Goal: Task Accomplishment & Management: Complete application form

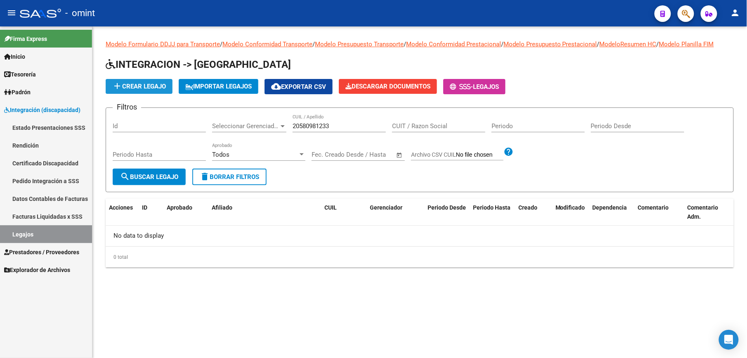
click at [162, 88] on span "add Crear Legajo" at bounding box center [139, 86] width 54 height 7
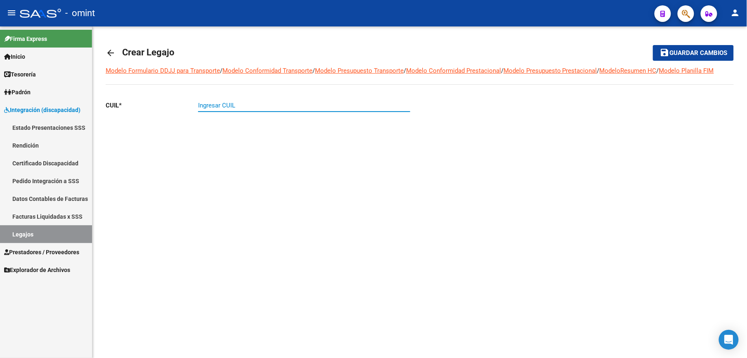
click at [230, 103] on input "Ingresar CUIL" at bounding box center [304, 105] width 212 height 7
type input "20-58098123-3"
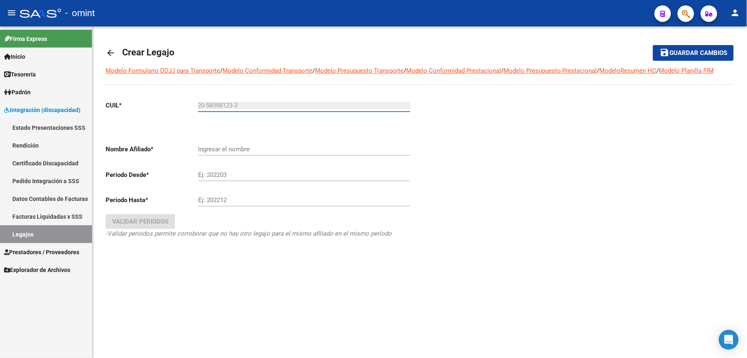
type input "[PERSON_NAME] [PERSON_NAME]"
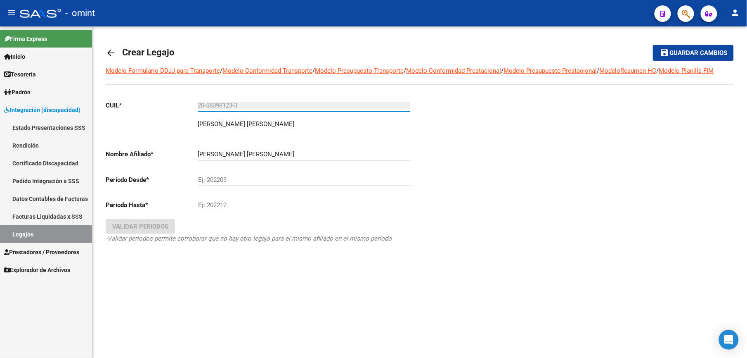
type input "20-58098123-3"
click at [222, 183] on input "Ej: 202203" at bounding box center [304, 179] width 212 height 7
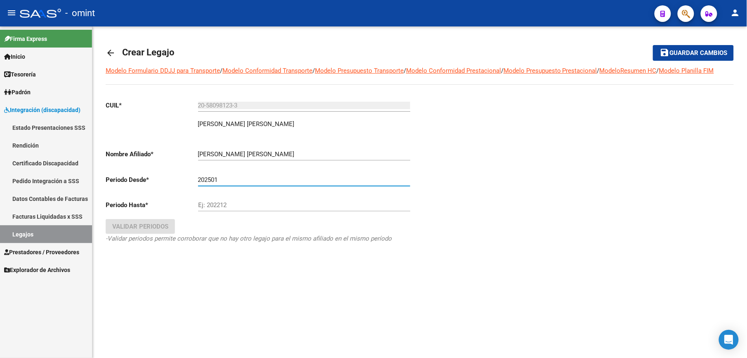
type input "202501"
click at [209, 209] on input "Ej: 202212" at bounding box center [304, 204] width 212 height 7
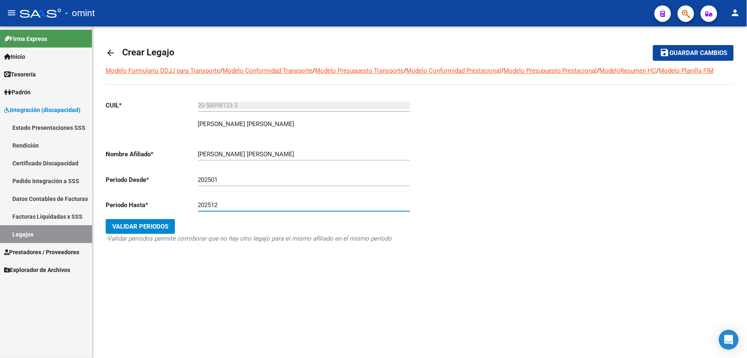
type input "202512"
click at [140, 229] on span "Validar Periodos" at bounding box center [140, 226] width 56 height 7
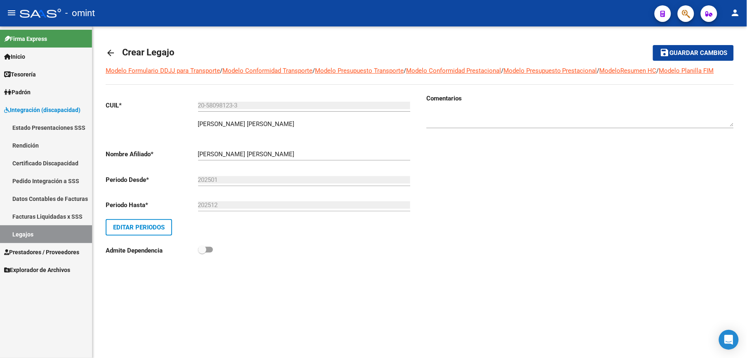
click at [674, 193] on div "Comentarios" at bounding box center [577, 180] width 314 height 173
click at [462, 127] on div at bounding box center [581, 115] width 308 height 25
type textarea "1917429103"
click at [694, 50] on span "Guardar cambios" at bounding box center [699, 53] width 58 height 7
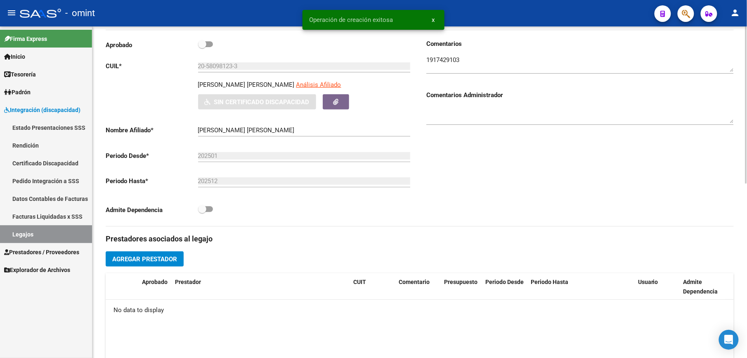
scroll to position [165, 0]
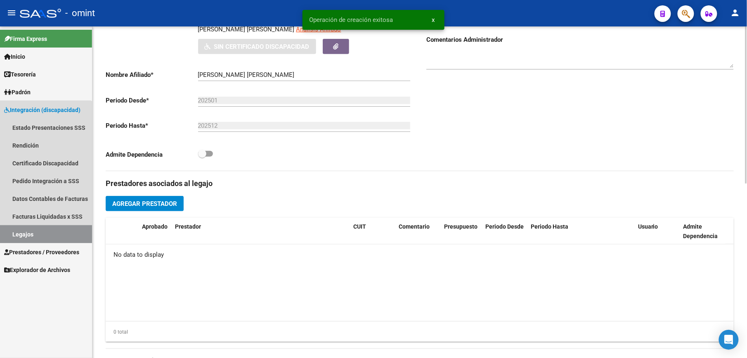
click at [22, 230] on link "Legajos" at bounding box center [46, 234] width 92 height 18
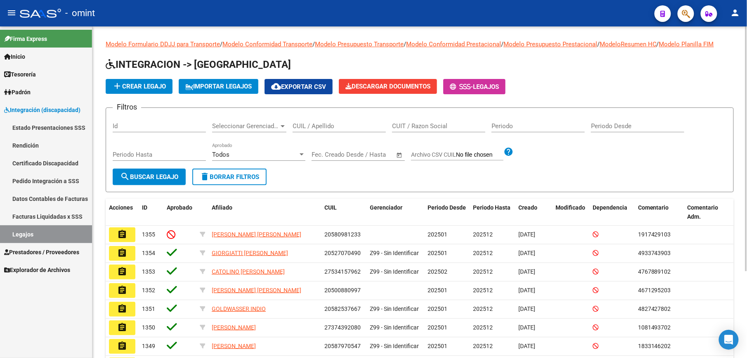
click at [334, 130] on div "CUIL / Apellido" at bounding box center [339, 123] width 93 height 18
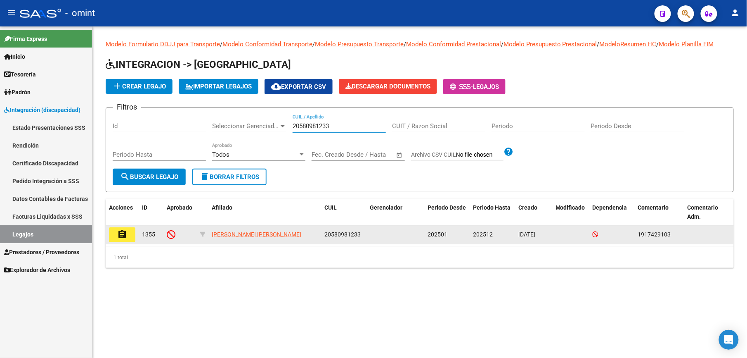
type input "20580981233"
click at [123, 233] on mat-icon "assignment" at bounding box center [122, 234] width 10 height 10
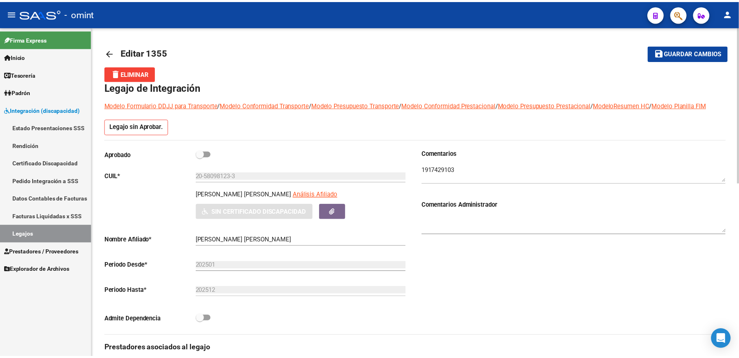
scroll to position [165, 0]
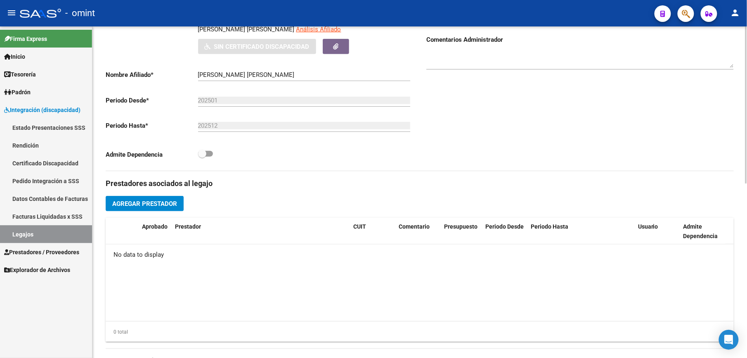
click at [150, 206] on span "Agregar Prestador" at bounding box center [144, 203] width 65 height 7
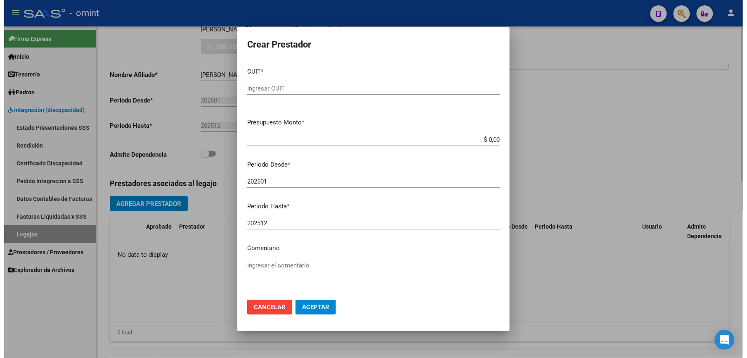
scroll to position [174, 0]
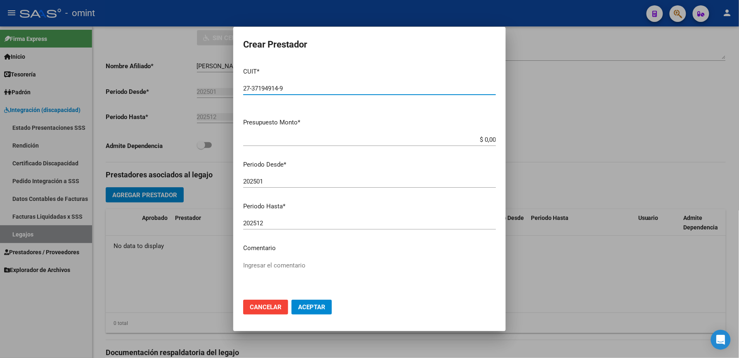
type input "27-37194914-9"
click at [292, 299] on button "Aceptar" at bounding box center [312, 306] width 40 height 15
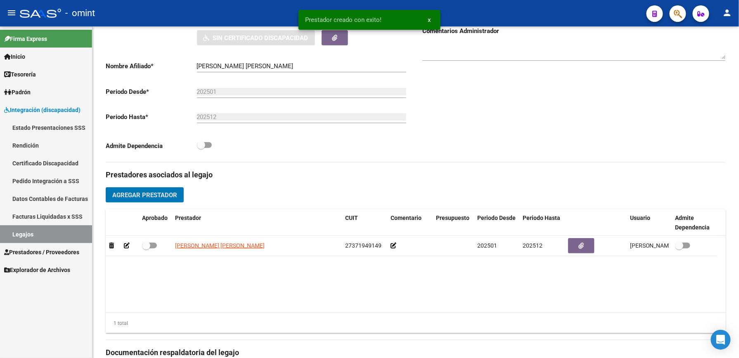
scroll to position [165, 0]
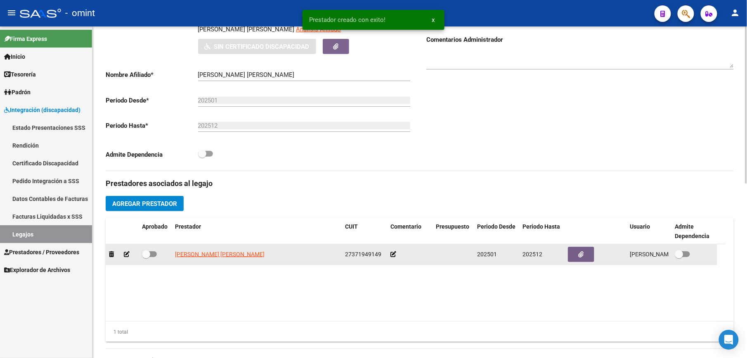
click at [128, 255] on icon at bounding box center [127, 254] width 6 height 6
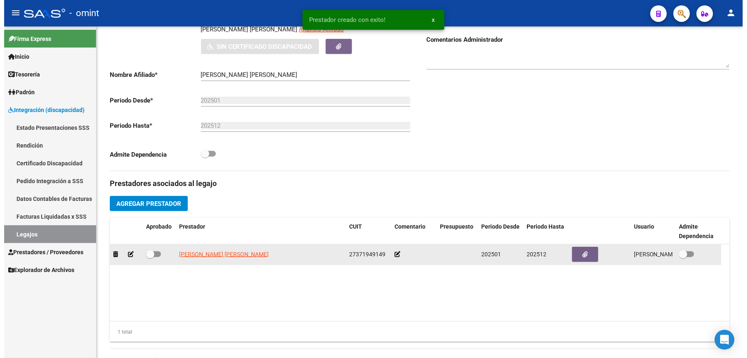
scroll to position [174, 0]
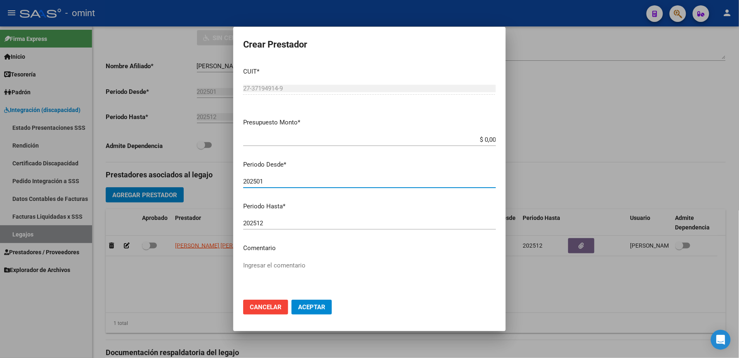
click at [265, 181] on input "202501" at bounding box center [369, 181] width 253 height 7
type input "202505"
click at [488, 137] on app-form-text-field "Presupuesto Monto * $ 0,00 Ingresar el monto" at bounding box center [372, 131] width 259 height 26
click at [483, 138] on input "$ 0,00" at bounding box center [369, 139] width 253 height 7
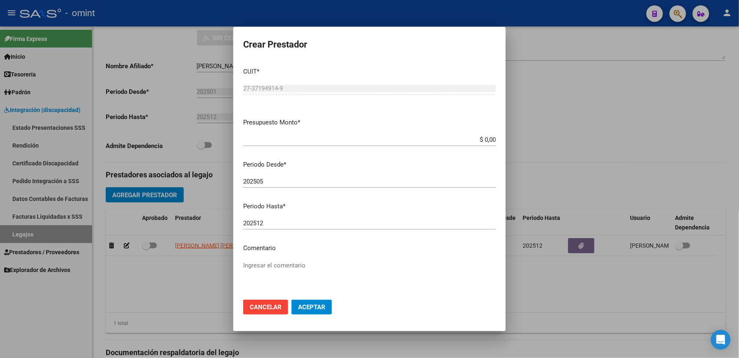
click at [489, 138] on app-form-text-field "Presupuesto Monto * $ 0,00 Ingresar el monto" at bounding box center [372, 131] width 259 height 26
click at [485, 138] on input "$ 0,00" at bounding box center [369, 139] width 253 height 7
click at [487, 138] on input "$ 0,00" at bounding box center [369, 139] width 253 height 7
type input "$ 307.654,34"
click at [274, 263] on textarea "Ingresar el comentario" at bounding box center [369, 280] width 253 height 39
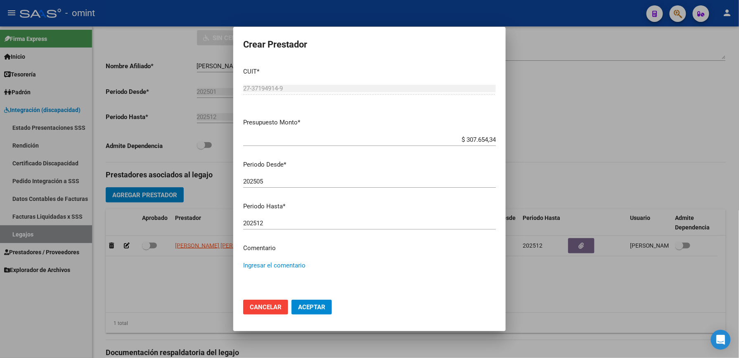
paste textarea "Módulo de Apoyo a la Integración Escolar (Maestro)"
type textarea "Módulo de Apoyo a la Integración Escolar (Maestro)"
click at [322, 309] on span "Aceptar" at bounding box center [311, 306] width 27 height 7
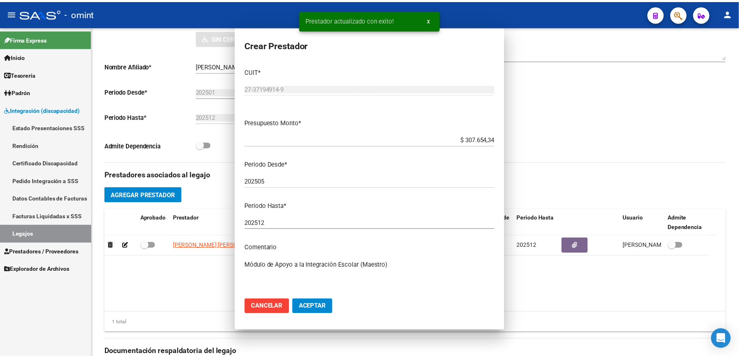
scroll to position [165, 0]
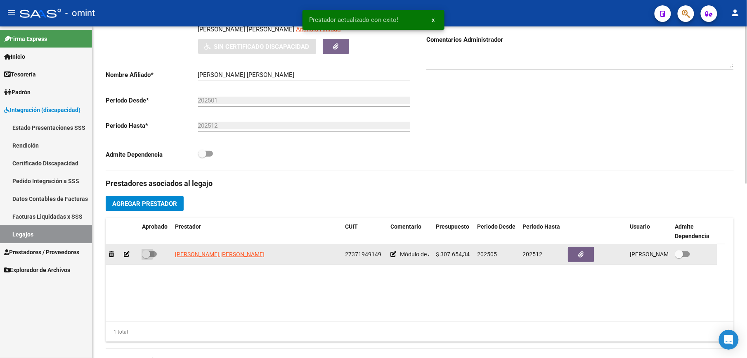
click at [155, 253] on span at bounding box center [149, 254] width 15 height 6
click at [146, 257] on input "checkbox" at bounding box center [146, 257] width 0 height 0
checkbox input "true"
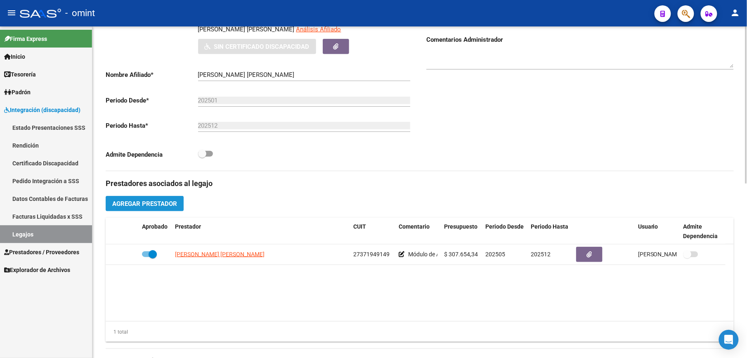
click at [161, 201] on span "Agregar Prestador" at bounding box center [144, 203] width 65 height 7
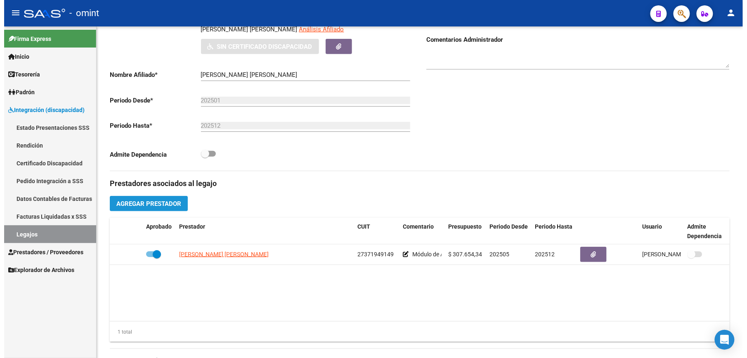
scroll to position [174, 0]
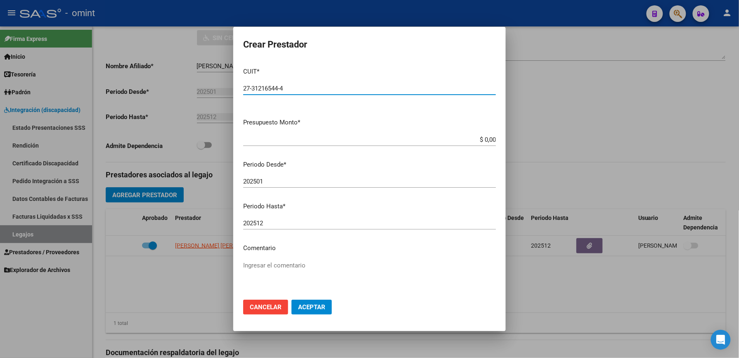
type input "27-31216544-4"
click at [491, 138] on app-form-text-field "Presupuesto Monto * $ 0,00 Ingresar el monto" at bounding box center [372, 131] width 259 height 26
click at [488, 139] on app-form-text-field "Presupuesto Monto * $ 0,00 Ingresar el monto" at bounding box center [372, 131] width 259 height 26
click at [488, 140] on app-form-text-field "Presupuesto Monto * $ 0,00 Ingresar el monto" at bounding box center [372, 131] width 259 height 26
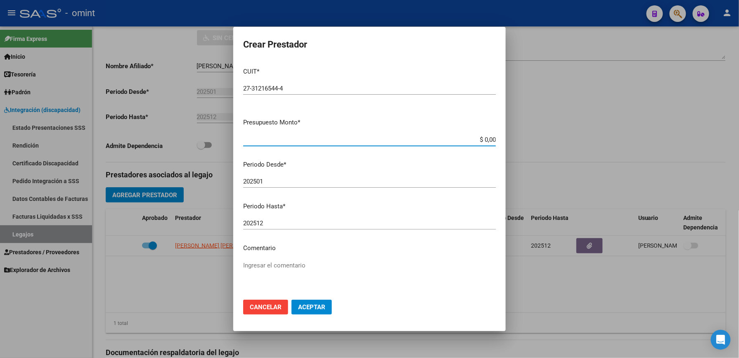
click at [483, 140] on input "$ 0,00" at bounding box center [369, 139] width 253 height 7
click at [489, 137] on app-form-text-field "Presupuesto Monto * $ 0,00 Ingresar el monto" at bounding box center [372, 131] width 259 height 26
click at [487, 137] on input "$ 0,00" at bounding box center [369, 139] width 253 height 7
type input "$ 98.964,88"
click at [268, 175] on div "202501 Ingresar el periodo" at bounding box center [369, 181] width 253 height 12
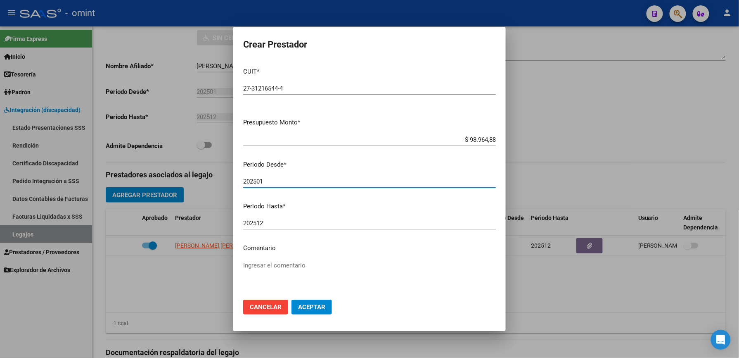
click at [268, 180] on input "202501" at bounding box center [369, 181] width 253 height 7
type input "202505"
click at [251, 251] on p "Comentario" at bounding box center [369, 247] width 253 height 9
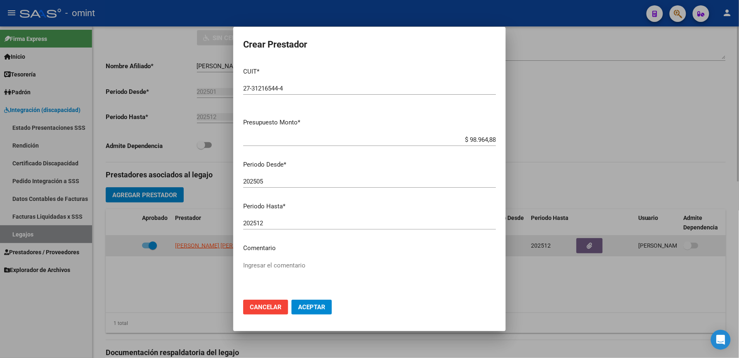
drag, startPoint x: 251, startPoint y: 251, endPoint x: 232, endPoint y: 254, distance: 19.2
click at [256, 253] on mat-dialog-content "CUIT * 27-31216544-4 Ingresar CUIT ARCA [PERSON_NAME] Presupuesto Monto * $ 98.…" at bounding box center [369, 177] width 273 height 232
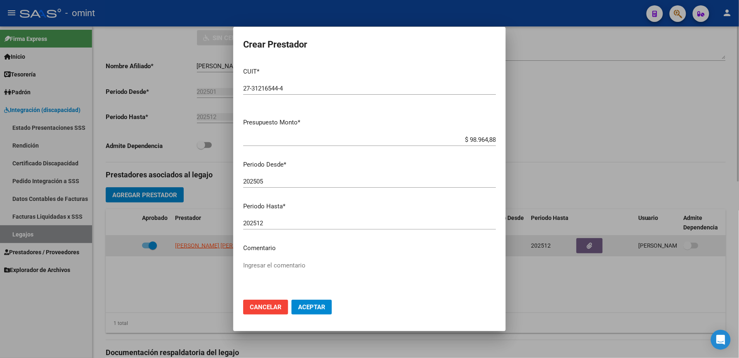
click at [256, 254] on mat-dialog-content "CUIT * 27-31216544-4 Ingresar CUIT ARCA [PERSON_NAME] Presupuesto Monto * $ 98.…" at bounding box center [369, 177] width 273 height 232
click at [231, 254] on div at bounding box center [369, 179] width 739 height 358
click at [232, 249] on span "[PERSON_NAME] [PERSON_NAME]" at bounding box center [220, 245] width 90 height 7
type textarea "27371949149"
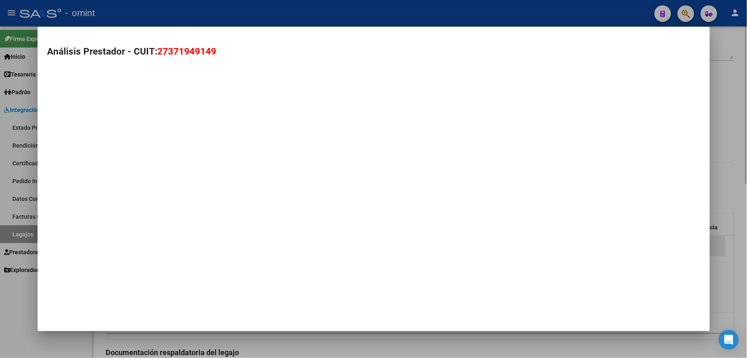
scroll to position [165, 0]
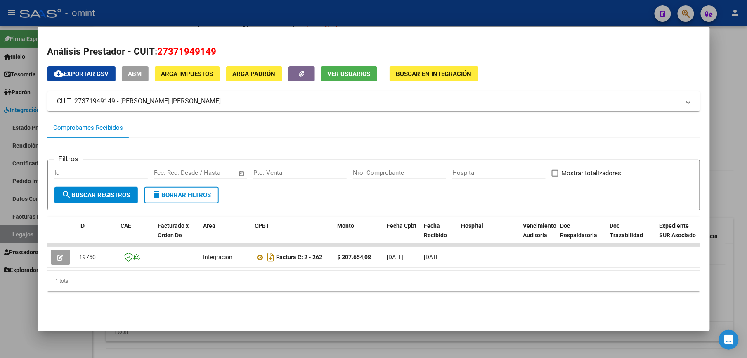
click at [729, 151] on div at bounding box center [373, 179] width 747 height 358
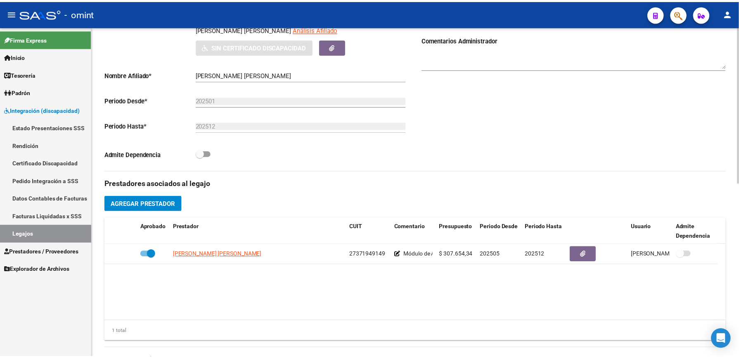
scroll to position [220, 0]
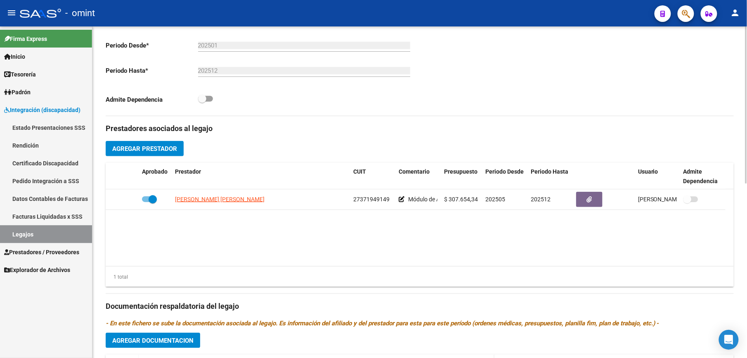
click at [493, 357] on html "menu - omint person Firma Express Inicio Calendario SSS Instructivos Contacto O…" at bounding box center [373, 179] width 747 height 358
click at [152, 155] on button "Agregar Prestador" at bounding box center [145, 148] width 78 height 15
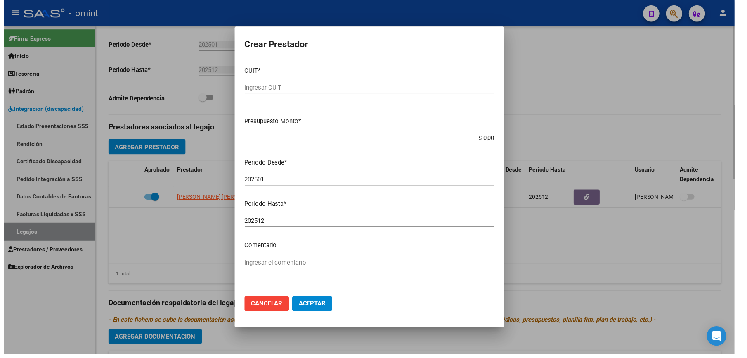
scroll to position [230, 0]
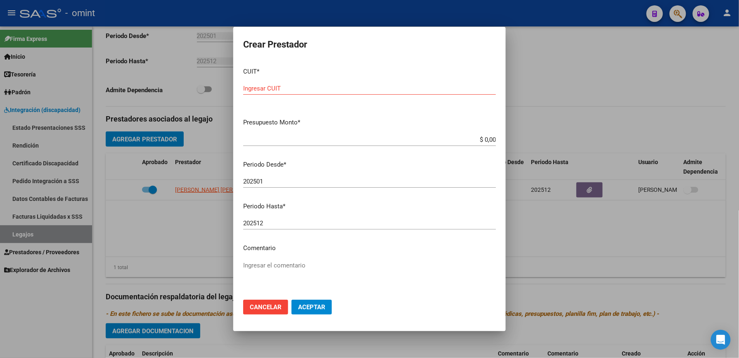
drag, startPoint x: 152, startPoint y: 149, endPoint x: 314, endPoint y: 95, distance: 170.9
click at [314, 95] on div "Crear Prestador CUIT * Ingresar CUIT Presupuesto Monto * $ 0,00 Ingresar el mon…" at bounding box center [369, 179] width 739 height 358
drag, startPoint x: 314, startPoint y: 95, endPoint x: 302, endPoint y: 91, distance: 12.1
click at [302, 92] on div "Ingresar CUIT" at bounding box center [369, 88] width 253 height 12
click at [488, 139] on app-form-text-field "Presupuesto Monto * $ 0,00 Ingresar el monto" at bounding box center [372, 131] width 259 height 26
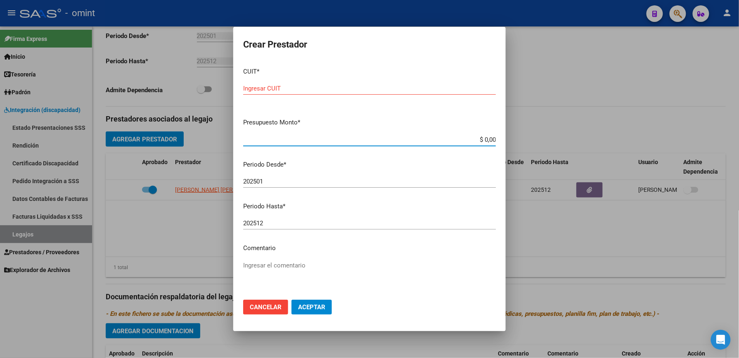
click at [486, 136] on input "$ 0,00" at bounding box center [369, 139] width 253 height 7
type input "$ 98.964,88"
click at [265, 183] on input "202501" at bounding box center [369, 181] width 253 height 7
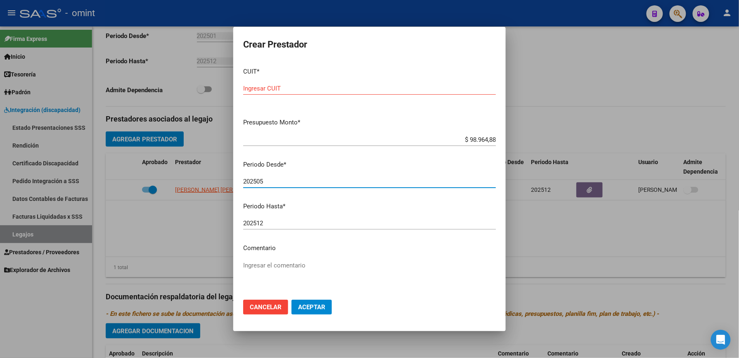
type input "202505"
click at [288, 268] on textarea "Ingresar el comentario" at bounding box center [369, 280] width 253 height 39
paste textarea "Fonoaudiología"
type textarea "Fonoaudiología 8 s x mes"
click at [270, 86] on input "Ingresar CUIT" at bounding box center [369, 88] width 253 height 7
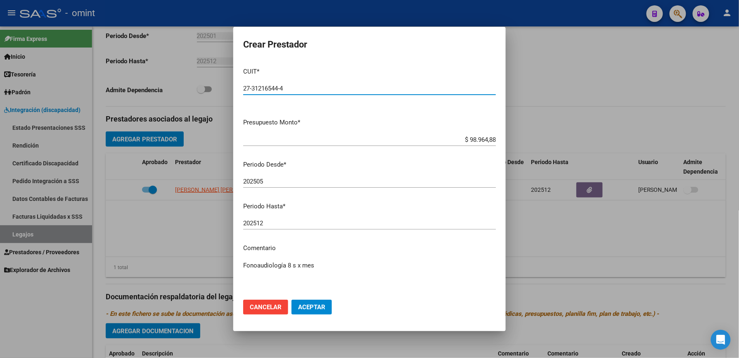
type input "27-31216544-4"
click at [309, 309] on span "Aceptar" at bounding box center [311, 306] width 27 height 7
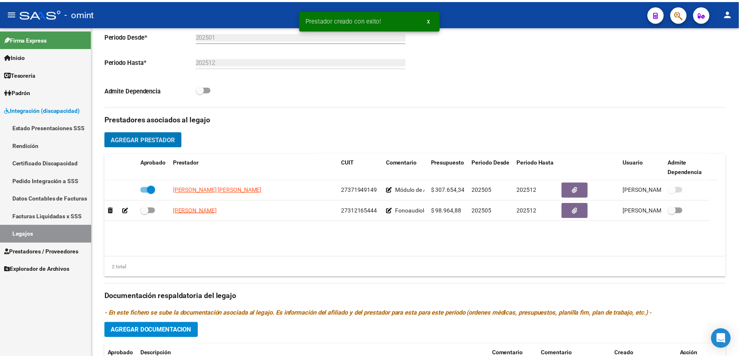
scroll to position [220, 0]
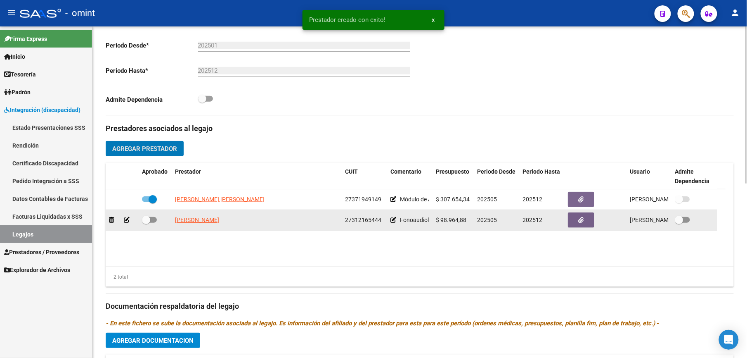
click at [158, 217] on div at bounding box center [155, 220] width 26 height 11
click at [153, 220] on span at bounding box center [149, 220] width 15 height 6
click at [146, 223] on input "checkbox" at bounding box center [146, 223] width 0 height 0
checkbox input "true"
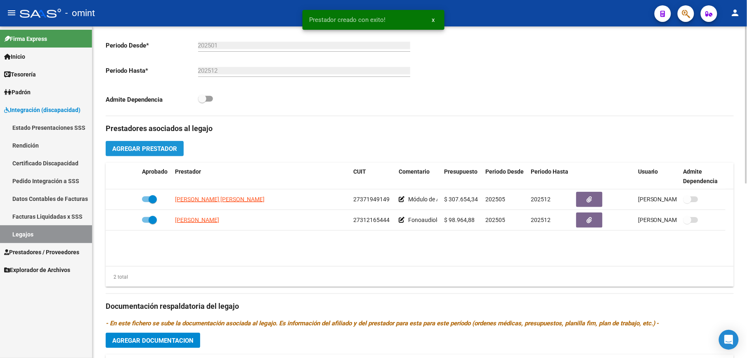
click at [153, 151] on span "Agregar Prestador" at bounding box center [144, 148] width 65 height 7
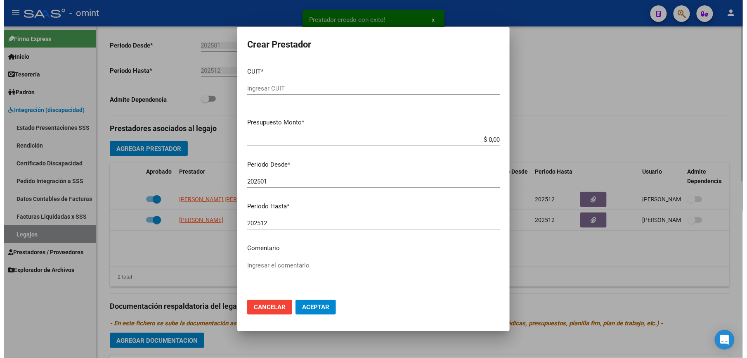
scroll to position [230, 0]
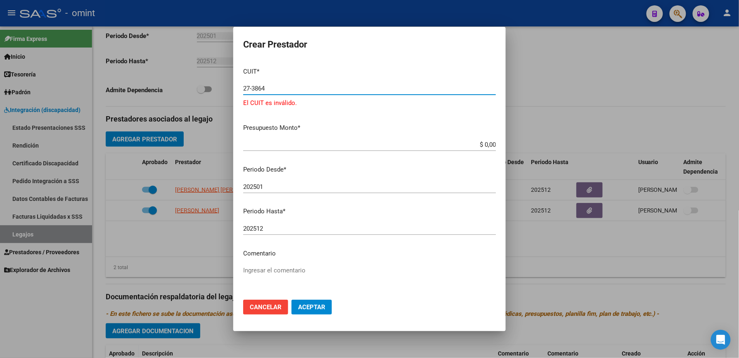
type input "27-3864"
click at [278, 275] on textarea "Ingresar el comentario" at bounding box center [369, 284] width 253 height 39
paste textarea "Psicopedagogía"
type textarea "Psicopedagogía 8s x mes"
click at [274, 90] on input "27-3864" at bounding box center [369, 88] width 253 height 7
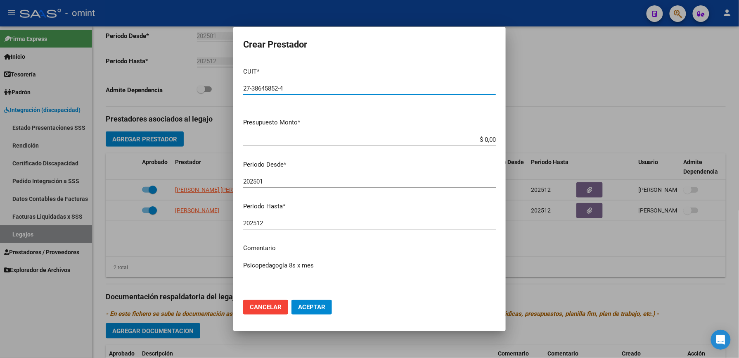
type input "27-38645852-4"
click at [486, 136] on input "$ 0,00" at bounding box center [369, 139] width 253 height 7
type input "$ 98.964,88"
click at [312, 309] on span "Aceptar" at bounding box center [311, 306] width 27 height 7
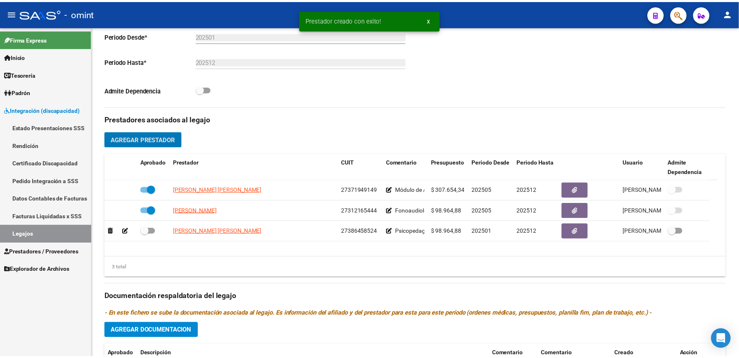
scroll to position [220, 0]
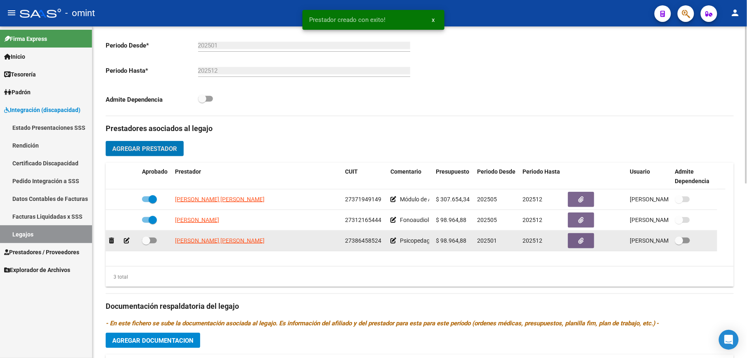
click at [159, 238] on div at bounding box center [155, 240] width 26 height 11
click at [149, 244] on span at bounding box center [146, 240] width 8 height 8
click at [146, 244] on input "checkbox" at bounding box center [146, 243] width 0 height 0
checkbox input "true"
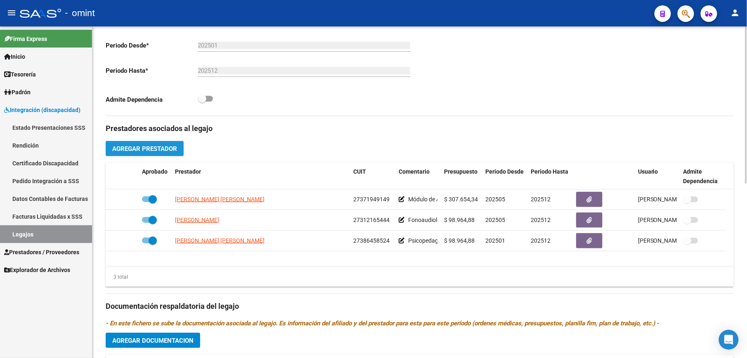
click at [149, 151] on span "Agregar Prestador" at bounding box center [144, 148] width 65 height 7
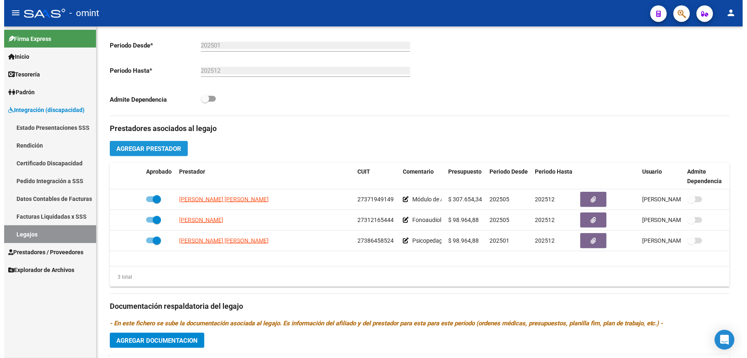
scroll to position [230, 0]
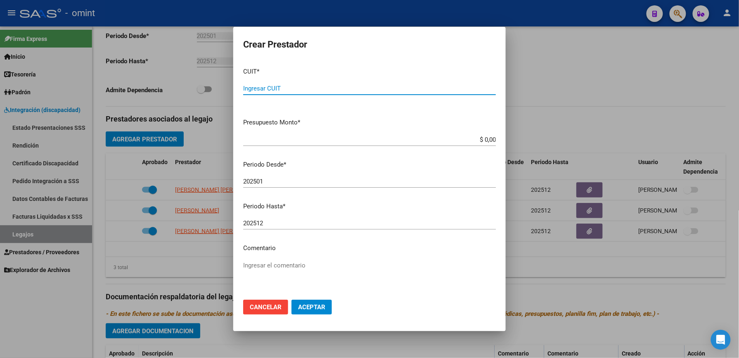
click at [280, 85] on input "Ingresar CUIT" at bounding box center [369, 88] width 253 height 7
type input "27-31844974-6"
click at [491, 140] on app-form-text-field "Presupuesto Monto * $ 0,00 Ingresar el monto" at bounding box center [372, 131] width 259 height 26
click at [486, 140] on input "$ 0,00" at bounding box center [369, 139] width 253 height 7
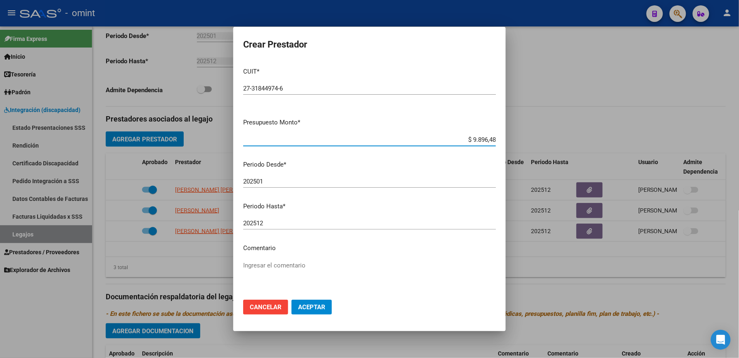
type input "$ 98.964,88"
click at [268, 178] on input "202501" at bounding box center [369, 181] width 253 height 7
type input "202505"
click at [274, 263] on textarea "Ingresar el comentario" at bounding box center [369, 280] width 253 height 39
paste textarea "Psicomotricidad"
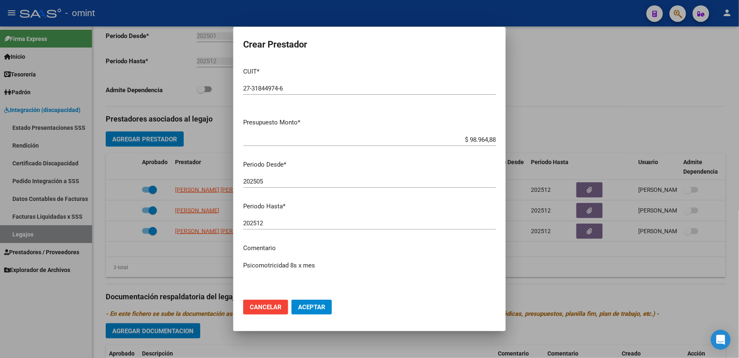
type textarea "Psicomotricidad 8s x mes"
click at [321, 315] on mat-dialog-actions "Cancelar Aceptar" at bounding box center [369, 307] width 253 height 28
click at [316, 303] on span "Aceptar" at bounding box center [311, 306] width 27 height 7
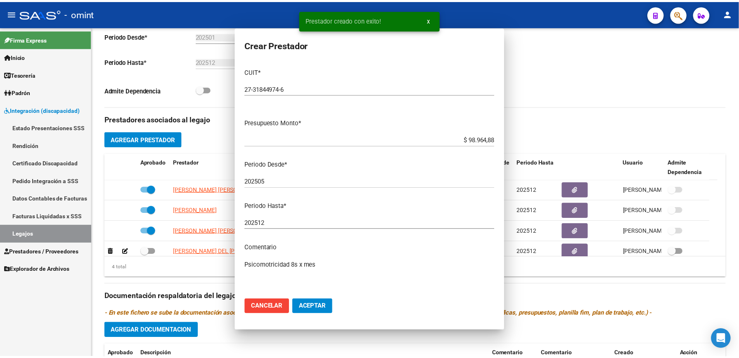
scroll to position [220, 0]
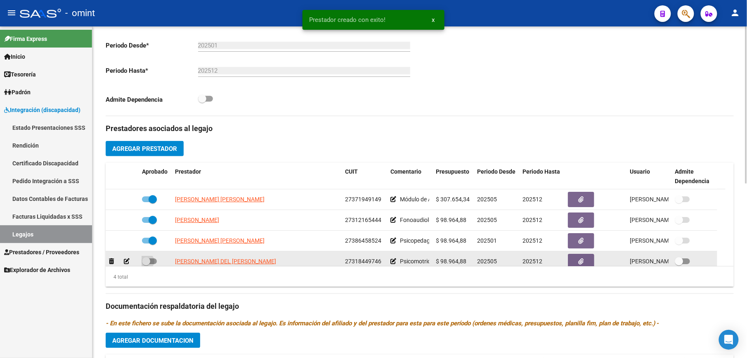
click at [156, 263] on span at bounding box center [149, 261] width 15 height 6
click at [146, 264] on input "checkbox" at bounding box center [146, 264] width 0 height 0
checkbox input "true"
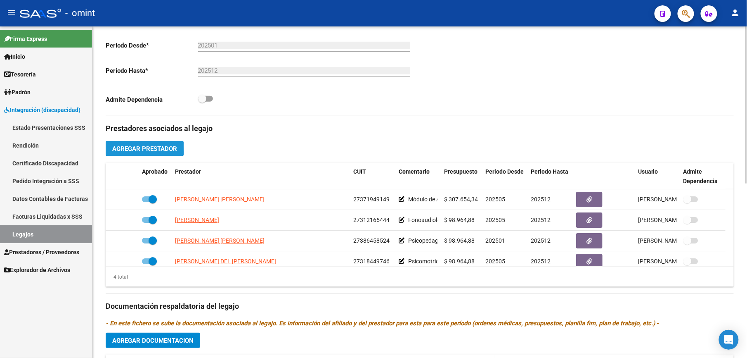
click at [135, 147] on span "Agregar Prestador" at bounding box center [144, 148] width 65 height 7
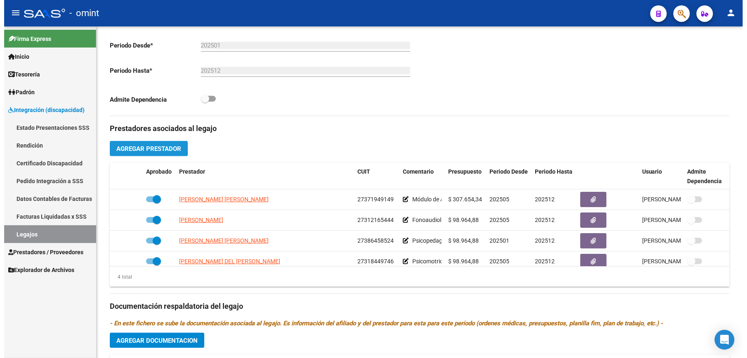
scroll to position [230, 0]
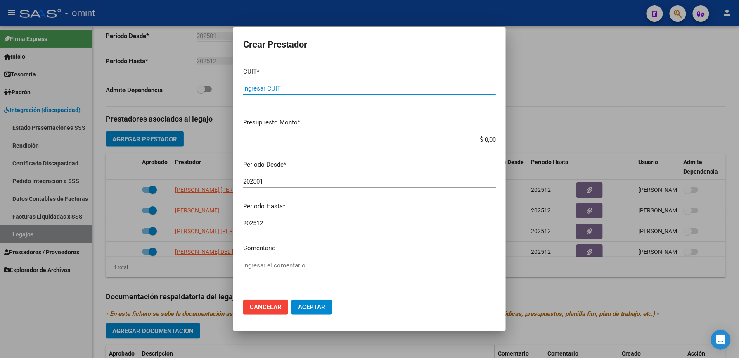
click at [286, 83] on div "Ingresar CUIT" at bounding box center [369, 88] width 253 height 12
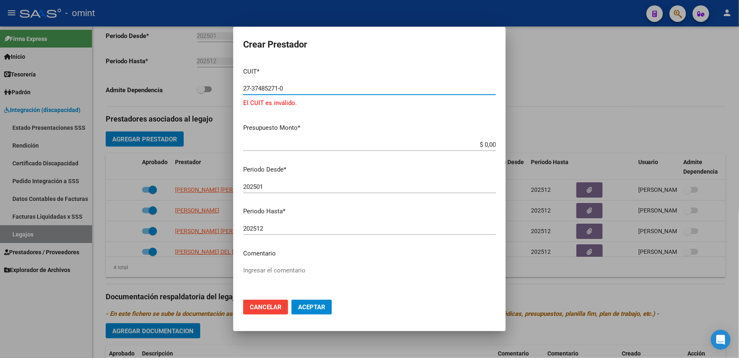
type input "27-37485271-0"
click at [485, 144] on input "$ 0,00" at bounding box center [369, 144] width 253 height 7
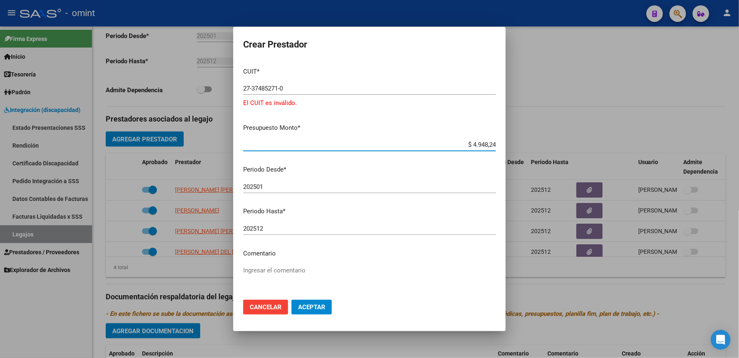
type input "$ 49.482,44"
click at [286, 186] on input "202501" at bounding box center [369, 186] width 253 height 7
type input "202505"
click at [276, 273] on textarea "Ingresar el comentario" at bounding box center [369, 284] width 253 height 39
type textarea "Psicología 4s x mes"
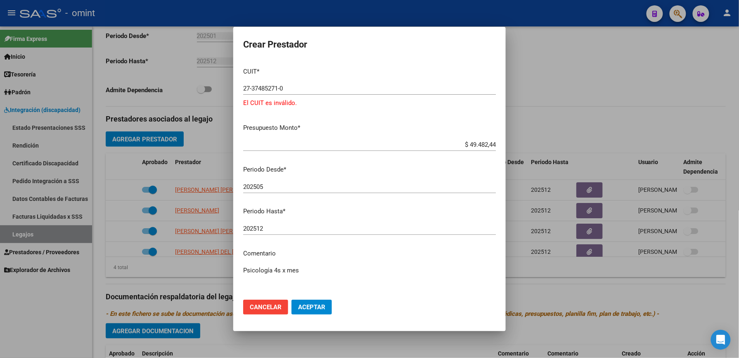
click at [304, 306] on span "Aceptar" at bounding box center [311, 306] width 27 height 7
click at [297, 92] on input "27-37485271-0" at bounding box center [369, 88] width 253 height 7
drag, startPoint x: 288, startPoint y: 90, endPoint x: 258, endPoint y: 86, distance: 30.0
click at [258, 86] on input "27-37485271-0" at bounding box center [369, 88] width 253 height 7
click at [260, 88] on input "27-37485271-0" at bounding box center [369, 88] width 253 height 7
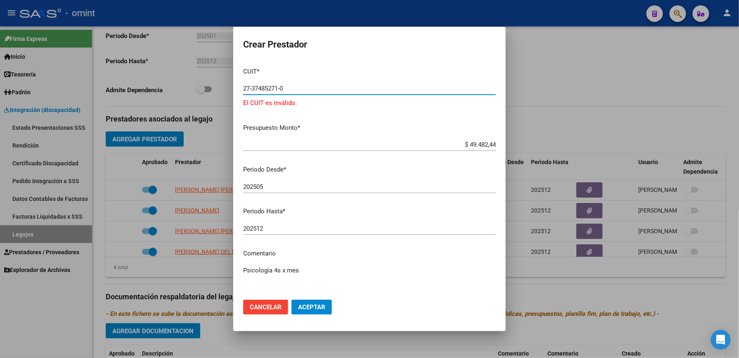
drag, startPoint x: 254, startPoint y: 88, endPoint x: 277, endPoint y: 83, distance: 22.8
click at [254, 88] on input "27-37485271-0" at bounding box center [369, 88] width 253 height 7
drag, startPoint x: 284, startPoint y: 88, endPoint x: 209, endPoint y: 74, distance: 76.4
click at [209, 74] on div "Crear Prestador CUIT * 27-87485271-0 Ingresar CUIT El CUIT es inválido. Presupu…" at bounding box center [369, 179] width 739 height 358
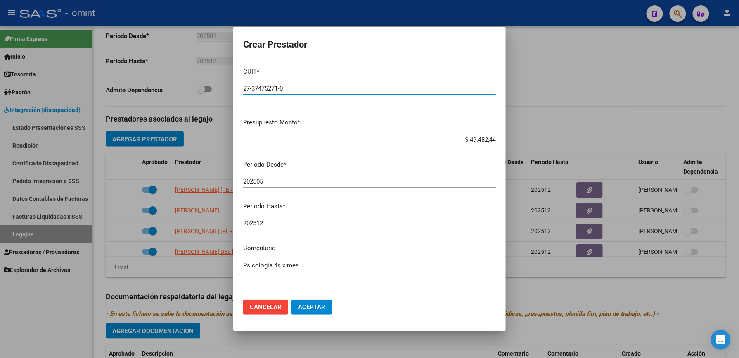
type input "27-37475271-0"
click at [315, 303] on span "Aceptar" at bounding box center [311, 306] width 27 height 7
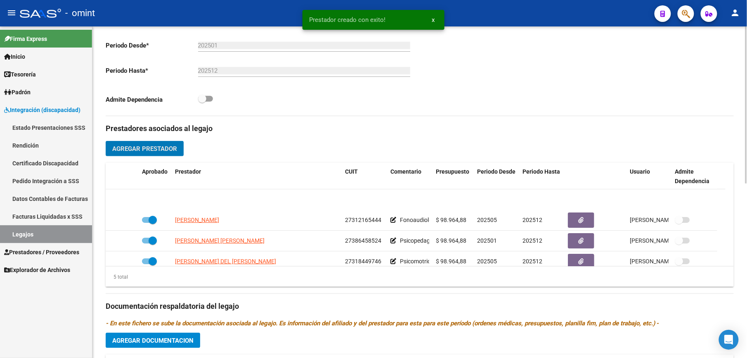
scroll to position [29, 0]
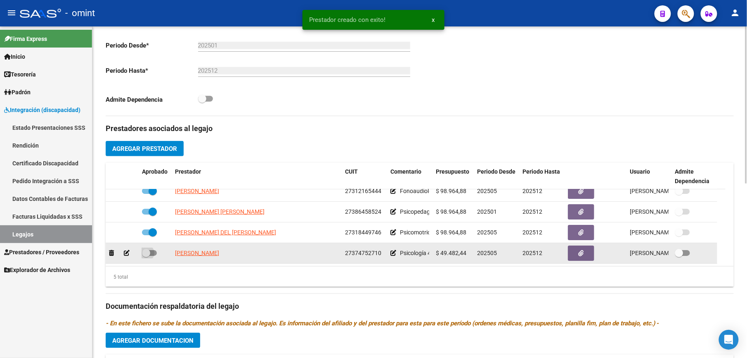
click at [154, 254] on span at bounding box center [149, 253] width 15 height 6
click at [146, 256] on input "checkbox" at bounding box center [146, 256] width 0 height 0
checkbox input "true"
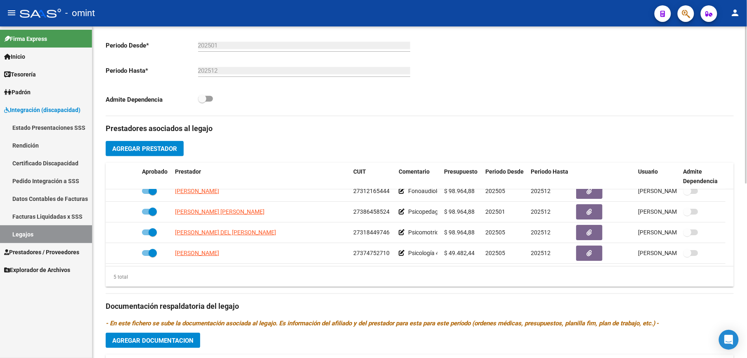
scroll to position [0, 0]
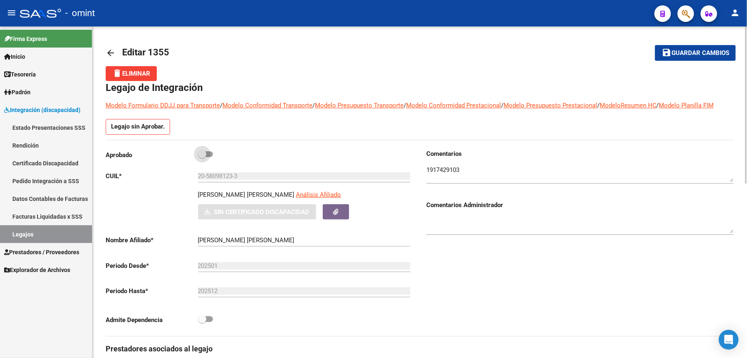
click at [209, 153] on span at bounding box center [205, 154] width 15 height 6
click at [202, 157] on input "checkbox" at bounding box center [202, 157] width 0 height 0
checkbox input "true"
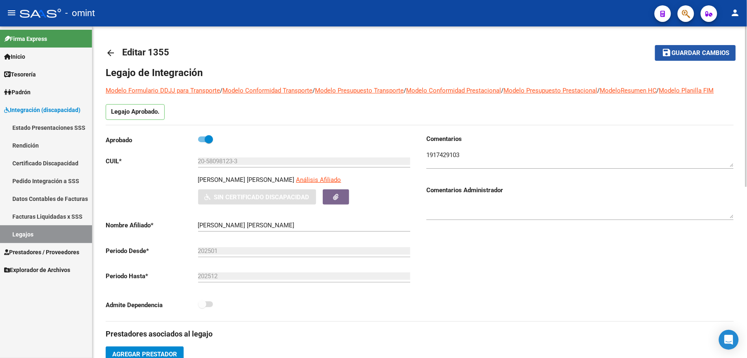
click at [702, 57] on span "Guardar cambios" at bounding box center [701, 53] width 58 height 7
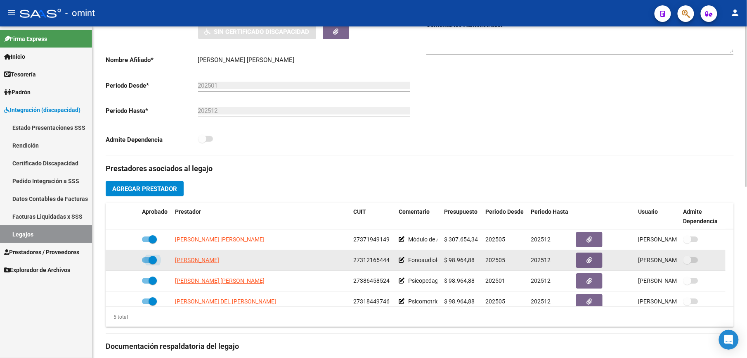
click at [142, 261] on span at bounding box center [149, 260] width 15 height 6
click at [146, 263] on input "checkbox" at bounding box center [146, 263] width 0 height 0
checkbox input "false"
click at [587, 260] on icon "button" at bounding box center [589, 260] width 5 height 6
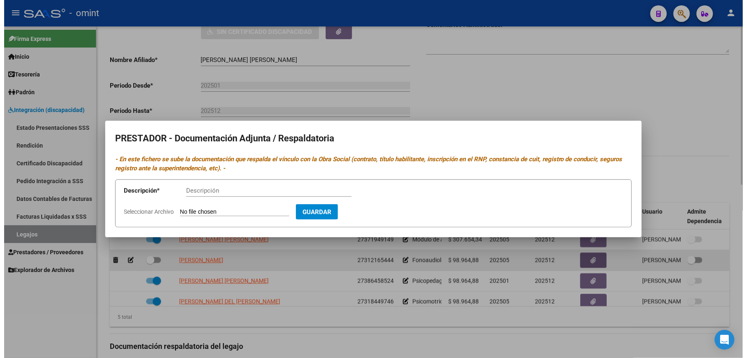
scroll to position [174, 0]
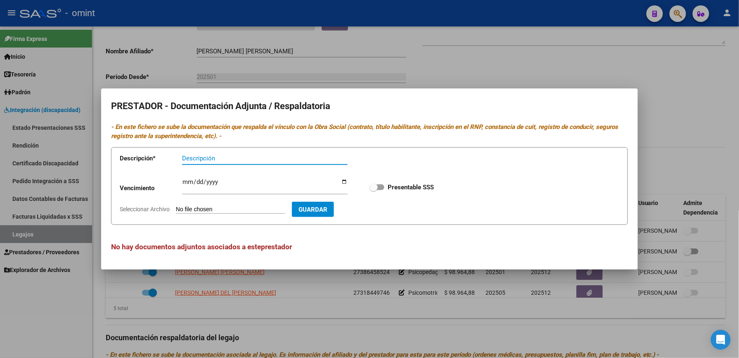
click at [215, 157] on input "Descripción" at bounding box center [265, 157] width 166 height 7
type input "f"
click at [194, 119] on mat-dialog-content "PRESTADOR - Documentación Adjunta / Respaldatoria - En este fichero se sube la …" at bounding box center [369, 178] width 537 height 161
click at [194, 160] on input "ARCATIT" at bounding box center [235, 157] width 106 height 7
type input "A"
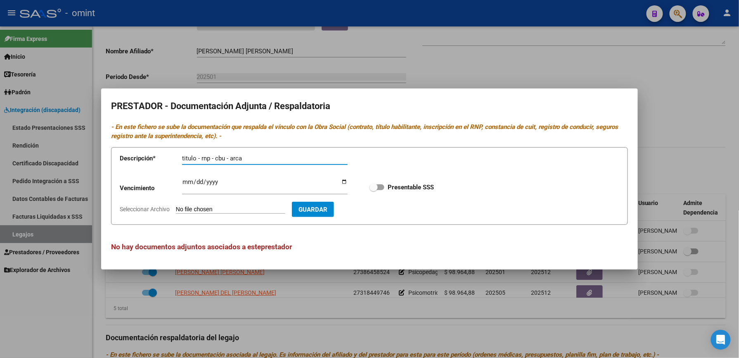
type input "titulo - rnp - cbu - arca"
click at [253, 206] on input "Seleccionar Archivo" at bounding box center [230, 210] width 109 height 8
type input "C:\fakepath\fono prestador.pdf"
click at [184, 182] on input "Ingresar vencimiento" at bounding box center [265, 184] width 166 height 13
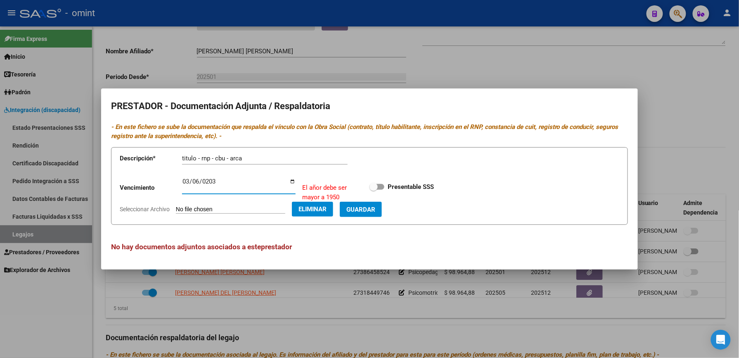
type input "[DATE]"
click at [375, 207] on span "Guardar" at bounding box center [360, 209] width 29 height 7
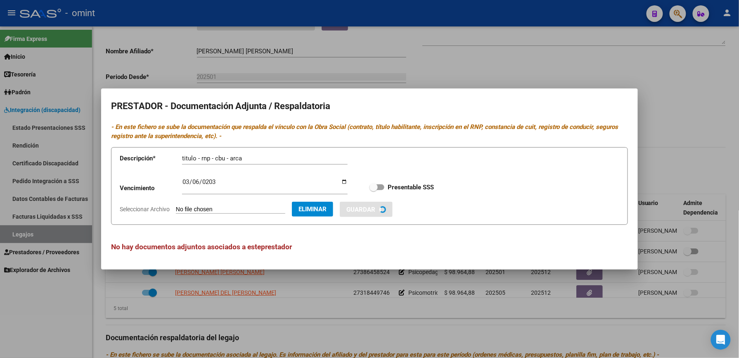
checkbox input "true"
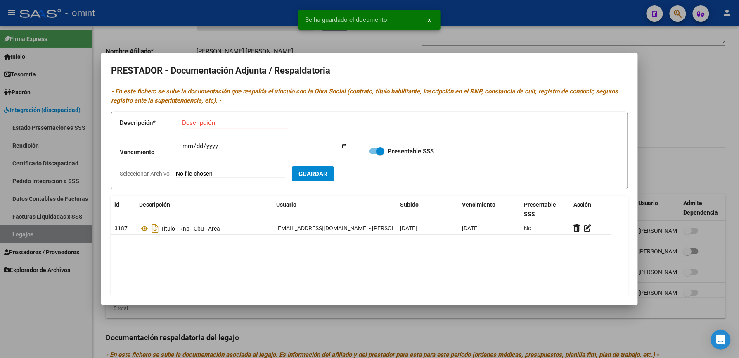
click at [567, 44] on div at bounding box center [369, 179] width 739 height 358
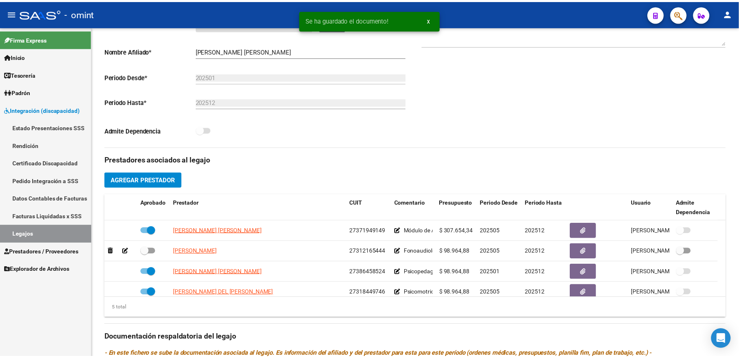
scroll to position [165, 0]
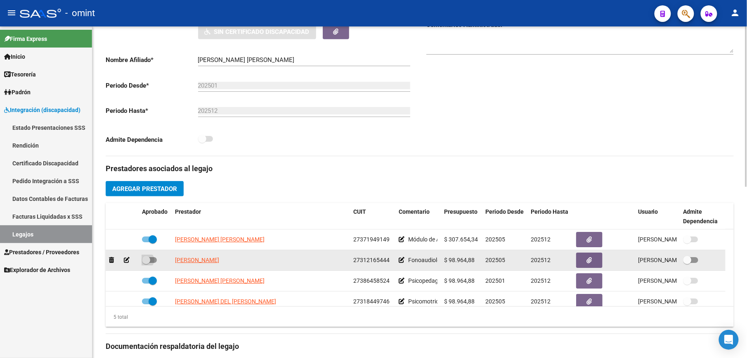
click at [154, 261] on span at bounding box center [149, 260] width 15 height 6
click at [146, 263] on input "checkbox" at bounding box center [146, 263] width 0 height 0
checkbox input "true"
click at [590, 263] on icon "button" at bounding box center [589, 260] width 5 height 6
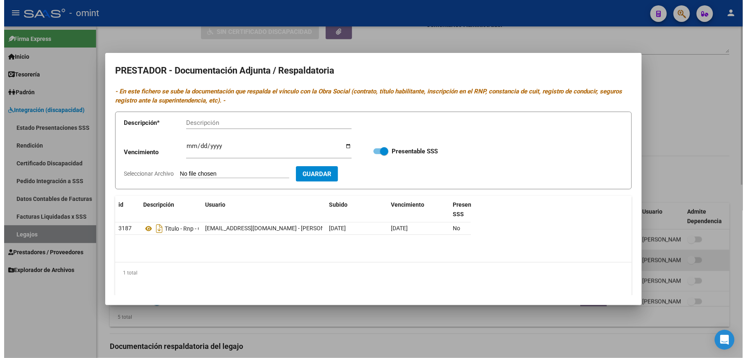
scroll to position [174, 0]
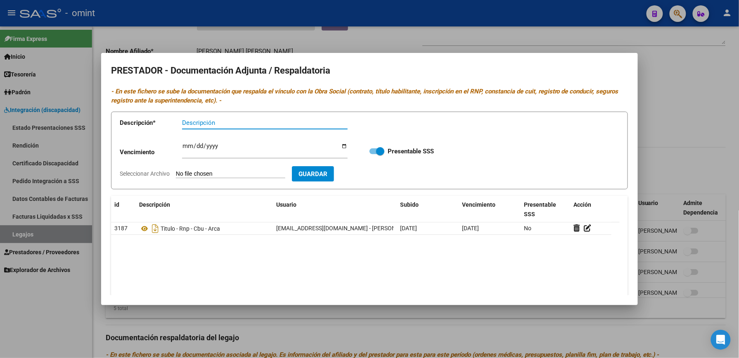
click at [694, 88] on div at bounding box center [369, 179] width 739 height 358
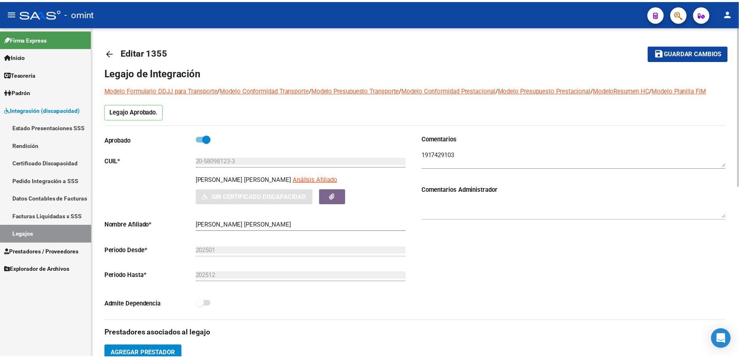
scroll to position [165, 0]
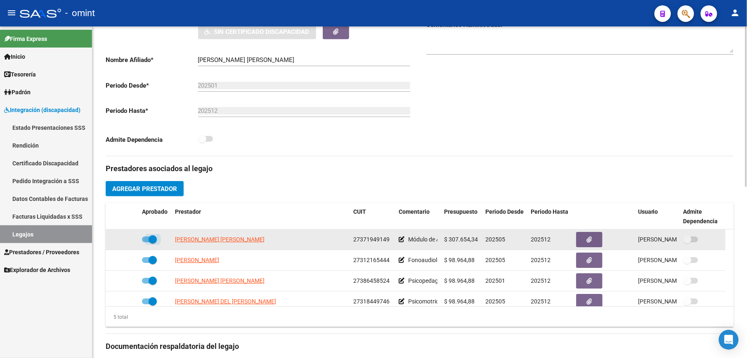
click at [144, 242] on span at bounding box center [149, 239] width 15 height 6
click at [146, 242] on input "checkbox" at bounding box center [146, 242] width 0 height 0
checkbox input "false"
click at [587, 241] on icon "button" at bounding box center [589, 239] width 5 height 6
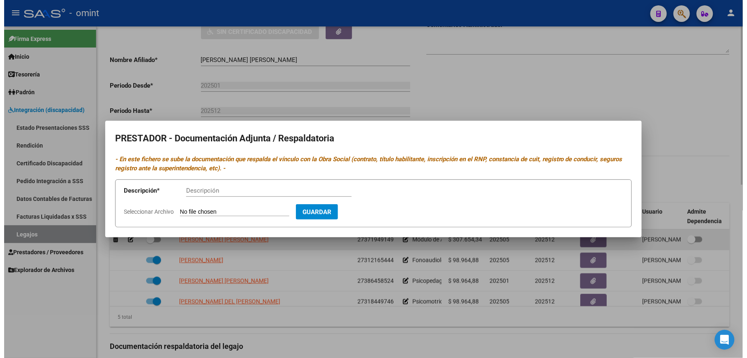
scroll to position [174, 0]
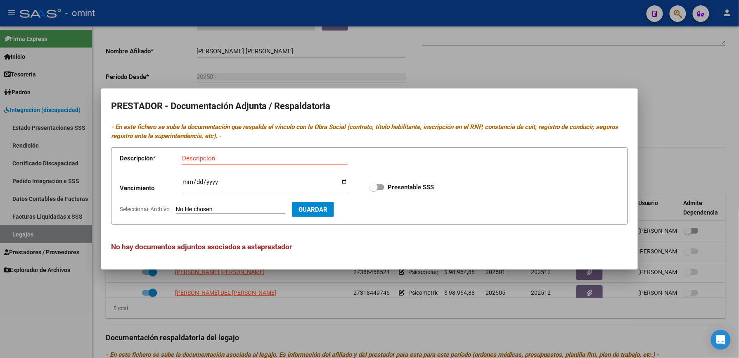
click at [251, 209] on input "Seleccionar Archivo" at bounding box center [230, 210] width 109 height 8
type input "C:\fakepath\dai prestador.pdf"
click at [204, 153] on div "Descripción" at bounding box center [265, 158] width 166 height 12
click at [204, 157] on input "Descripción" at bounding box center [265, 157] width 166 height 7
type input "titulo rnp arca cbu"
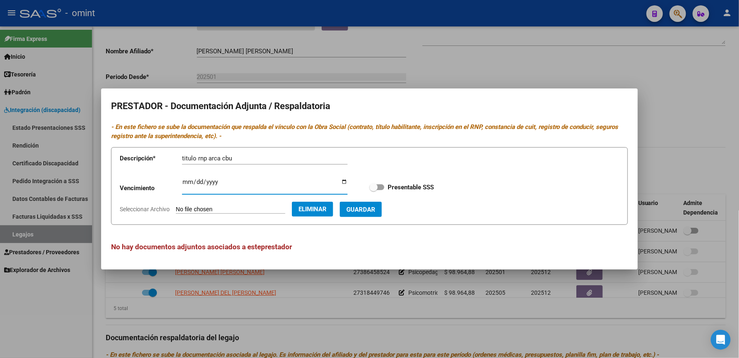
click at [205, 186] on input "Ingresar vencimiento" at bounding box center [265, 184] width 166 height 13
type input "[DATE]"
click at [375, 206] on span "Guardar" at bounding box center [360, 209] width 29 height 7
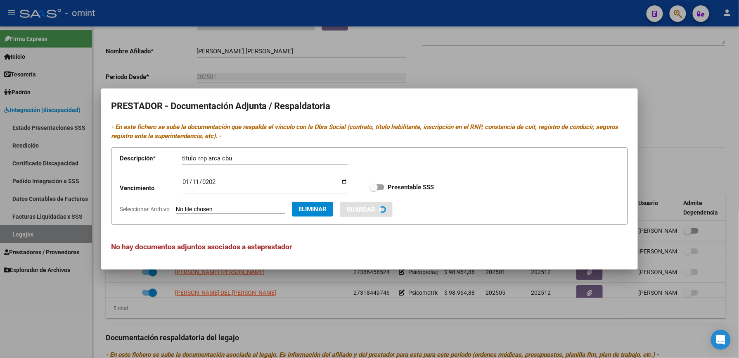
checkbox input "true"
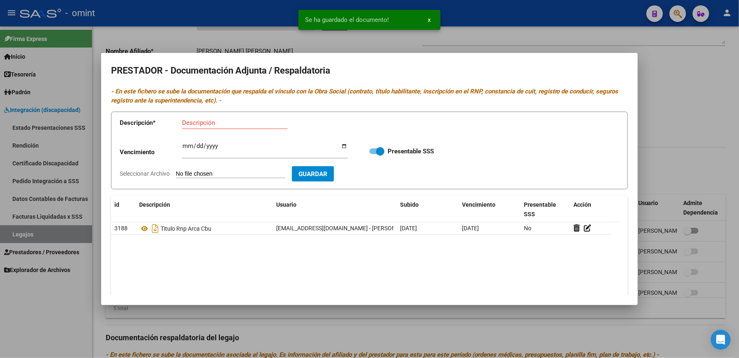
click at [690, 131] on div at bounding box center [369, 179] width 739 height 358
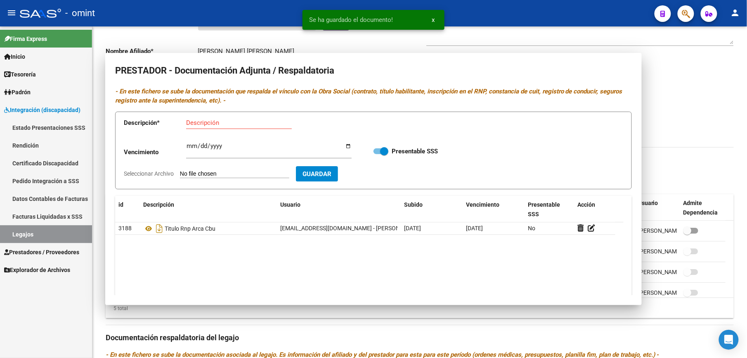
scroll to position [165, 0]
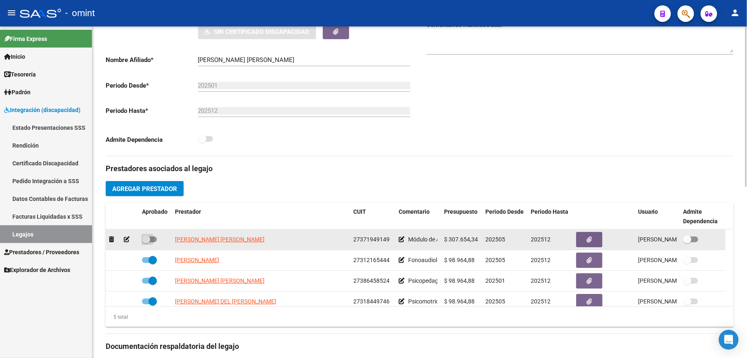
click at [153, 238] on span at bounding box center [149, 239] width 15 height 6
click at [146, 242] on input "checkbox" at bounding box center [146, 242] width 0 height 0
checkbox input "true"
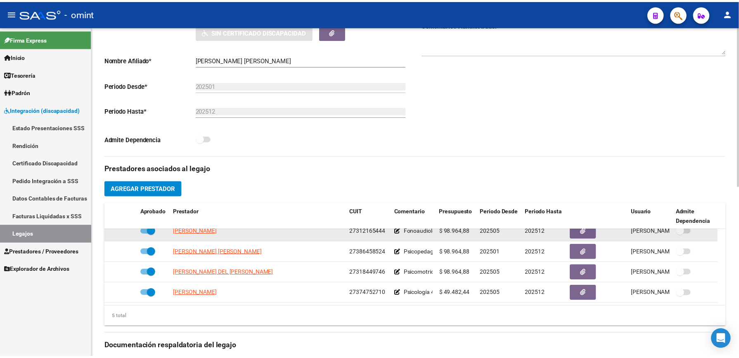
scroll to position [0, 0]
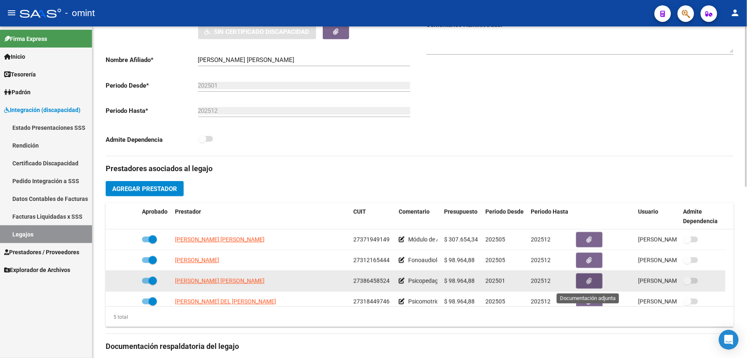
click at [592, 281] on button "button" at bounding box center [589, 280] width 26 height 15
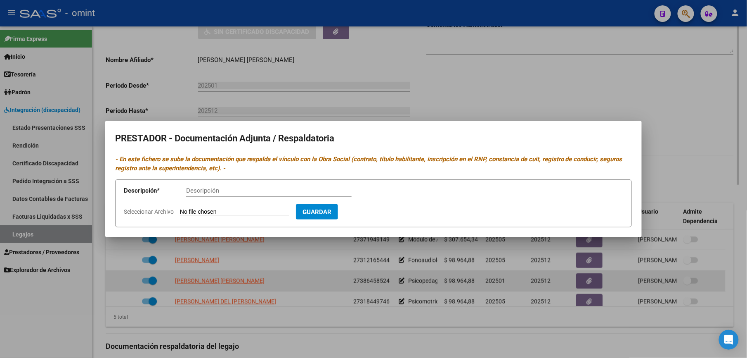
scroll to position [174, 0]
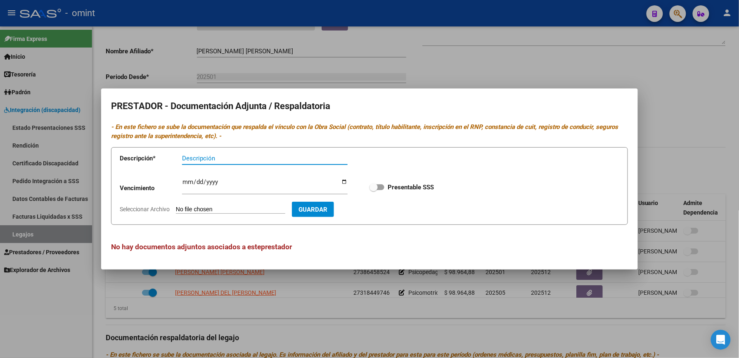
click at [690, 78] on div at bounding box center [369, 179] width 739 height 358
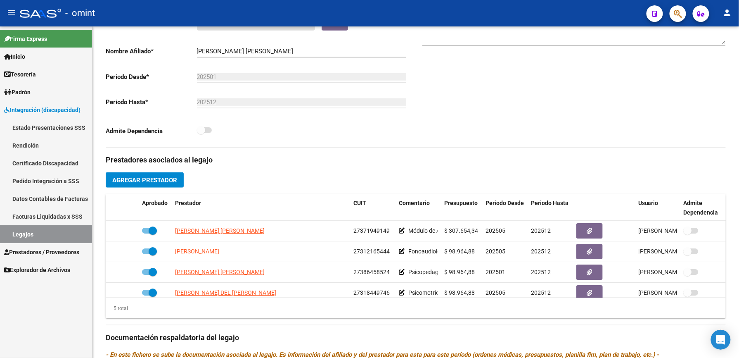
scroll to position [165, 0]
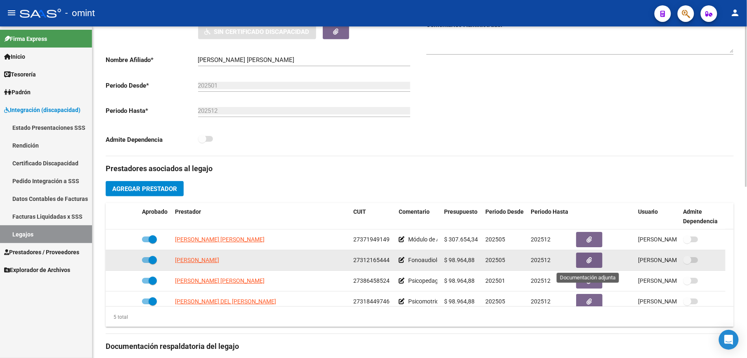
click at [588, 257] on button "button" at bounding box center [589, 259] width 26 height 15
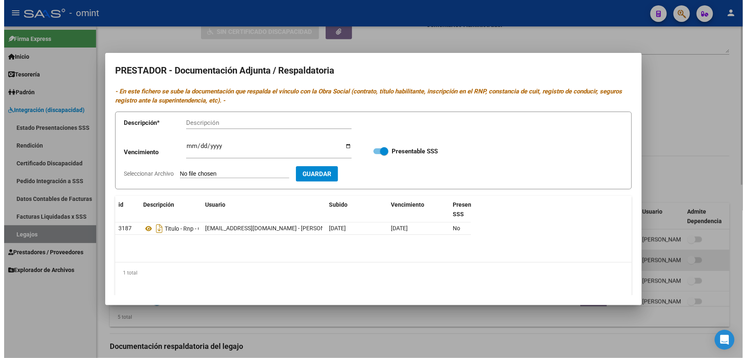
scroll to position [174, 0]
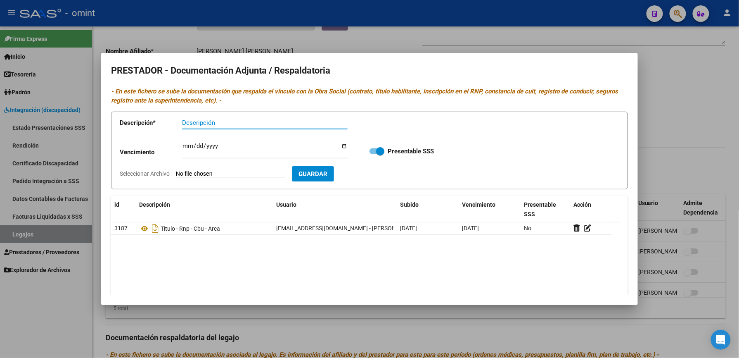
click at [708, 69] on div at bounding box center [369, 179] width 739 height 358
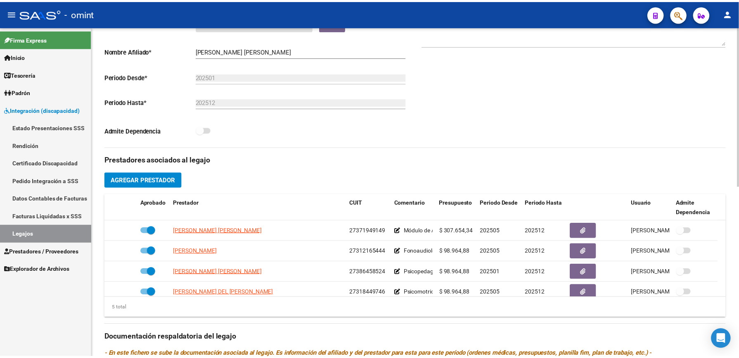
scroll to position [165, 0]
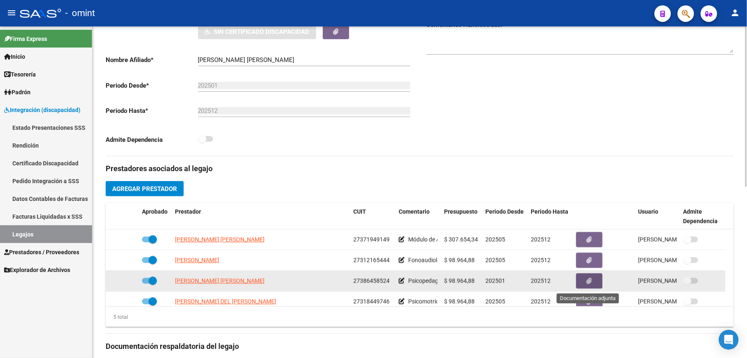
click at [590, 281] on icon "button" at bounding box center [589, 280] width 5 height 6
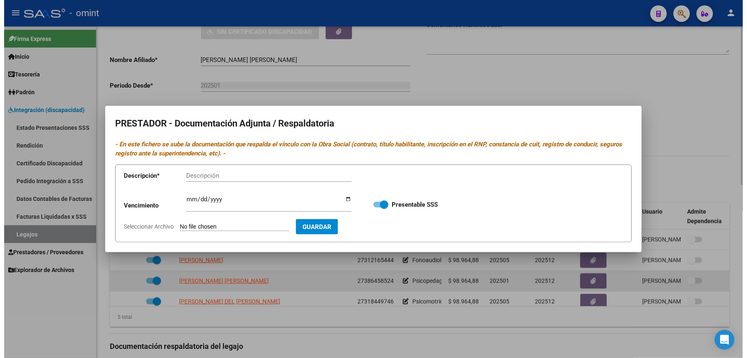
scroll to position [174, 0]
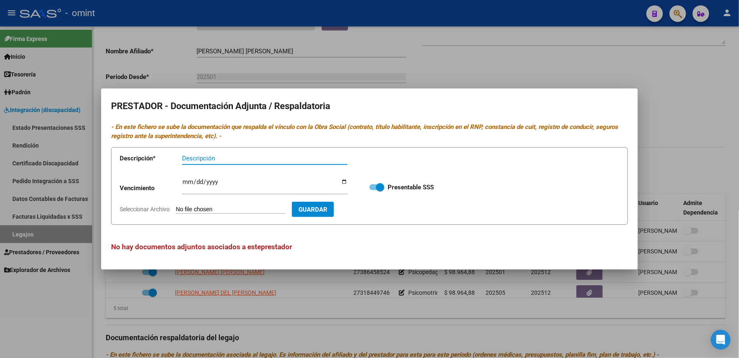
click at [230, 206] on input "Seleccionar Archivo" at bounding box center [230, 210] width 109 height 8
type input "C:\fakepath\psp prestador.pdf"
click at [197, 156] on input "Descripción" at bounding box center [265, 157] width 166 height 7
type input "titulo rnp arca cbu"
click at [191, 183] on input "Ingresar vencimiento" at bounding box center [265, 184] width 166 height 13
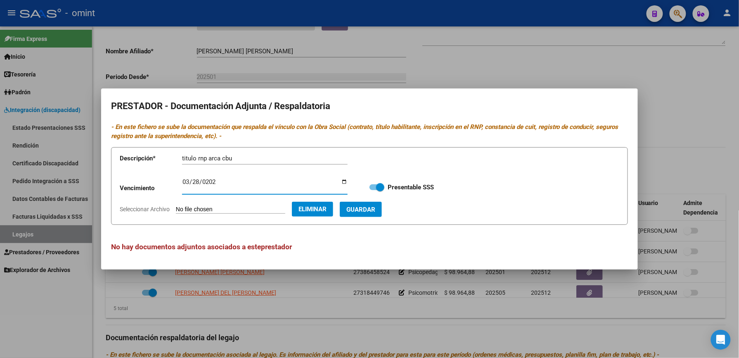
type input "[DATE]"
click at [375, 212] on span "Guardar" at bounding box center [360, 209] width 29 height 7
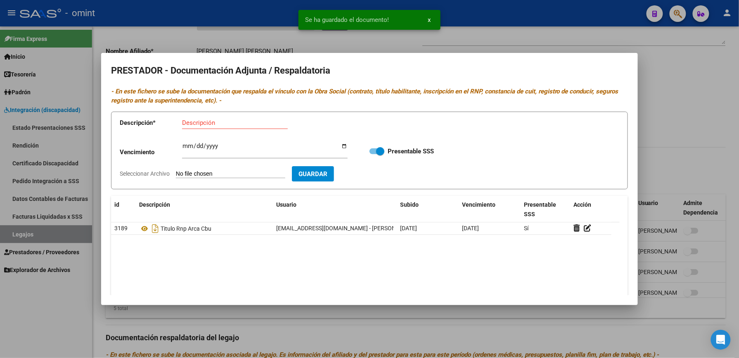
click at [692, 122] on div at bounding box center [369, 179] width 739 height 358
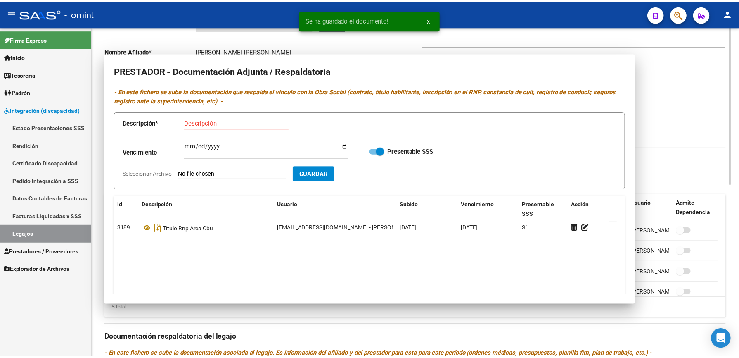
scroll to position [165, 0]
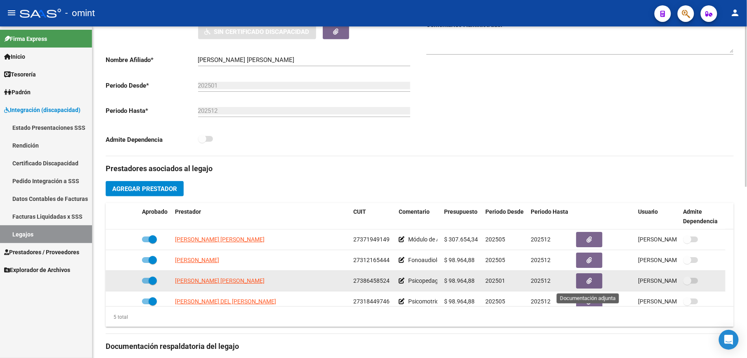
click at [595, 283] on button "button" at bounding box center [589, 280] width 26 height 15
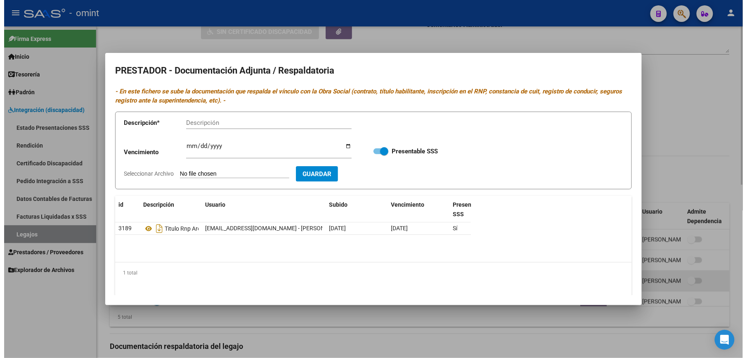
scroll to position [174, 0]
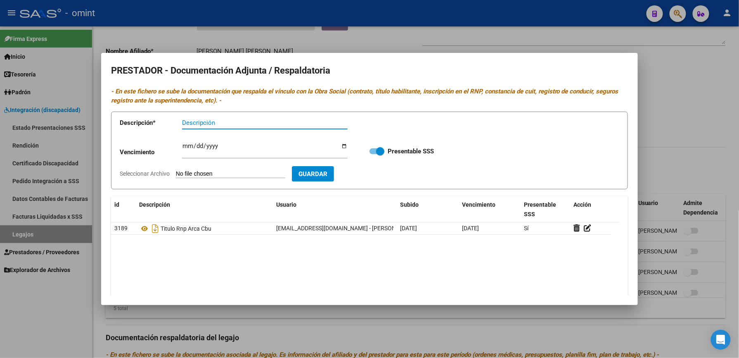
click at [690, 94] on div at bounding box center [369, 179] width 739 height 358
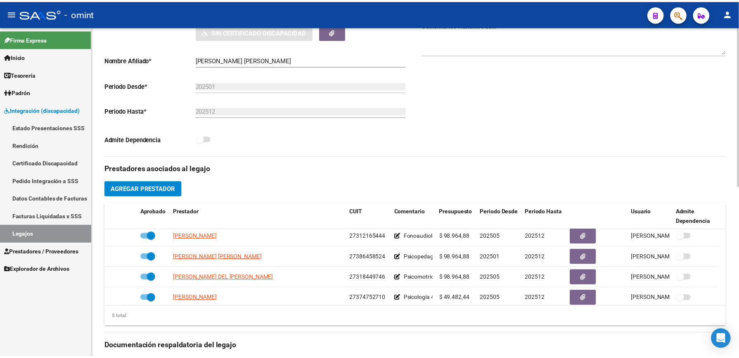
scroll to position [29, 0]
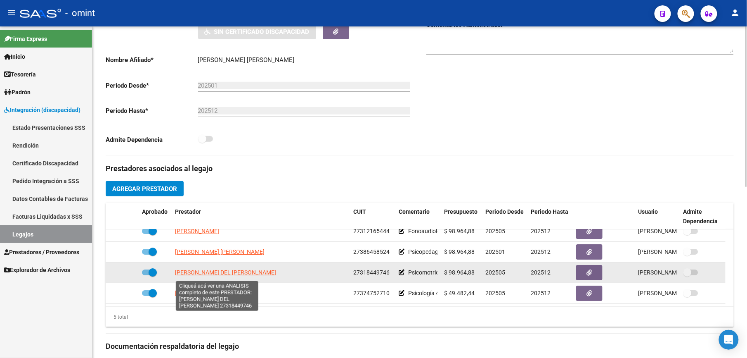
click at [206, 275] on span "[PERSON_NAME] DEL [PERSON_NAME]" at bounding box center [225, 272] width 101 height 7
type textarea "27318449746"
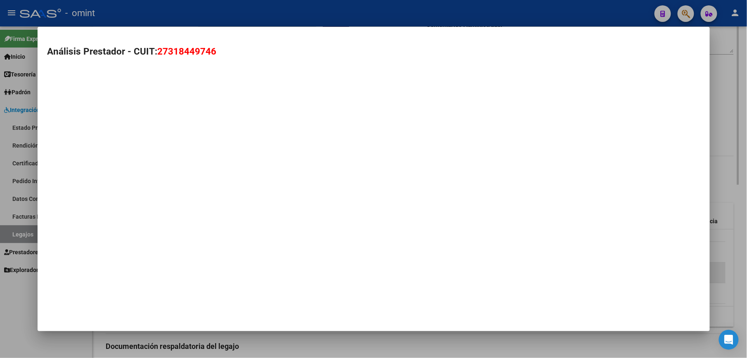
scroll to position [174, 0]
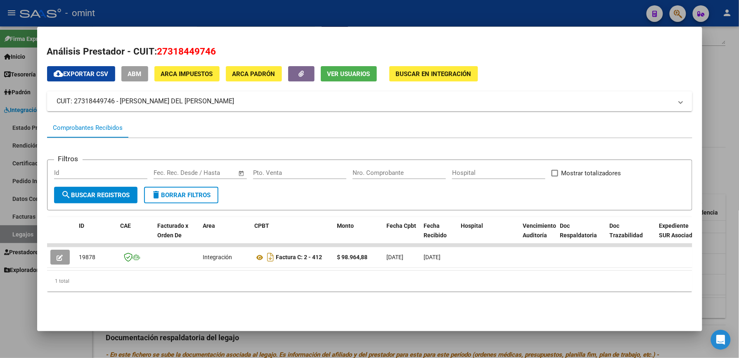
click at [727, 164] on div at bounding box center [369, 179] width 739 height 358
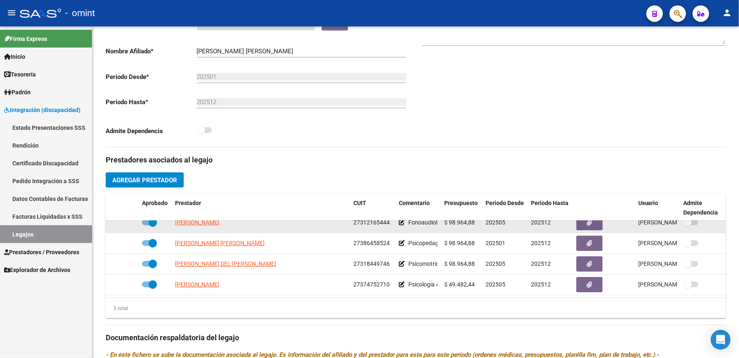
scroll to position [165, 0]
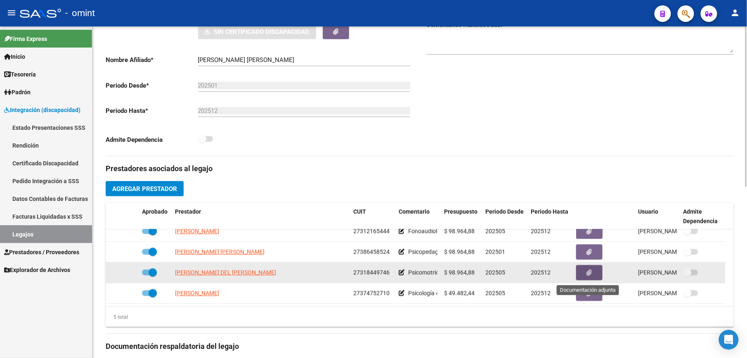
click at [592, 275] on button "button" at bounding box center [589, 272] width 26 height 15
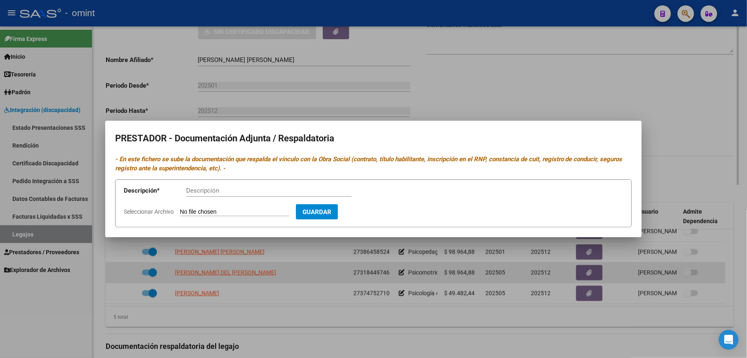
scroll to position [174, 0]
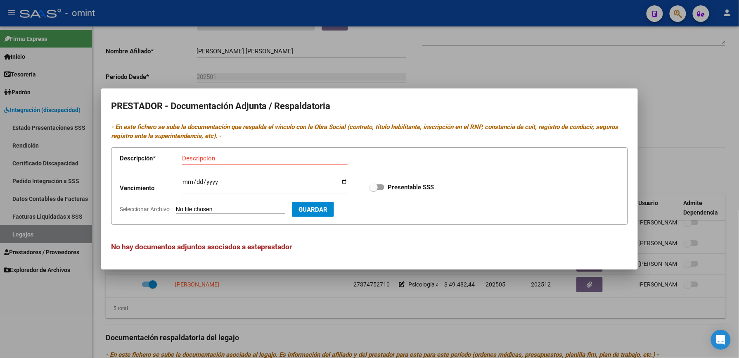
click at [223, 211] on input "Seleccionar Archivo" at bounding box center [230, 210] width 109 height 8
type input "C:\fakepath\psm prestador.pdf"
click at [187, 182] on input "Ingresar vencimiento" at bounding box center [265, 184] width 166 height 13
type input "[DATE]"
click at [215, 157] on input "Descripción" at bounding box center [265, 157] width 166 height 7
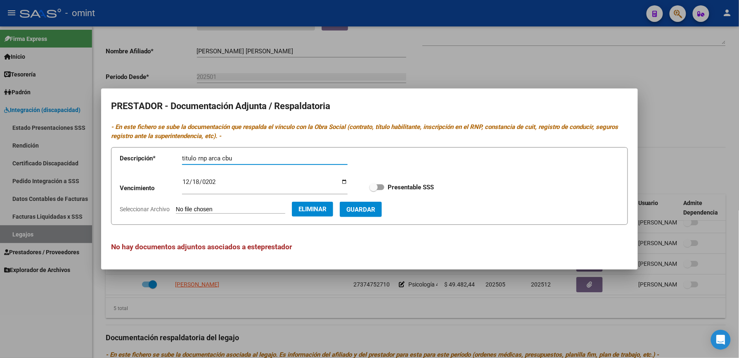
type input "titulo rnp arca cbu"
click at [190, 183] on input "[DATE]" at bounding box center [265, 184] width 166 height 13
click at [375, 210] on span "Guardar" at bounding box center [360, 209] width 29 height 7
checkbox input "true"
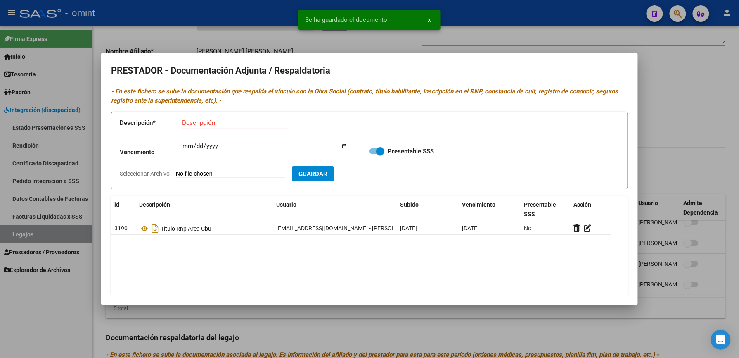
click at [687, 106] on div at bounding box center [369, 179] width 739 height 358
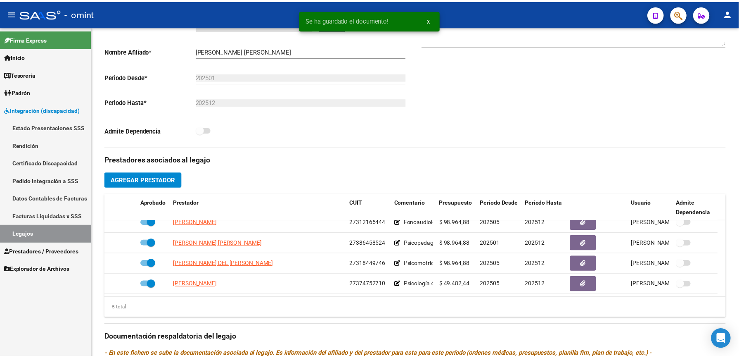
scroll to position [165, 0]
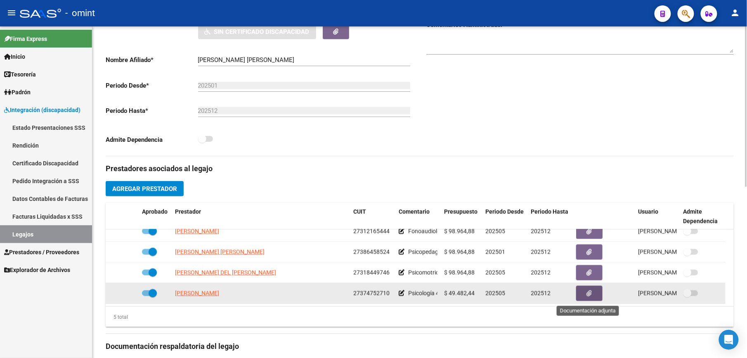
click at [588, 289] on button "button" at bounding box center [589, 292] width 26 height 15
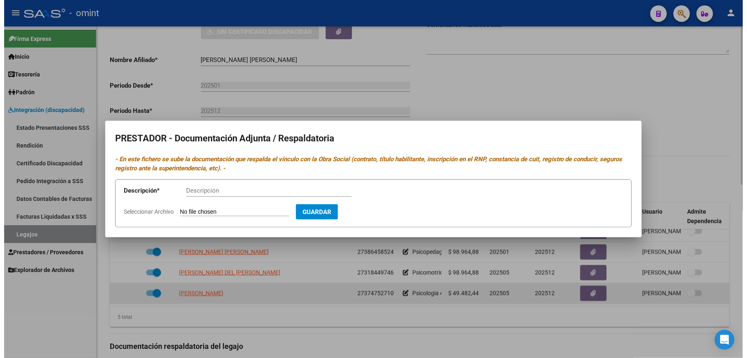
scroll to position [174, 0]
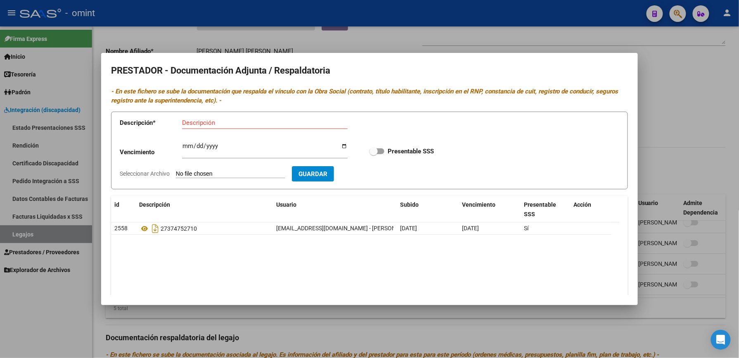
click at [674, 107] on div at bounding box center [369, 179] width 739 height 358
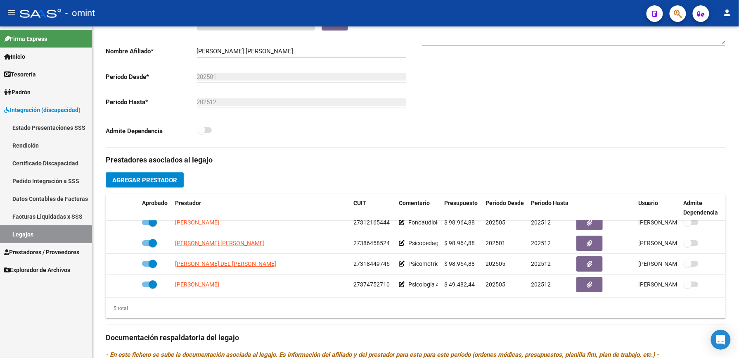
scroll to position [165, 0]
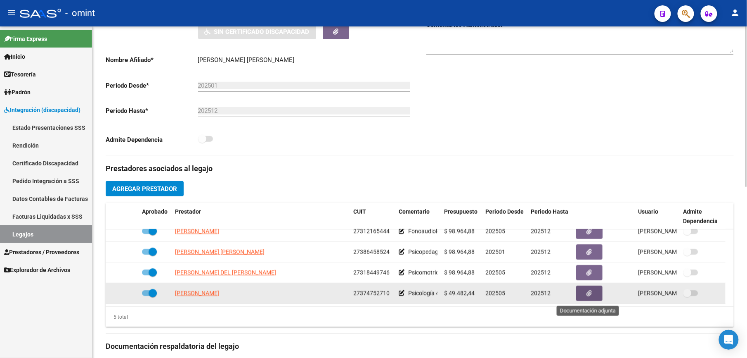
click at [588, 291] on icon "button" at bounding box center [589, 293] width 5 height 6
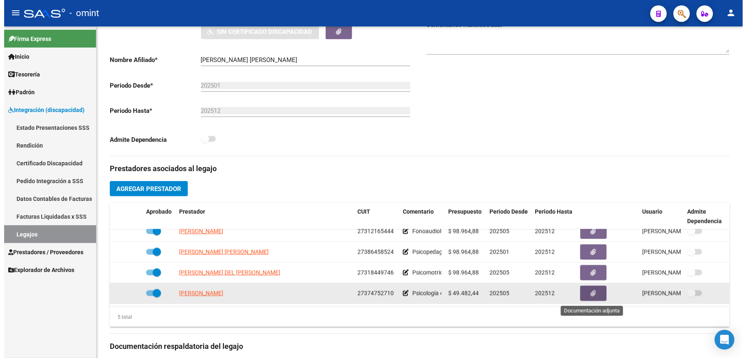
scroll to position [174, 0]
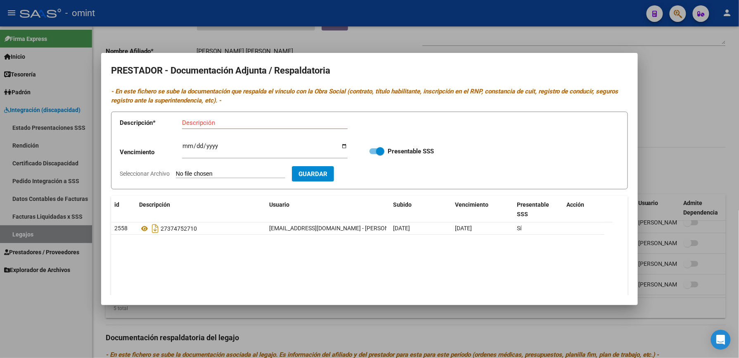
click at [697, 114] on div at bounding box center [369, 179] width 739 height 358
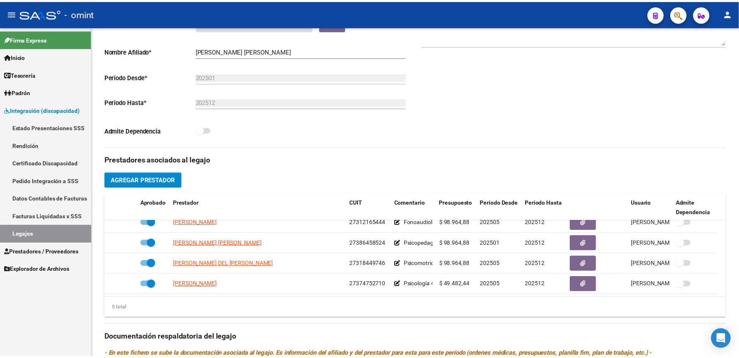
scroll to position [165, 0]
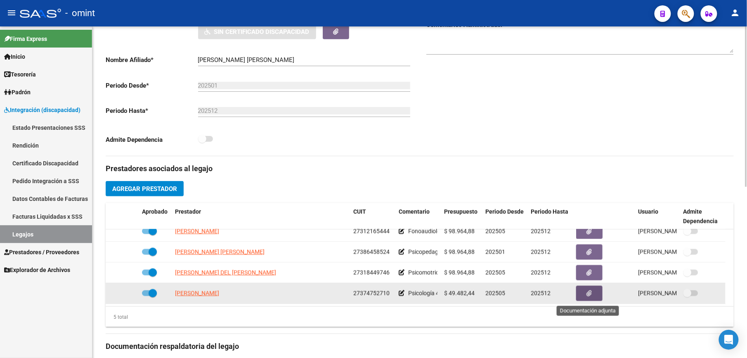
click at [590, 292] on icon "button" at bounding box center [589, 293] width 5 height 6
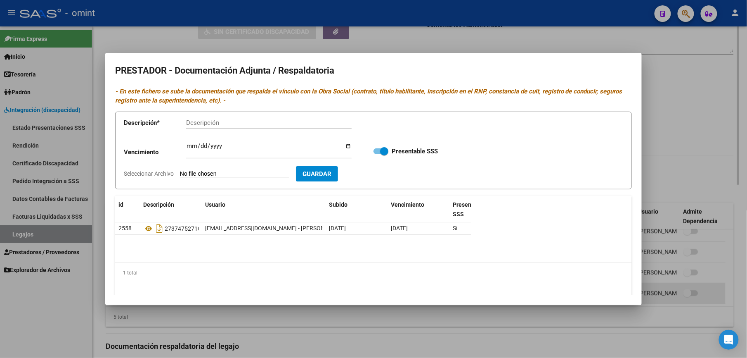
scroll to position [174, 0]
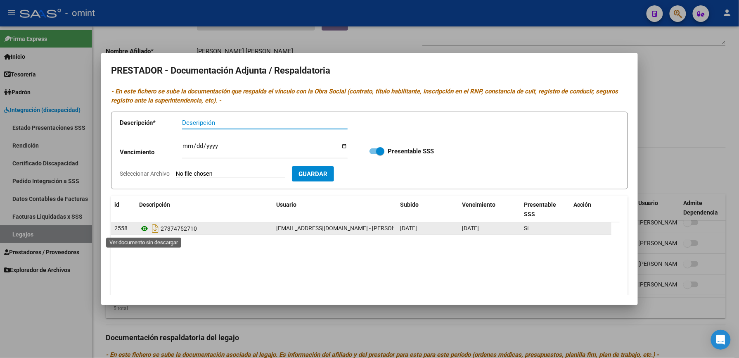
click at [143, 228] on icon at bounding box center [144, 228] width 11 height 10
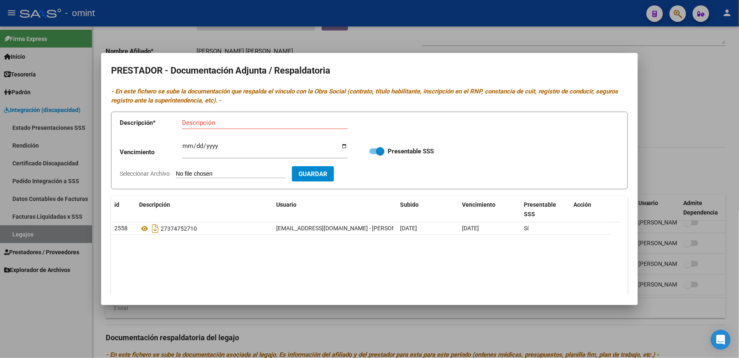
click at [698, 135] on div at bounding box center [369, 179] width 739 height 358
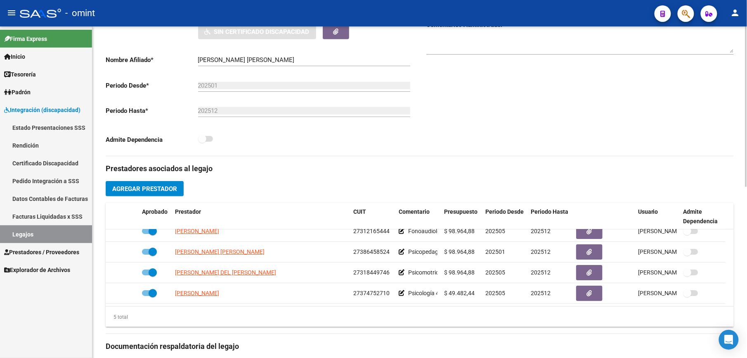
scroll to position [0, 0]
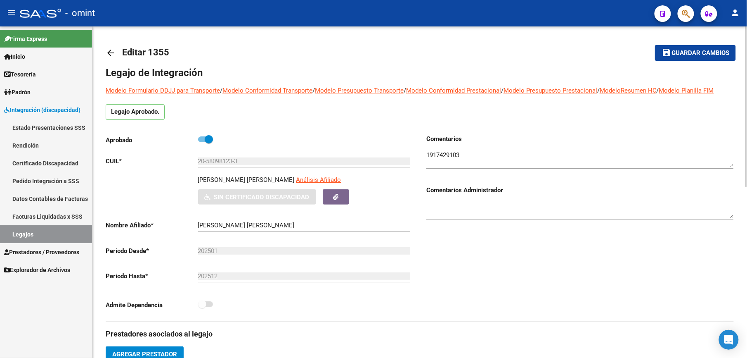
click at [699, 51] on span "Guardar cambios" at bounding box center [701, 53] width 58 height 7
click at [696, 50] on span "Guardar cambios" at bounding box center [701, 53] width 58 height 7
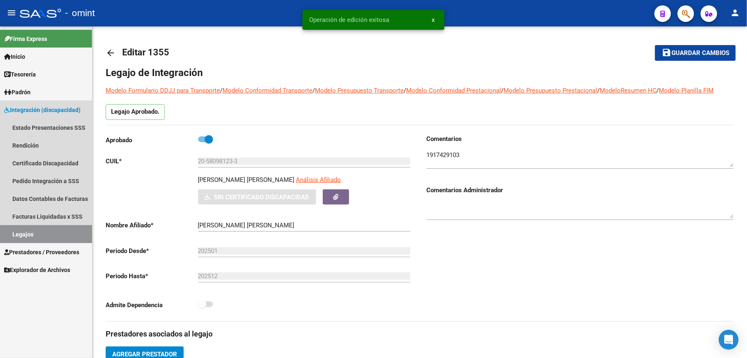
click at [13, 233] on link "Legajos" at bounding box center [46, 234] width 92 height 18
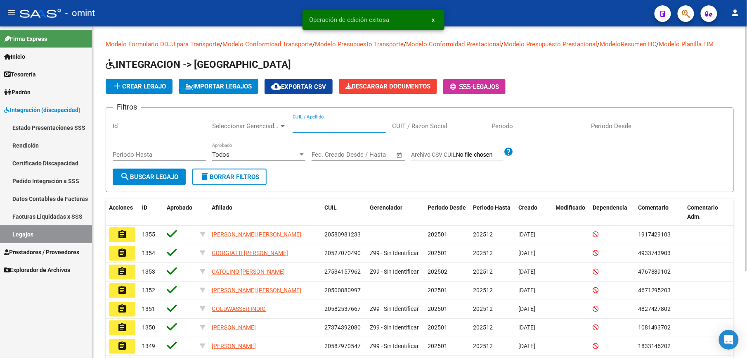
click at [332, 128] on input "CUIL / Apellido" at bounding box center [339, 125] width 93 height 7
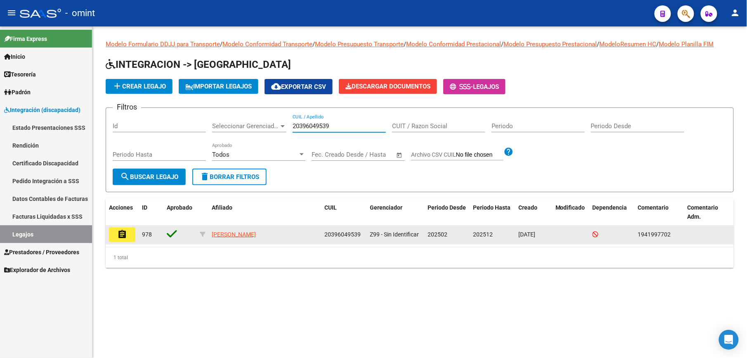
type input "20396049539"
click at [110, 232] on button "assignment" at bounding box center [122, 234] width 26 height 15
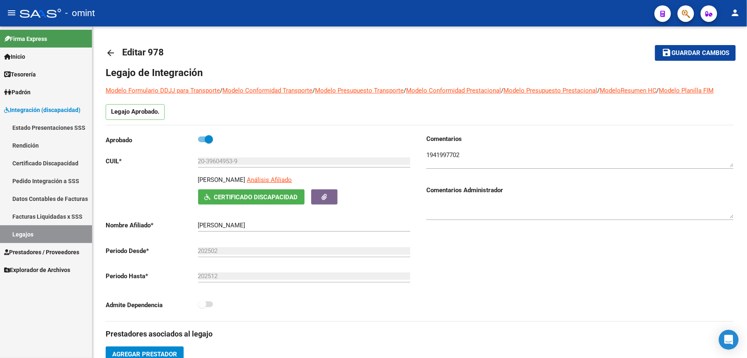
click at [17, 232] on link "Legajos" at bounding box center [46, 234] width 92 height 18
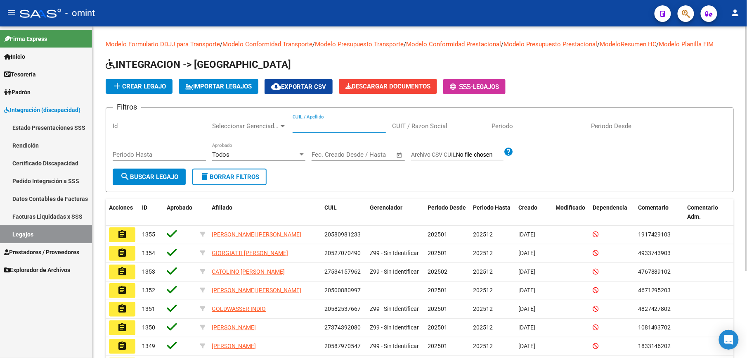
click at [334, 123] on input "CUIL / Apellido" at bounding box center [339, 125] width 93 height 7
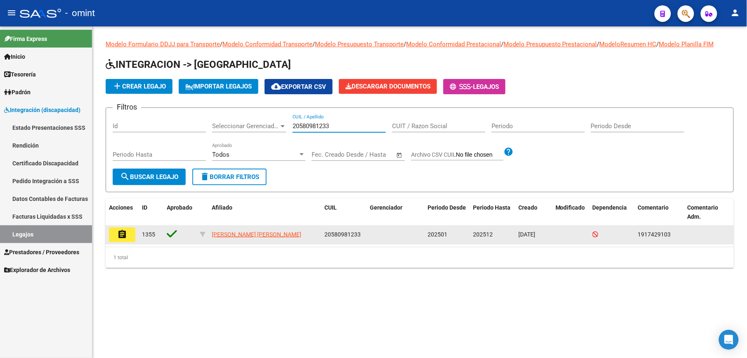
type input "20580981233"
click at [129, 230] on button "assignment" at bounding box center [122, 234] width 26 height 15
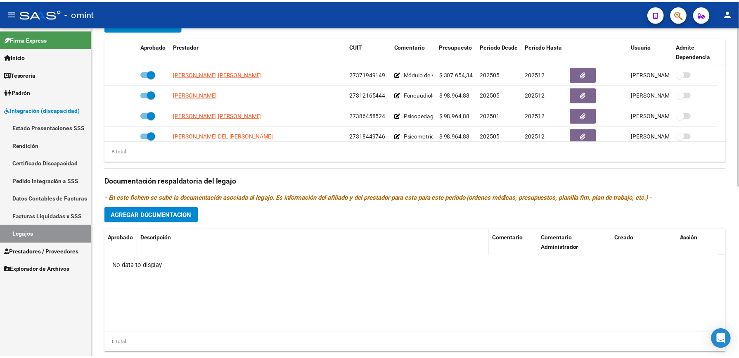
scroll to position [29, 0]
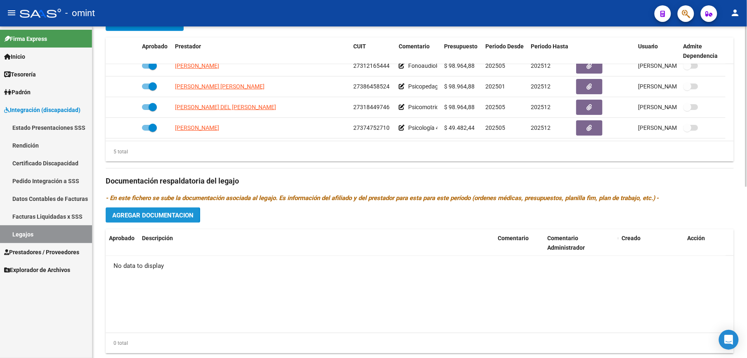
click at [144, 216] on span "Agregar Documentacion" at bounding box center [152, 214] width 81 height 7
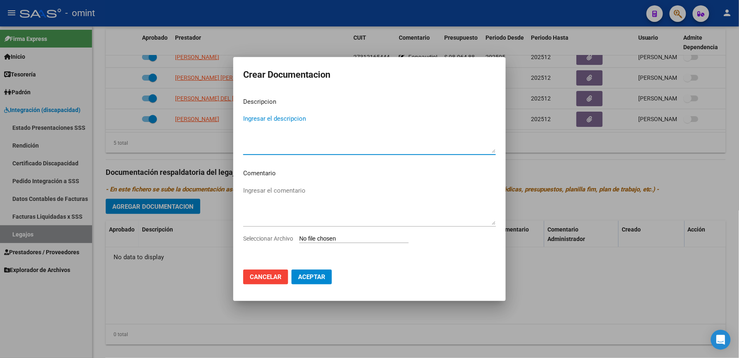
click at [263, 274] on span "Cancelar" at bounding box center [266, 276] width 32 height 7
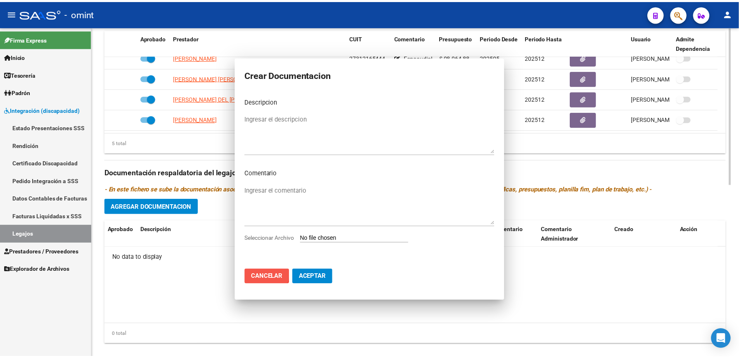
scroll to position [330, 0]
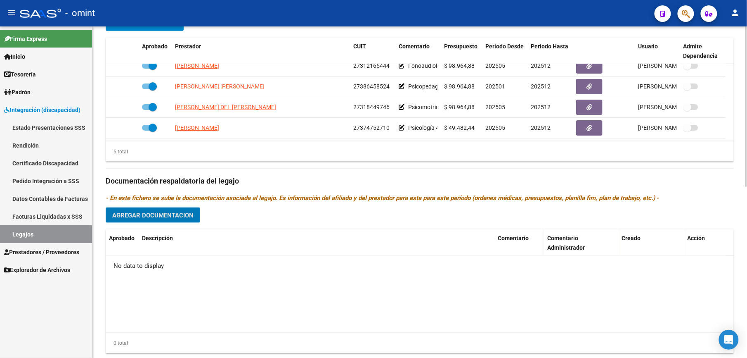
click at [141, 212] on button "Agregar Documentacion" at bounding box center [153, 214] width 95 height 15
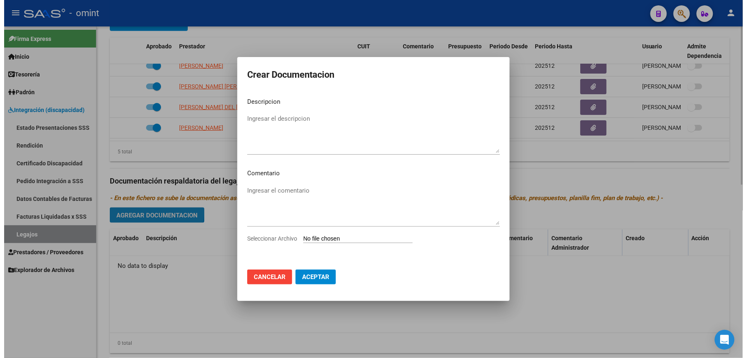
scroll to position [339, 0]
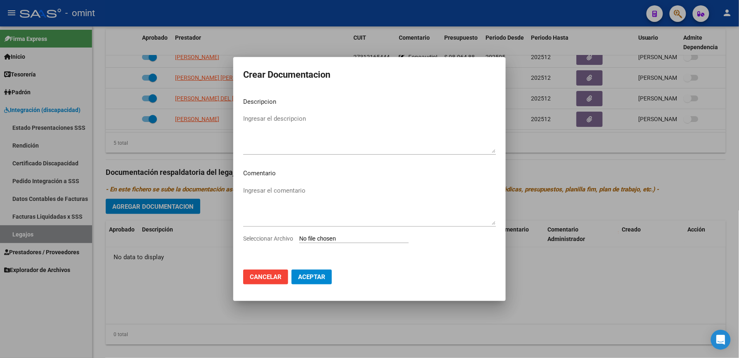
click at [334, 236] on input "Seleccionar Archivo" at bounding box center [353, 239] width 109 height 8
type input "C:\fakepath\Fono.pdf"
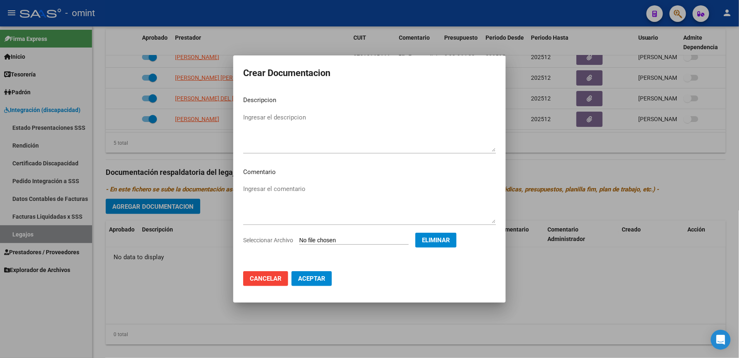
click at [265, 111] on div "Ingresar el descripcion" at bounding box center [369, 132] width 253 height 42
type textarea "Fono"
click at [304, 282] on button "Aceptar" at bounding box center [312, 278] width 40 height 15
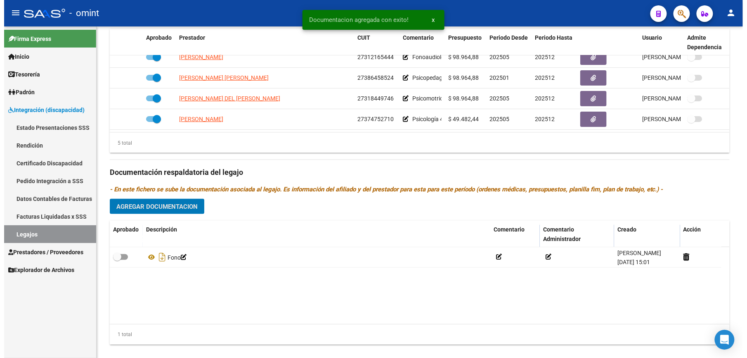
scroll to position [330, 0]
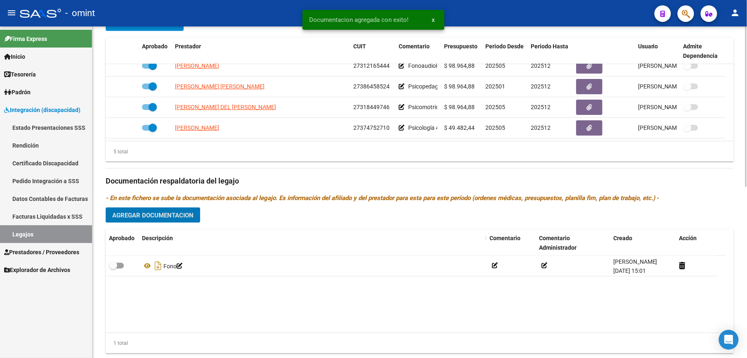
click at [306, 294] on datatable-body "Fono [PERSON_NAME] [DATE] 15:01" at bounding box center [416, 294] width 620 height 77
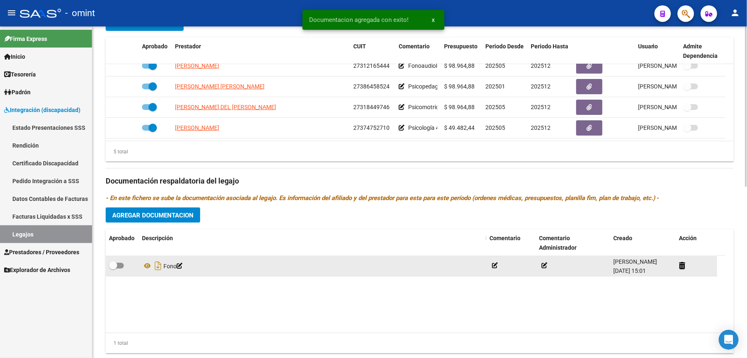
click at [122, 265] on div at bounding box center [122, 266] width 26 height 11
click at [118, 268] on span at bounding box center [116, 266] width 15 height 6
click at [113, 268] on input "checkbox" at bounding box center [113, 268] width 0 height 0
checkbox input "true"
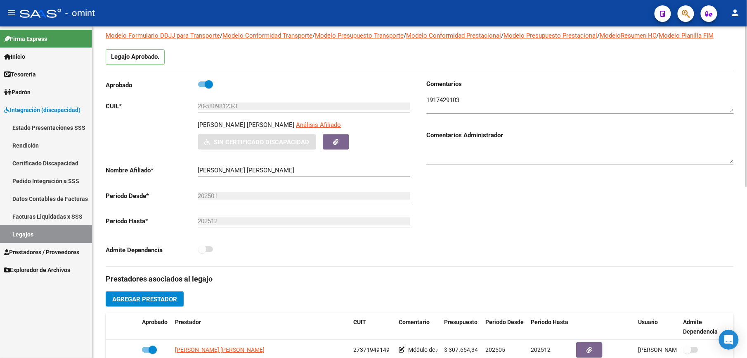
scroll to position [0, 0]
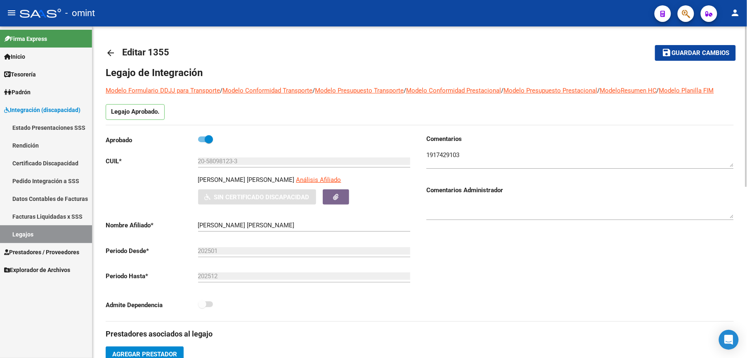
click at [693, 53] on span "Guardar cambios" at bounding box center [701, 53] width 58 height 7
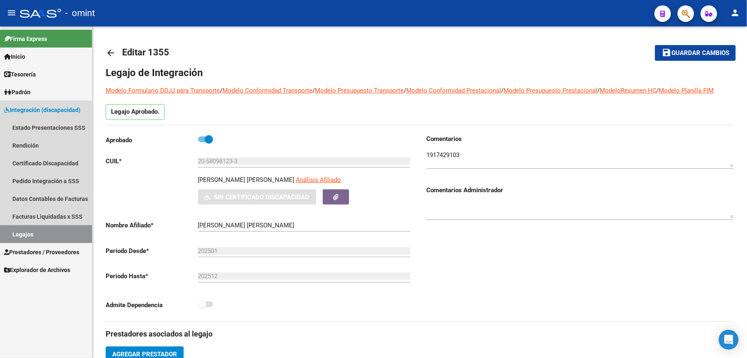
click at [43, 235] on link "Legajos" at bounding box center [46, 234] width 92 height 18
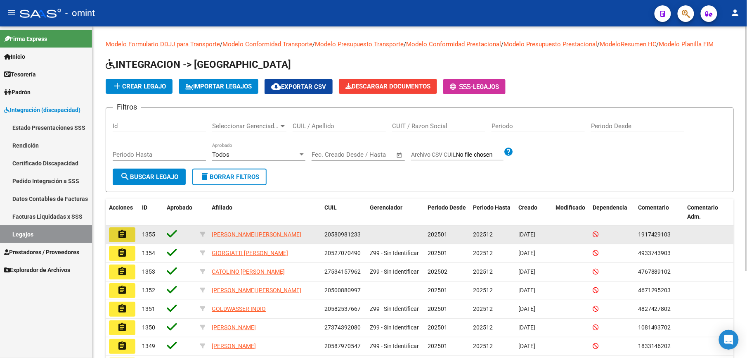
click at [123, 232] on mat-icon "assignment" at bounding box center [122, 234] width 10 height 10
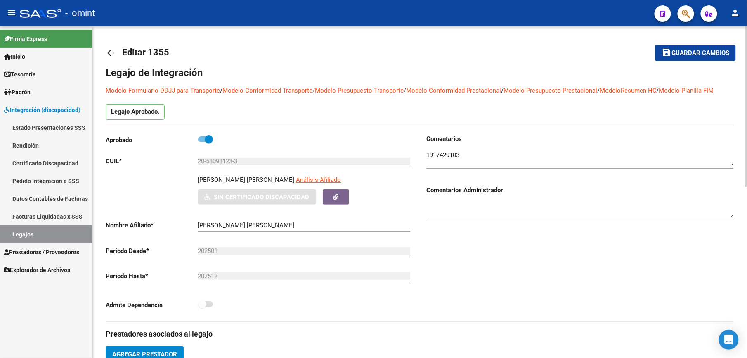
click at [697, 53] on span "Guardar cambios" at bounding box center [701, 53] width 58 height 7
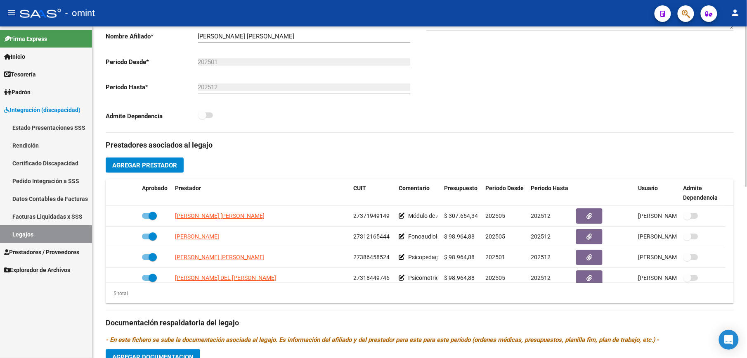
scroll to position [134, 0]
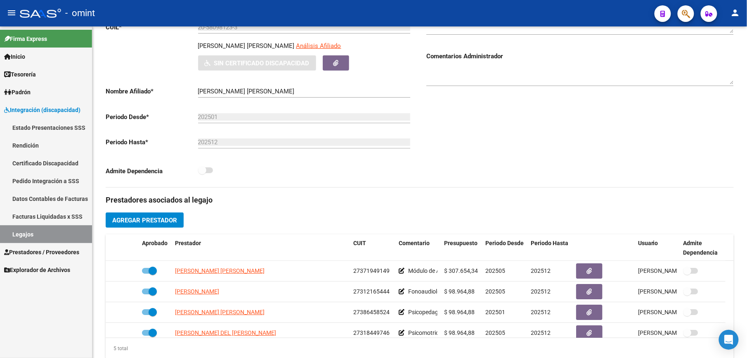
click at [40, 253] on span "Prestadores / Proveedores" at bounding box center [41, 251] width 75 height 9
click at [45, 250] on span "Prestadores / Proveedores" at bounding box center [41, 251] width 75 height 9
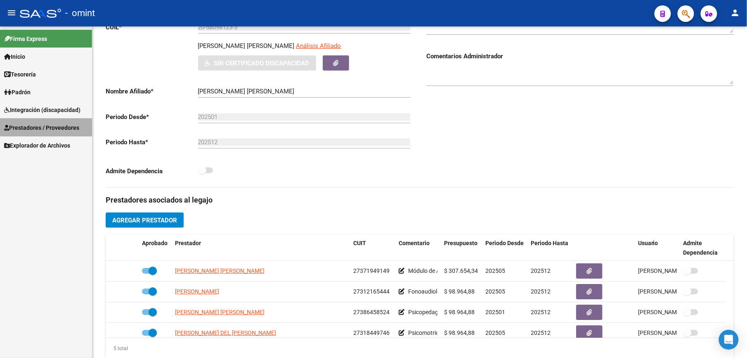
click at [45, 250] on div "Firma Express Inicio Calendario SSS Instructivos Contacto OS Tesorería Extracto…" at bounding box center [46, 191] width 92 height 331
click at [51, 114] on span "Integración (discapacidad)" at bounding box center [42, 109] width 76 height 9
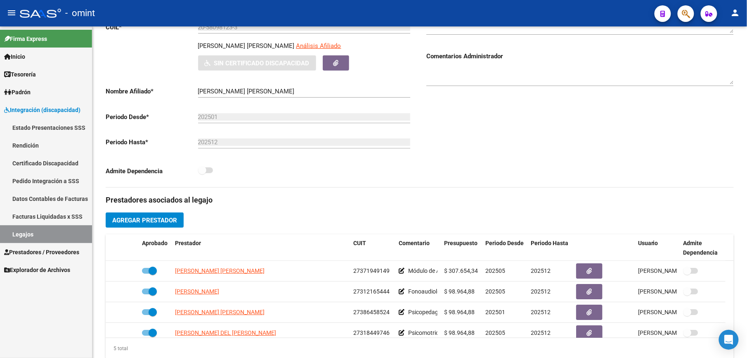
click at [46, 244] on link "Prestadores / Proveedores" at bounding box center [46, 252] width 92 height 18
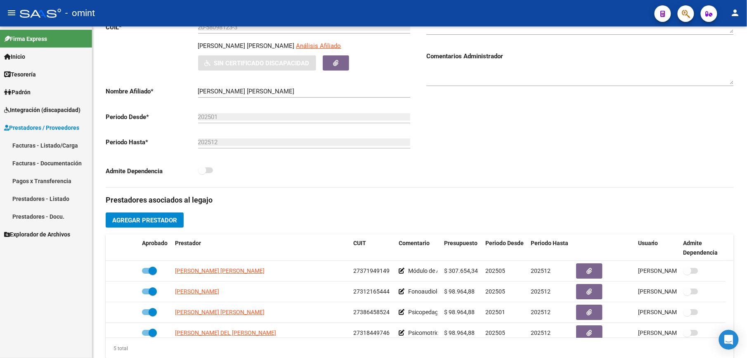
click at [40, 141] on link "Facturas - Listado/Carga" at bounding box center [46, 145] width 92 height 18
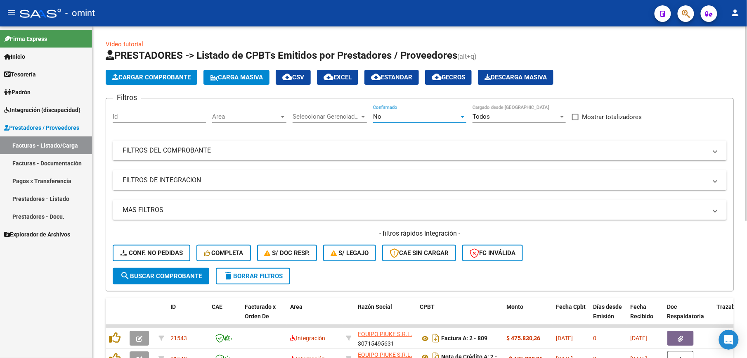
click at [398, 114] on div "No" at bounding box center [416, 116] width 86 height 7
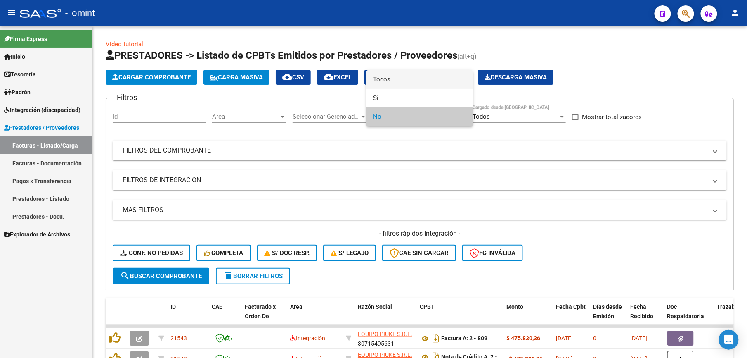
click at [387, 80] on span "Todos" at bounding box center [419, 79] width 93 height 19
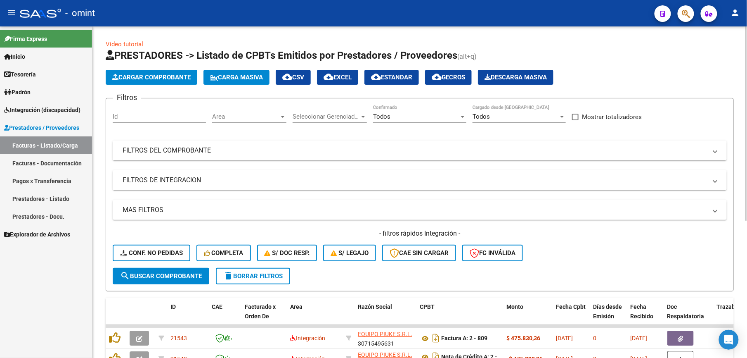
click at [171, 149] on mat-panel-title "FILTROS DEL COMPROBANTE" at bounding box center [415, 150] width 585 height 9
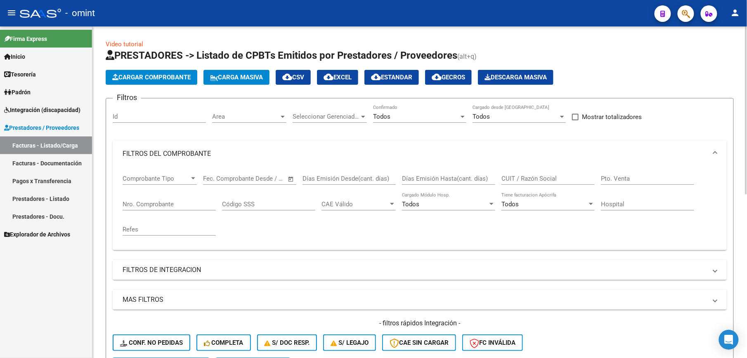
click at [314, 111] on div "Seleccionar Gerenciador Seleccionar Gerenciador" at bounding box center [330, 114] width 74 height 18
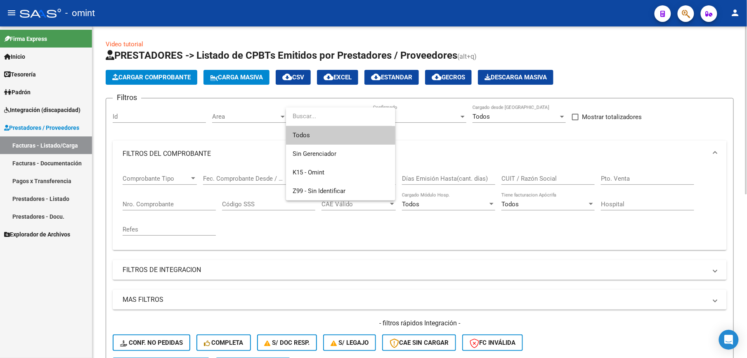
click at [314, 111] on input "dropdown search" at bounding box center [339, 116] width 106 height 19
click at [171, 273] on div at bounding box center [373, 179] width 747 height 358
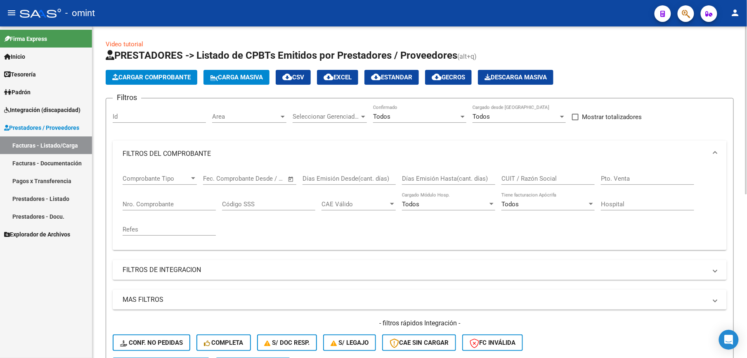
click at [164, 273] on mat-panel-title "FILTROS DE INTEGRACION" at bounding box center [415, 269] width 585 height 9
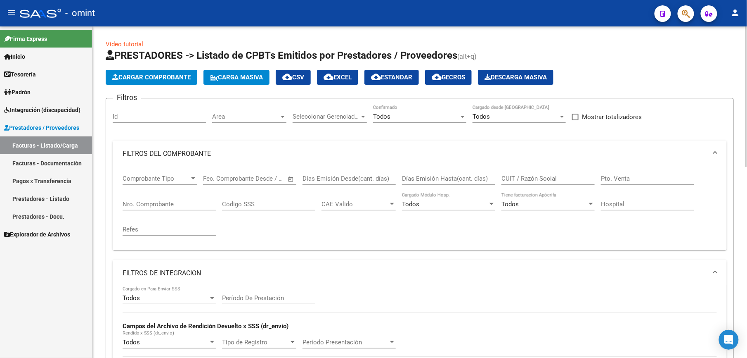
scroll to position [165, 0]
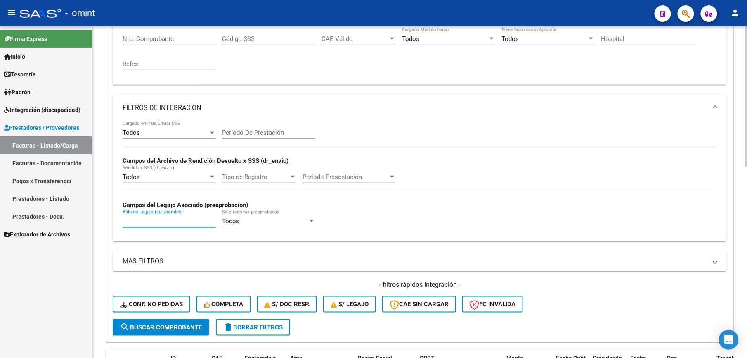
click at [160, 225] on input "Afiliado Legajo (cuil/nombre)" at bounding box center [169, 220] width 93 height 7
type input "2058098123"
click at [166, 326] on span "search Buscar Comprobante" at bounding box center [161, 326] width 82 height 7
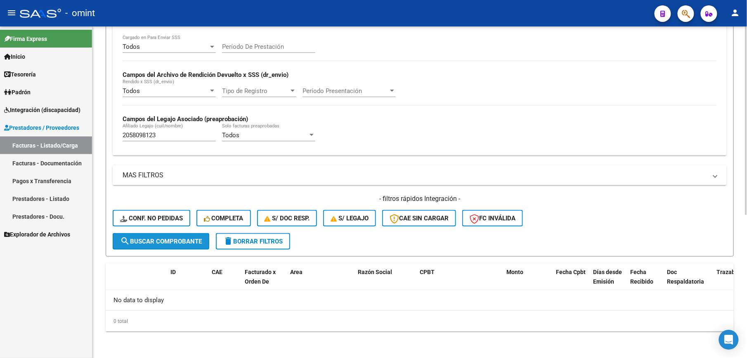
click at [174, 246] on button "search Buscar Comprobante" at bounding box center [161, 241] width 97 height 17
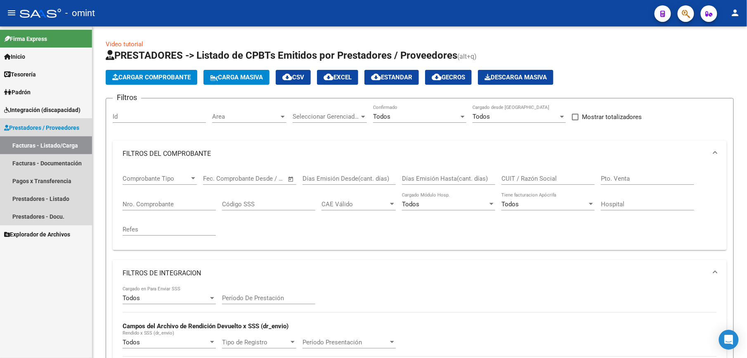
click at [42, 140] on link "Facturas - Listado/Carga" at bounding box center [46, 145] width 92 height 18
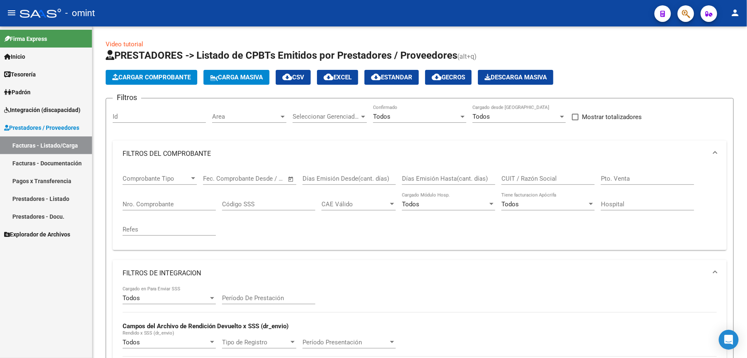
click at [43, 147] on link "Facturas - Listado/Carga" at bounding box center [46, 145] width 92 height 18
click at [134, 112] on div "Id" at bounding box center [159, 114] width 93 height 18
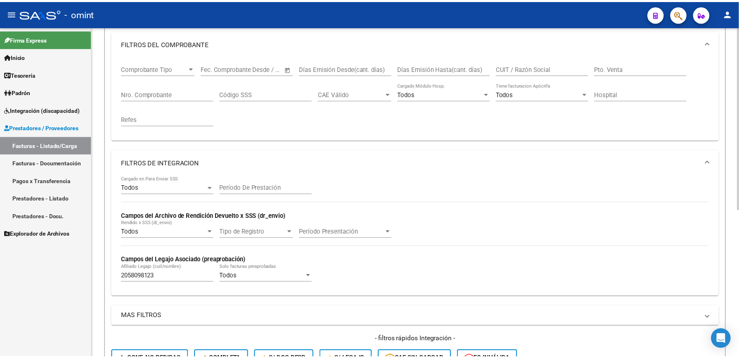
scroll to position [266, 0]
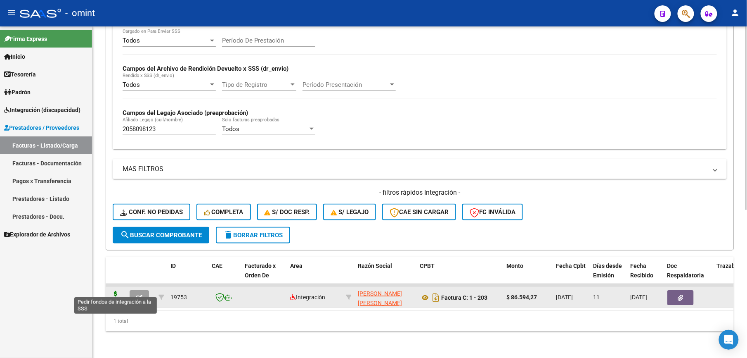
type input "19753"
click at [113, 291] on icon at bounding box center [115, 297] width 13 height 12
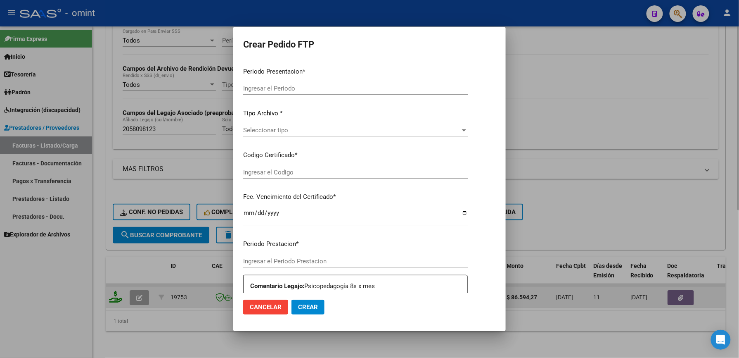
type input "202508"
type input "$ 86.594,27"
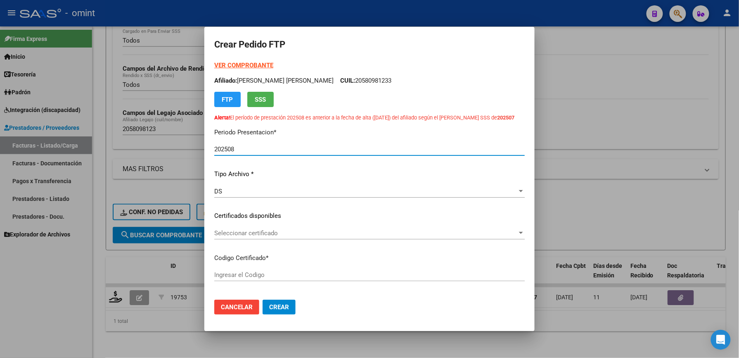
click at [235, 237] on span "Seleccionar certificado" at bounding box center [365, 232] width 303 height 7
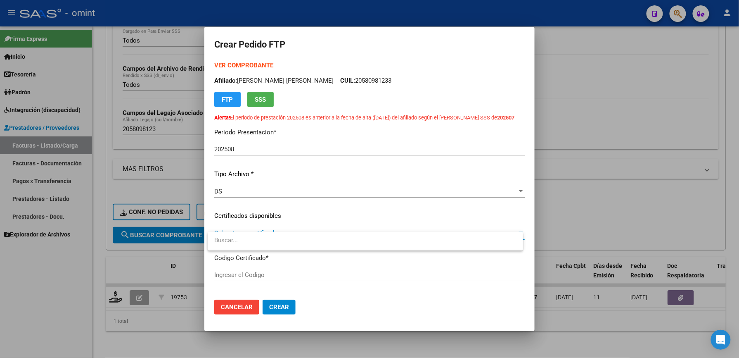
click at [288, 227] on div at bounding box center [369, 179] width 739 height 358
click at [218, 237] on span "Seleccionar certificado" at bounding box center [365, 232] width 303 height 7
click at [218, 239] on input "dropdown search" at bounding box center [365, 240] width 315 height 19
click at [251, 198] on div at bounding box center [369, 179] width 739 height 358
click at [273, 220] on p "Certificados disponibles" at bounding box center [369, 215] width 310 height 9
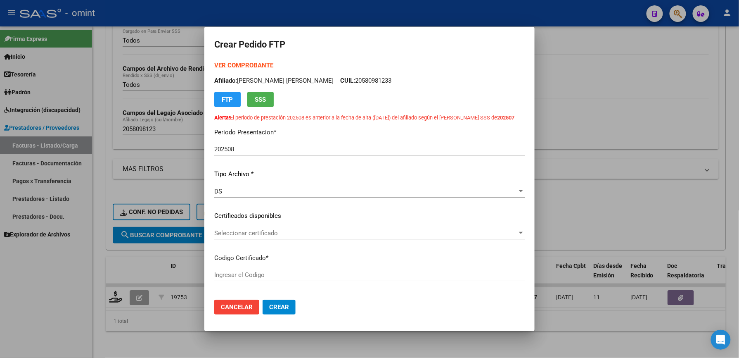
scroll to position [110, 0]
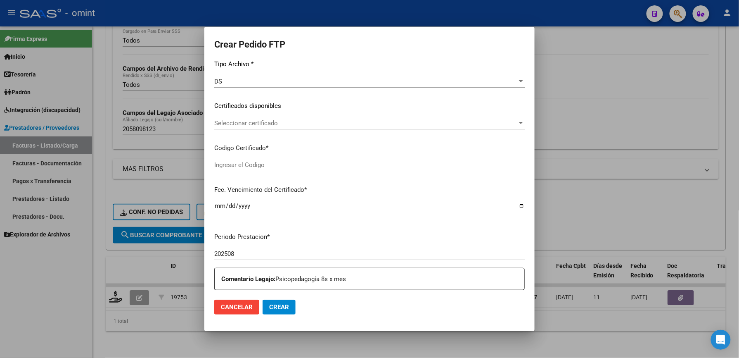
click at [244, 168] on input "Ingresar el Codigo" at bounding box center [369, 164] width 310 height 7
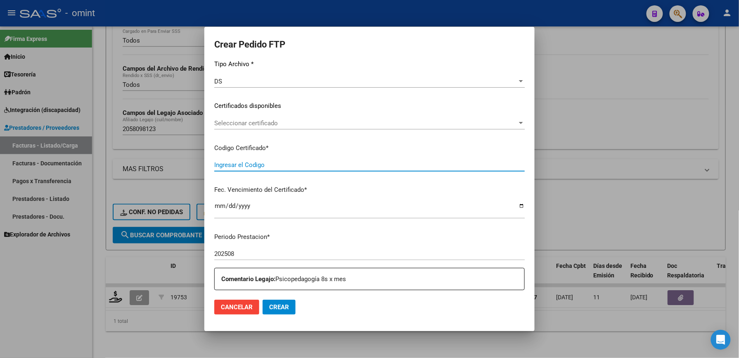
click at [268, 127] on span "Seleccionar certificado" at bounding box center [365, 122] width 303 height 7
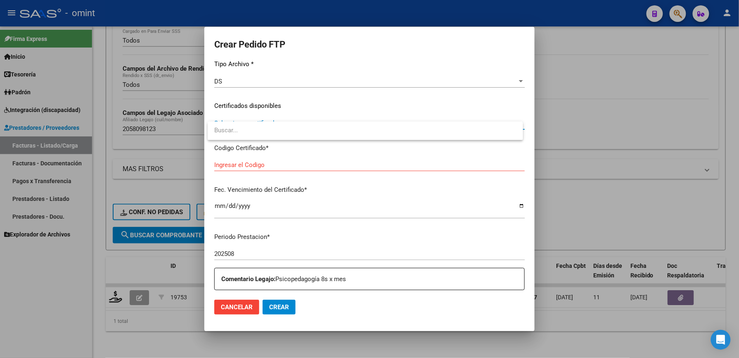
click at [233, 176] on div at bounding box center [369, 179] width 739 height 358
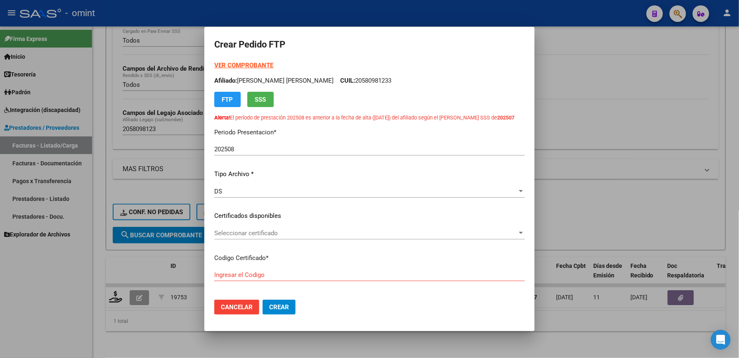
click at [240, 239] on div "Seleccionar certificado Seleccionar certificado" at bounding box center [369, 233] width 310 height 12
click at [231, 237] on input "dropdown search" at bounding box center [365, 240] width 315 height 19
click at [242, 275] on div at bounding box center [369, 179] width 739 height 358
click at [242, 281] on div "Ingresar el Codigo" at bounding box center [369, 274] width 310 height 12
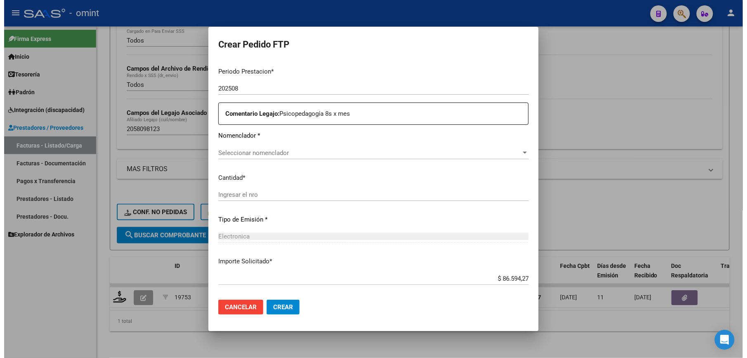
scroll to position [324, 0]
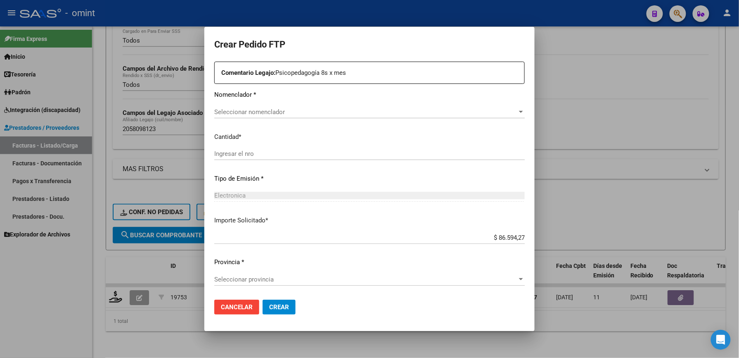
click at [638, 81] on div at bounding box center [369, 179] width 739 height 358
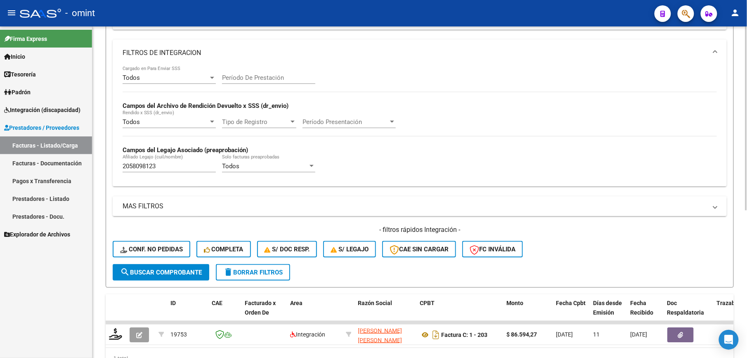
scroll to position [266, 0]
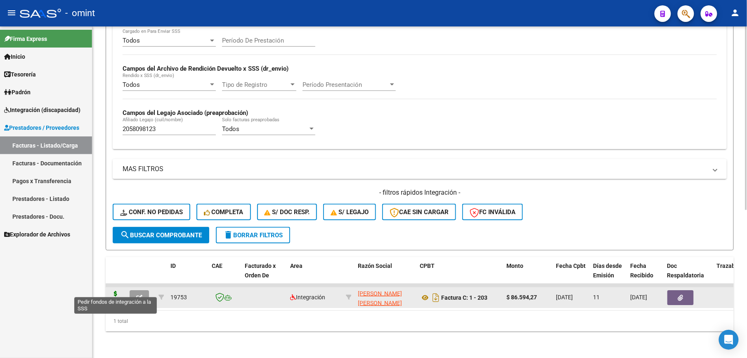
click at [116, 291] on icon at bounding box center [115, 297] width 13 height 12
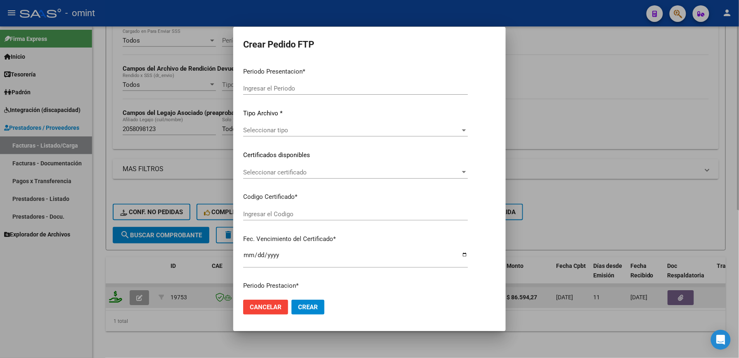
type input "202508"
type input "$ 86.594,27"
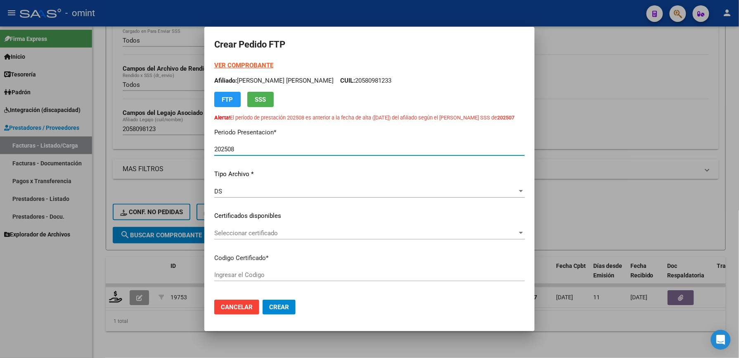
click at [231, 237] on span "Seleccionar certificado" at bounding box center [365, 232] width 303 height 7
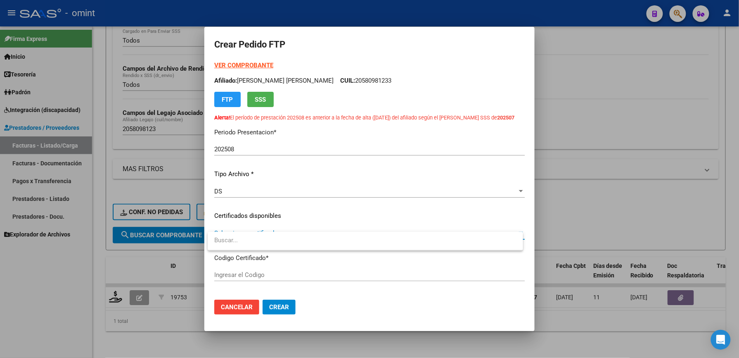
click at [220, 309] on div at bounding box center [369, 179] width 739 height 358
click at [592, 86] on div at bounding box center [369, 179] width 739 height 358
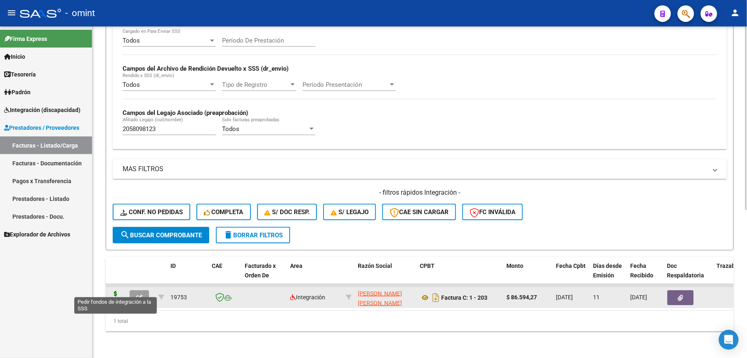
click at [114, 292] on icon at bounding box center [115, 297] width 13 height 12
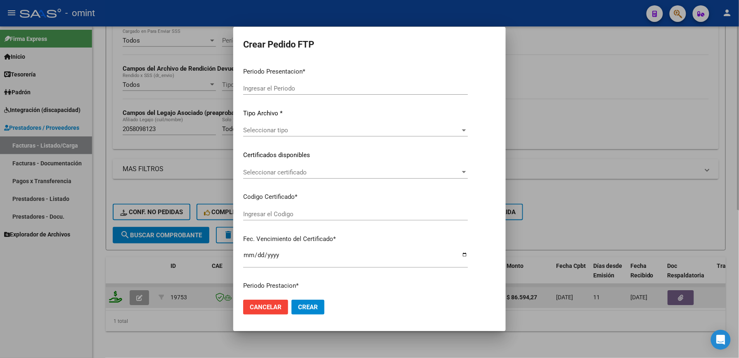
type input "202508"
type input "$ 86.594,27"
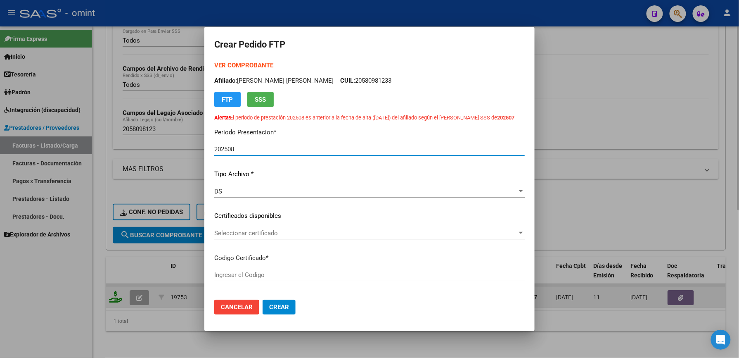
type input "1860542462"
type input "[DATE]"
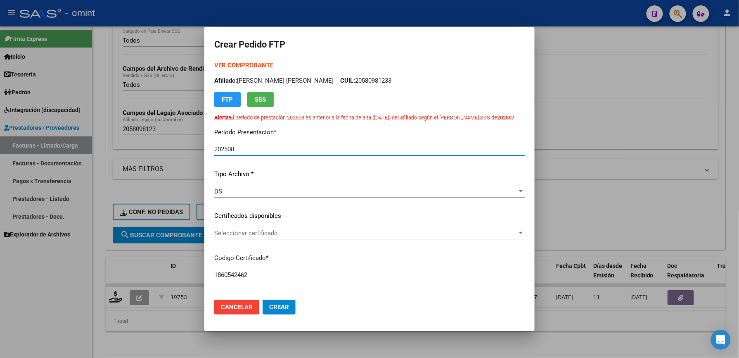
click at [697, 94] on div at bounding box center [369, 179] width 739 height 358
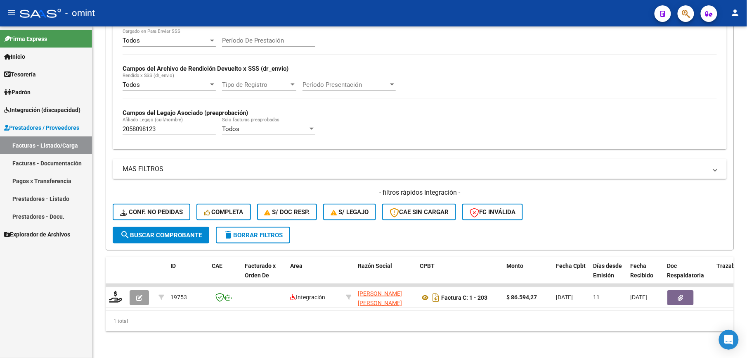
click at [49, 159] on link "Facturas - Documentación" at bounding box center [46, 163] width 92 height 18
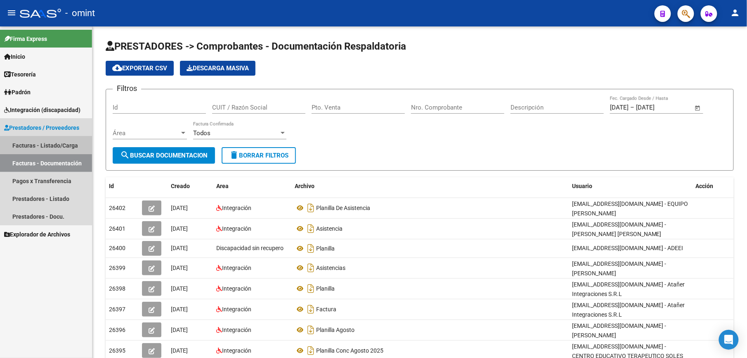
click at [55, 143] on link "Facturas - Listado/Carga" at bounding box center [46, 145] width 92 height 18
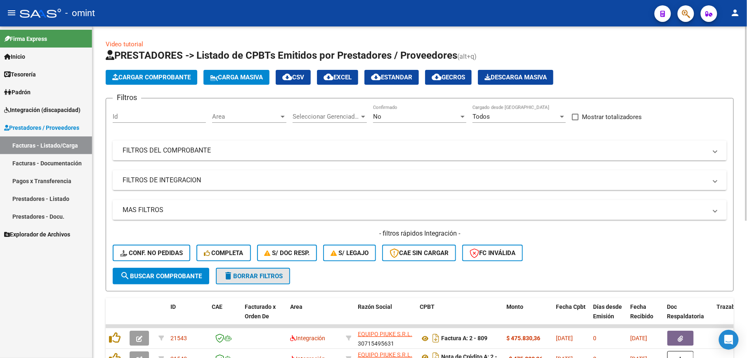
click at [256, 276] on span "delete Borrar Filtros" at bounding box center [252, 275] width 59 height 7
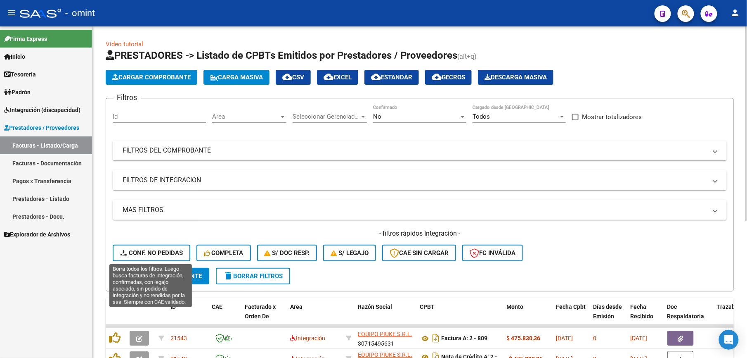
click at [154, 251] on span "Conf. no pedidas" at bounding box center [151, 252] width 63 height 7
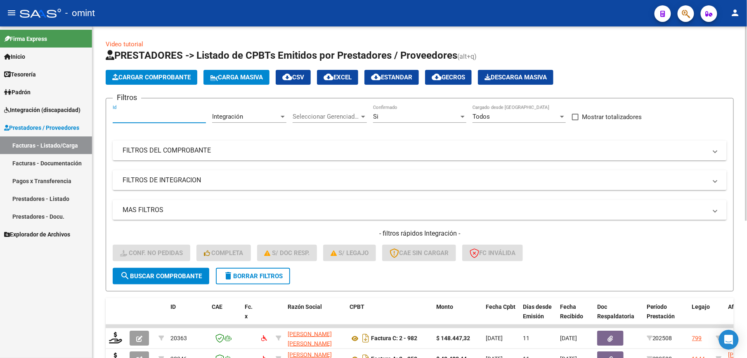
click at [131, 113] on input "Id" at bounding box center [159, 116] width 93 height 7
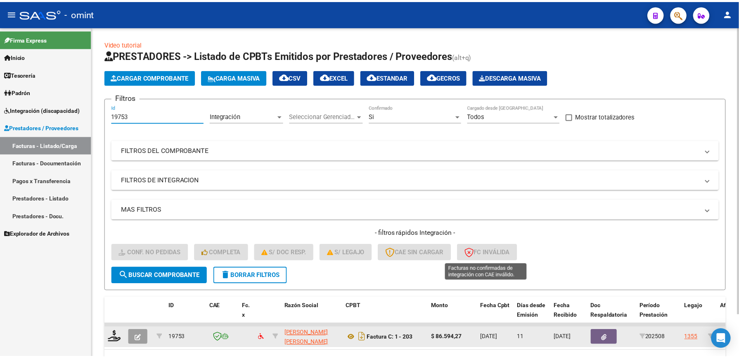
scroll to position [49, 0]
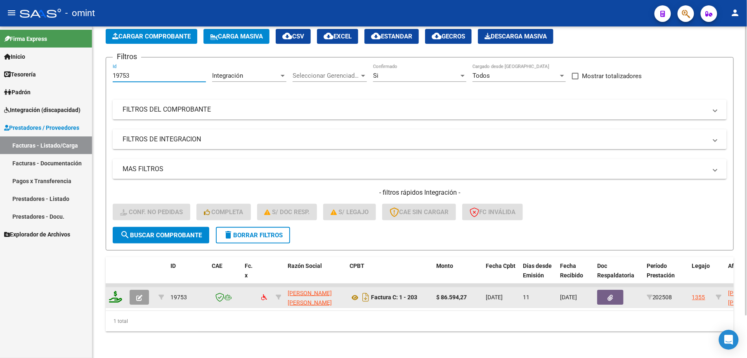
type input "19753"
click at [119, 291] on icon at bounding box center [115, 297] width 13 height 12
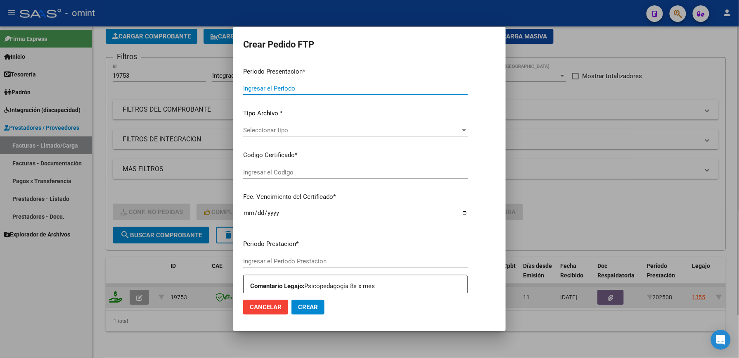
type input "202508"
type input "$ 86.594,27"
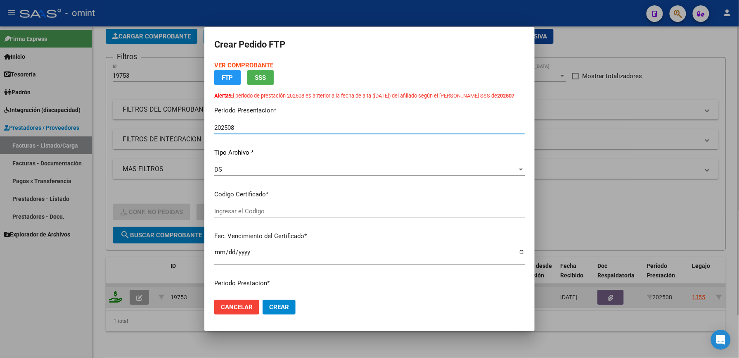
type input "1860542462"
type input "[DATE]"
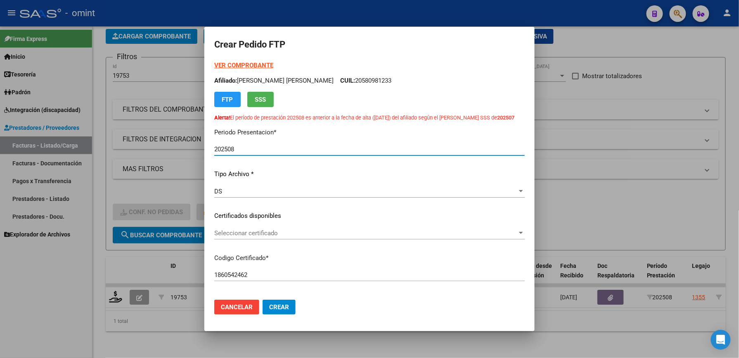
click at [249, 237] on span "Seleccionar certificado" at bounding box center [365, 232] width 303 height 7
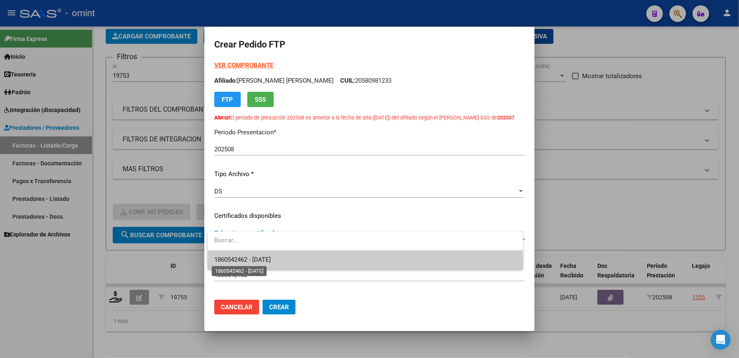
click at [253, 258] on span "1860542462 - [DATE]" at bounding box center [242, 259] width 57 height 7
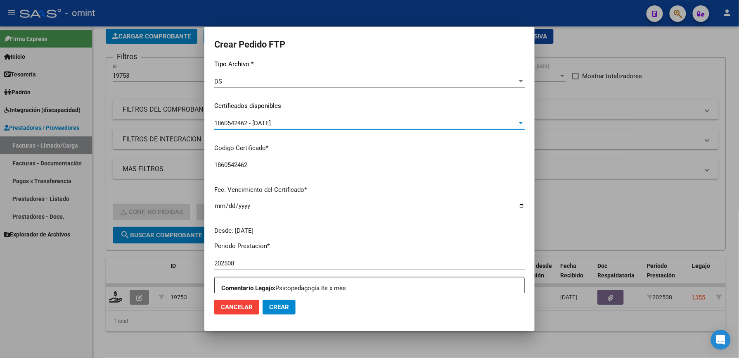
scroll to position [165, 0]
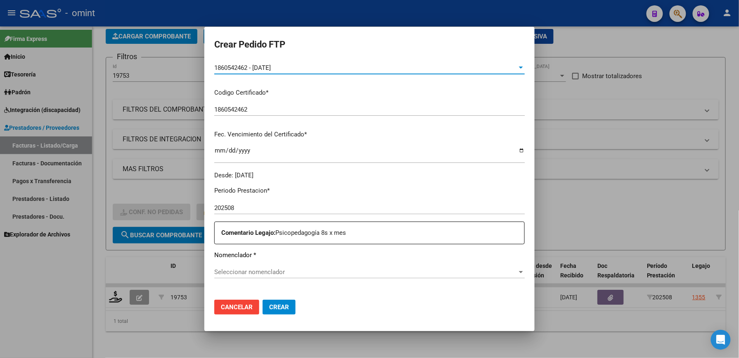
click at [244, 275] on span "Seleccionar nomenclador" at bounding box center [365, 271] width 303 height 7
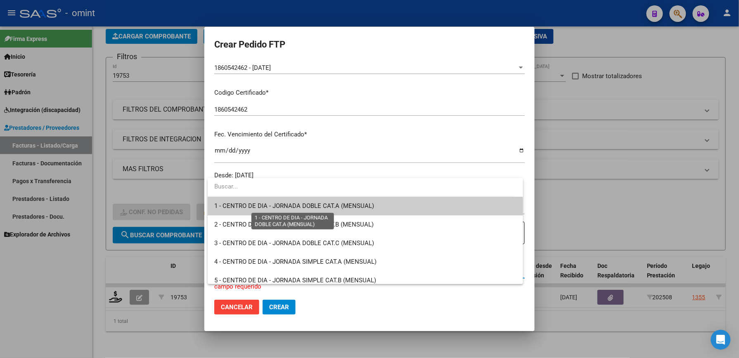
click at [282, 200] on span "1 - CENTRO DE DIA - JORNADA DOBLE CAT.A (MENSUAL)" at bounding box center [365, 206] width 302 height 19
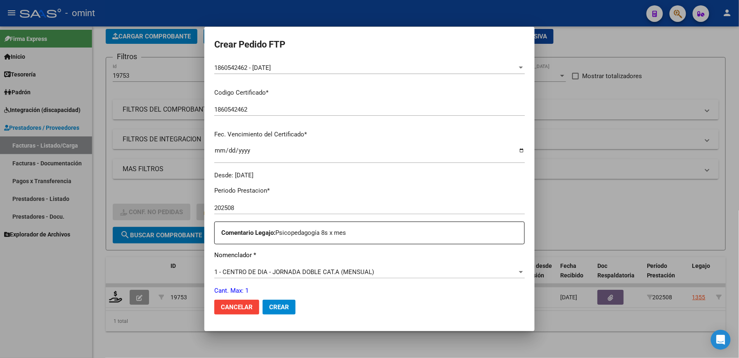
click at [239, 275] on div "1 - CENTRO DE DIA - JORNADA DOBLE CAT.A (MENSUAL) Seleccionar nomenclador" at bounding box center [369, 271] width 310 height 12
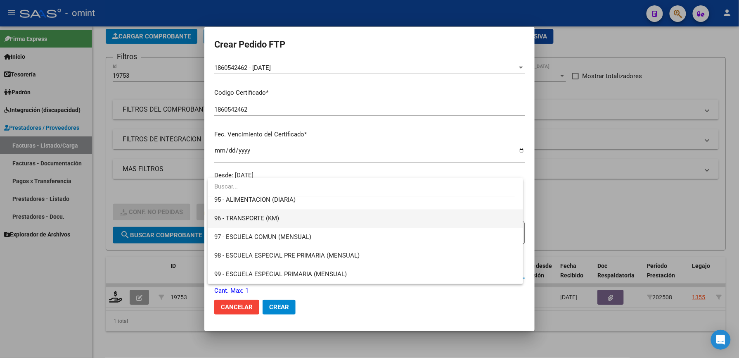
scroll to position [1587, 0]
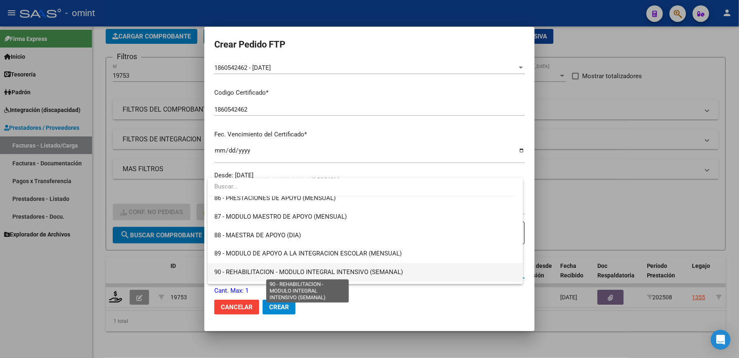
click at [237, 276] on span "90 - REHABILITACION - MODULO INTEGRAL INTENSIVO (SEMANAL)" at bounding box center [308, 271] width 189 height 7
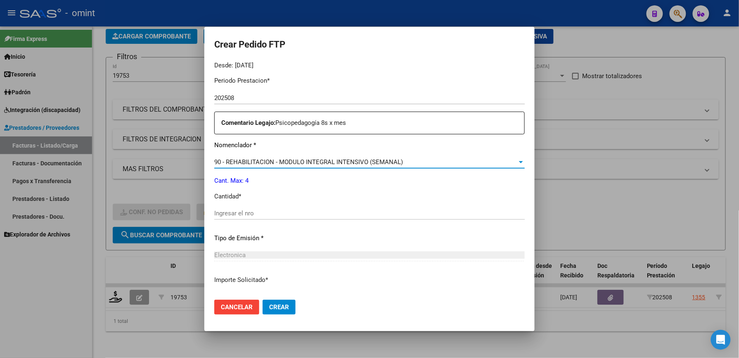
scroll to position [330, 0]
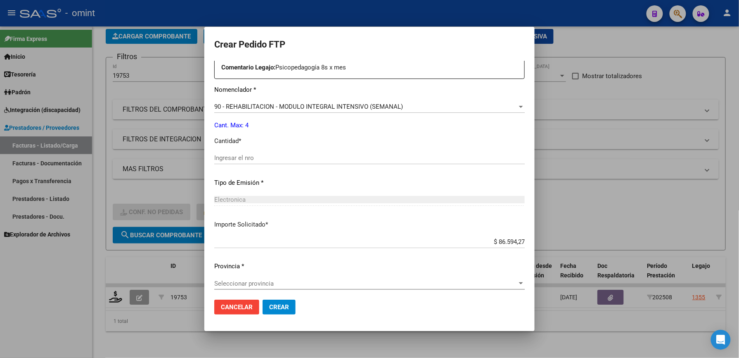
click at [243, 161] on div "Ingresar el nro" at bounding box center [369, 158] width 310 height 12
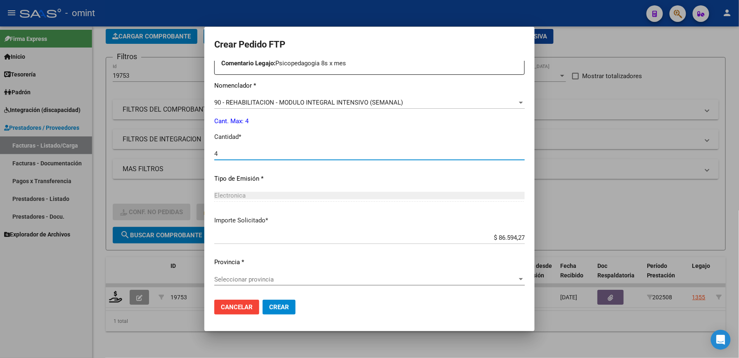
type input "4"
click at [271, 276] on span "Seleccionar provincia" at bounding box center [365, 278] width 303 height 7
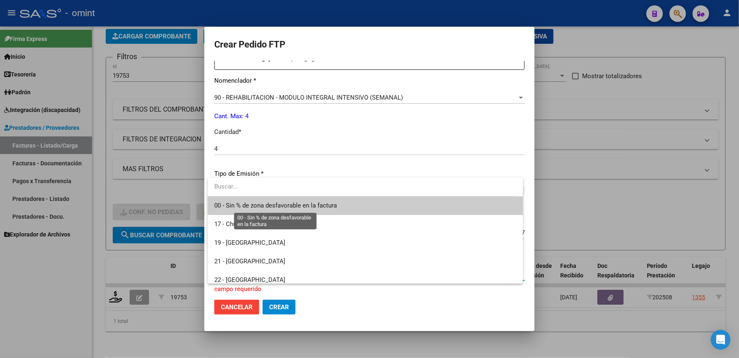
click at [275, 204] on span "00 - Sin % de zona desfavorable en la factura" at bounding box center [275, 204] width 123 height 7
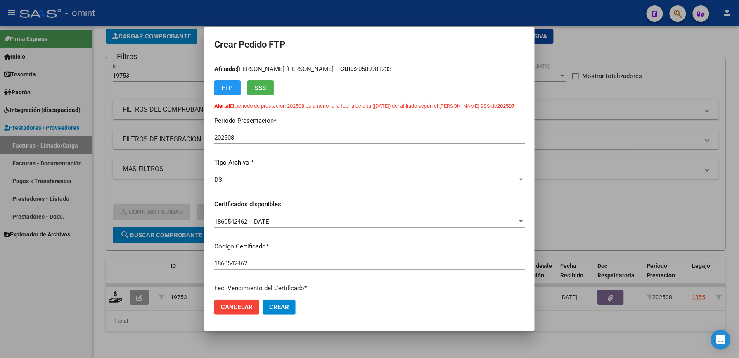
scroll to position [0, 0]
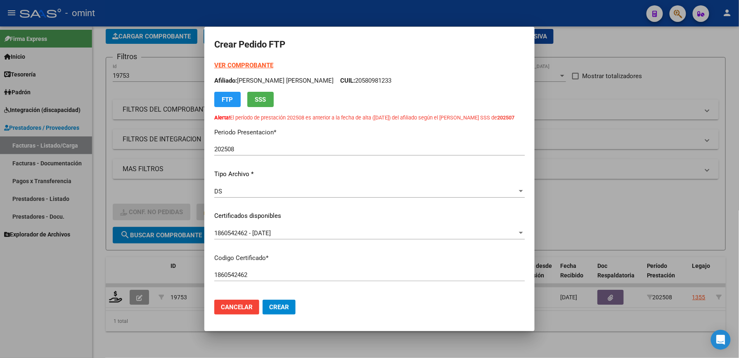
click at [239, 64] on strong "VER COMPROBANTE" at bounding box center [243, 65] width 59 height 7
drag, startPoint x: 238, startPoint y: 159, endPoint x: 204, endPoint y: 154, distance: 34.1
click at [204, 154] on mat-dialog-content "VER COMPROBANTE ARCA [PERSON_NAME] Afiliado: [PERSON_NAME] [PERSON_NAME] CUIL: …" at bounding box center [369, 177] width 330 height 232
click at [276, 306] on span "Crear" at bounding box center [279, 306] width 20 height 7
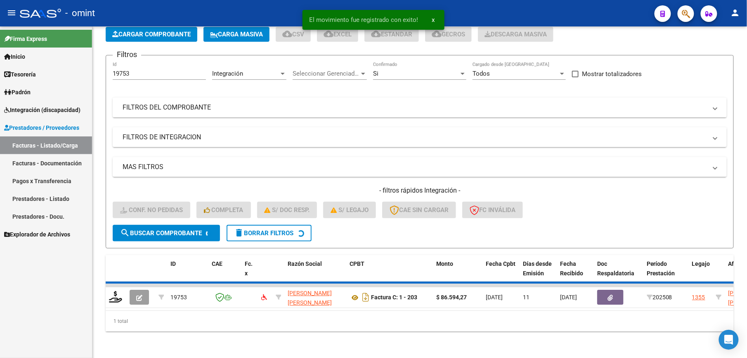
scroll to position [33, 0]
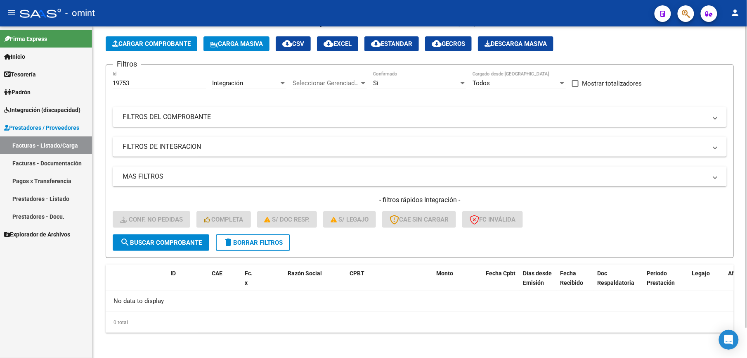
click at [142, 85] on input "19753" at bounding box center [159, 82] width 93 height 7
type input "19750"
click at [190, 235] on button "search Buscar Comprobante" at bounding box center [161, 242] width 97 height 17
click at [268, 244] on span "delete Borrar Filtros" at bounding box center [252, 242] width 59 height 7
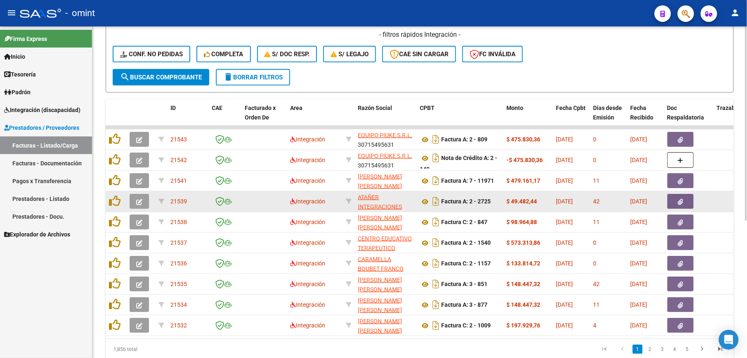
scroll to position [0, 0]
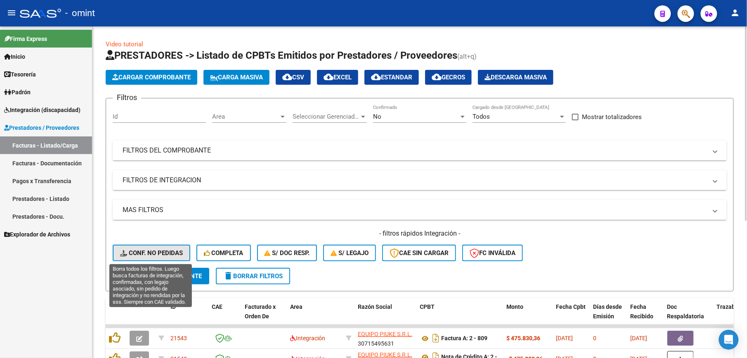
click at [152, 249] on span "Conf. no pedidas" at bounding box center [151, 252] width 63 height 7
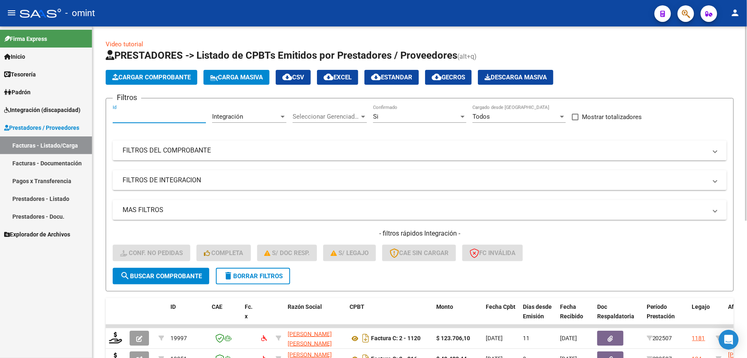
click at [131, 114] on input "Id" at bounding box center [159, 116] width 93 height 7
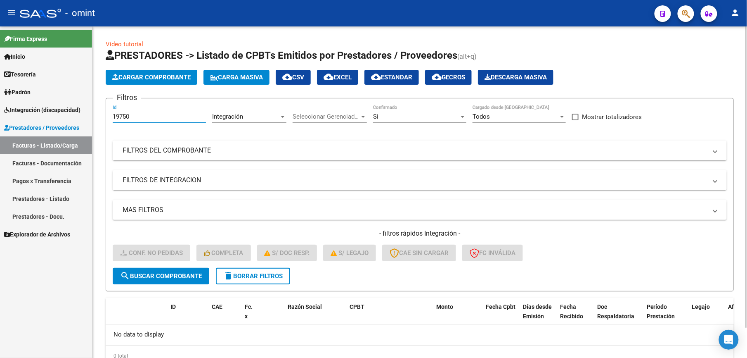
scroll to position [33, 0]
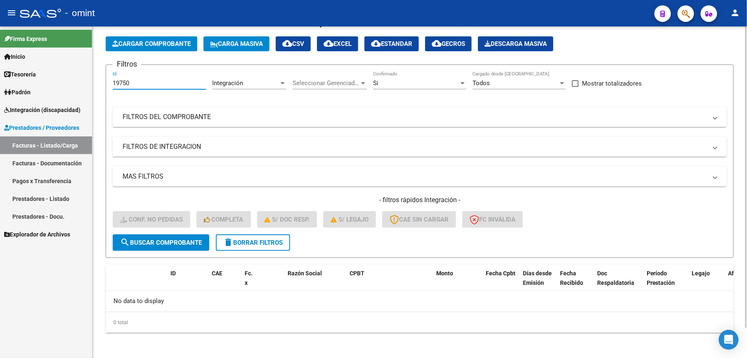
type input "19750"
click at [669, 168] on mat-expansion-panel-header "MAS FILTROS" at bounding box center [420, 176] width 614 height 20
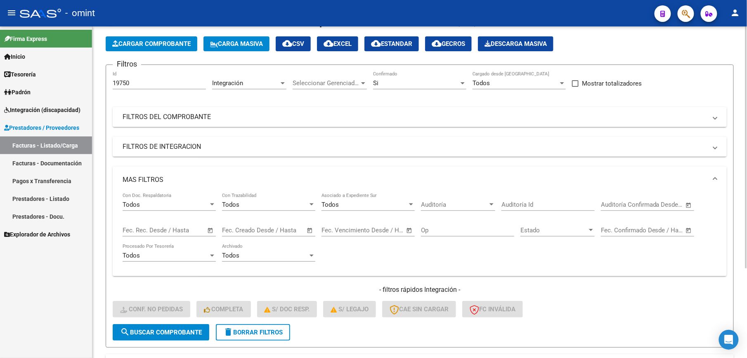
click at [136, 76] on div "19750 Id" at bounding box center [159, 80] width 93 height 18
drag, startPoint x: 136, startPoint y: 83, endPoint x: 82, endPoint y: 79, distance: 54.2
click at [82, 79] on mat-sidenav-container "Firma Express Inicio Calendario SSS Instructivos Contacto OS Tesorería Extracto…" at bounding box center [373, 191] width 747 height 331
click at [244, 334] on span "delete Borrar Filtros" at bounding box center [252, 331] width 59 height 7
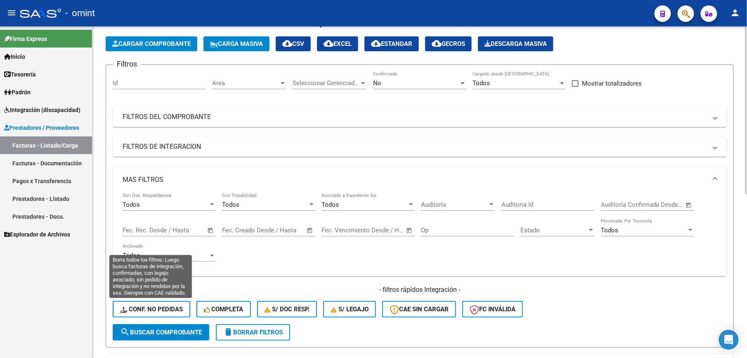
click at [156, 304] on button "Conf. no pedidas" at bounding box center [152, 309] width 78 height 17
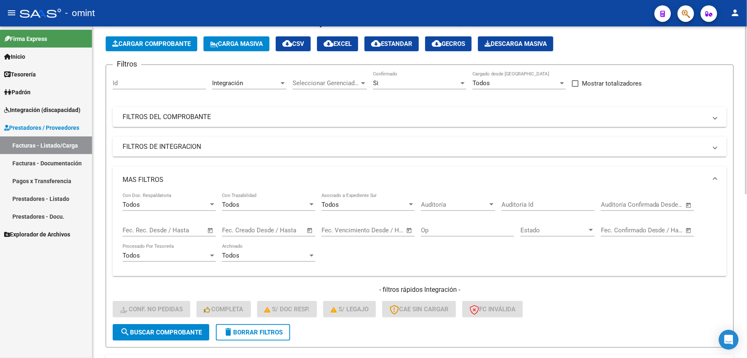
click at [381, 83] on div "Si" at bounding box center [416, 82] width 86 height 7
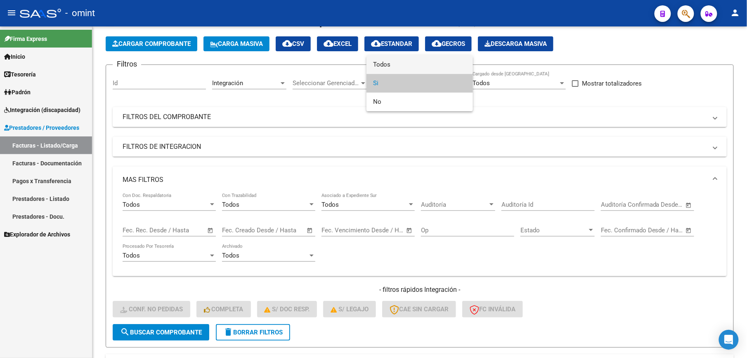
click at [384, 62] on span "Todos" at bounding box center [419, 64] width 93 height 19
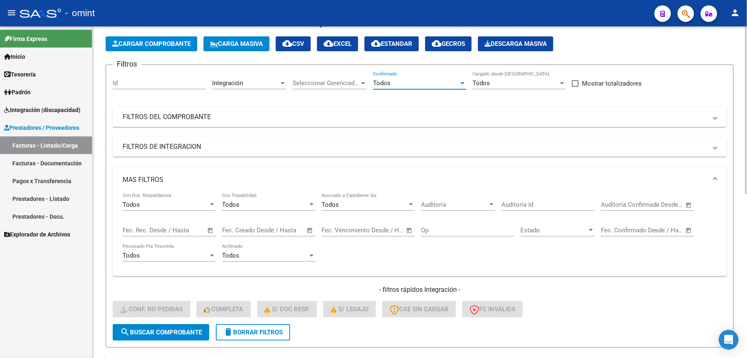
click at [124, 86] on input "Id" at bounding box center [159, 82] width 93 height 7
type input "19750"
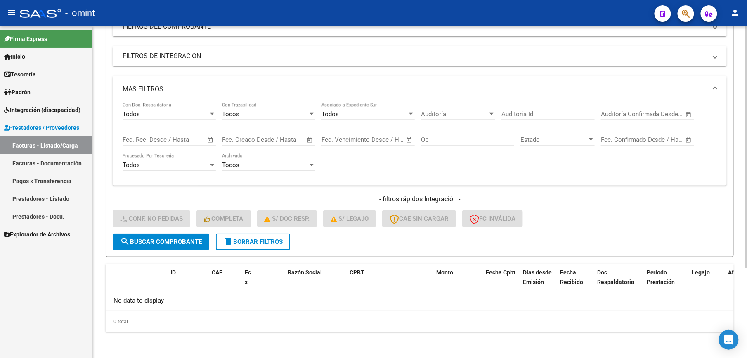
scroll to position [0, 0]
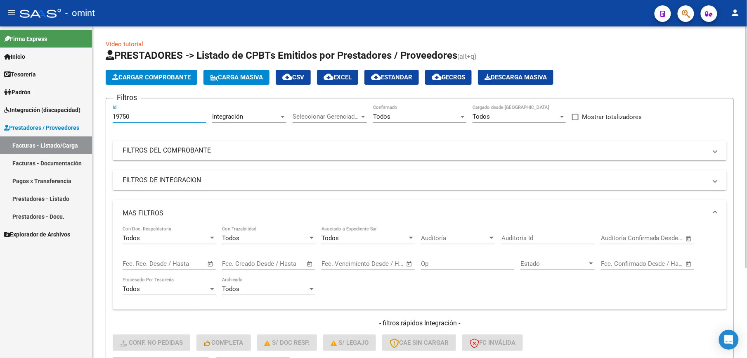
drag, startPoint x: 140, startPoint y: 116, endPoint x: 103, endPoint y: 113, distance: 36.8
click at [103, 113] on div "Video tutorial PRESTADORES -> Listado de CPBTs Emitidos por Prestadores / Prove…" at bounding box center [419, 253] width 655 height 455
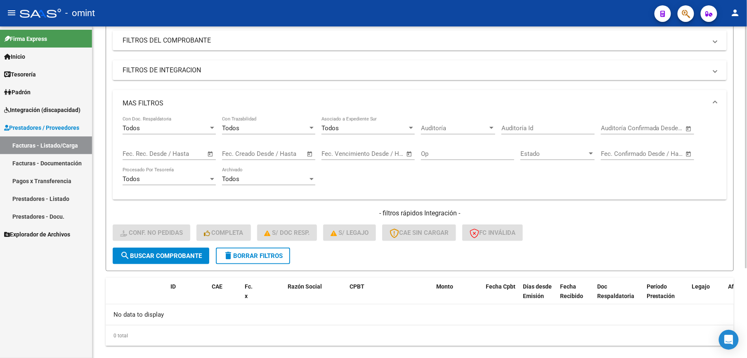
scroll to position [55, 0]
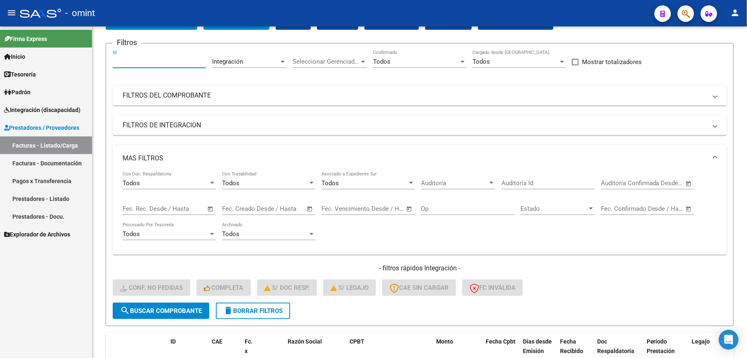
click at [43, 143] on link "Facturas - Listado/Carga" at bounding box center [46, 145] width 92 height 18
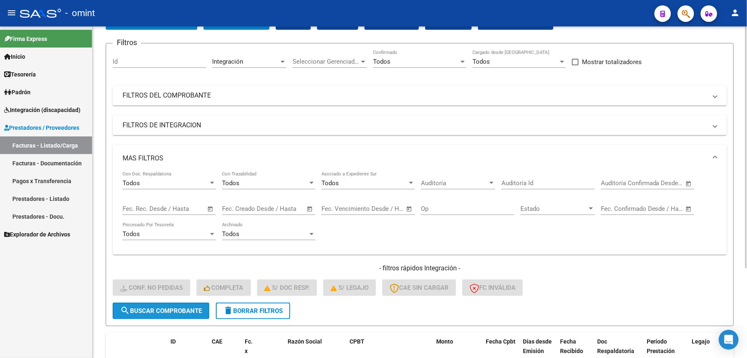
click at [149, 305] on button "search Buscar Comprobante" at bounding box center [161, 310] width 97 height 17
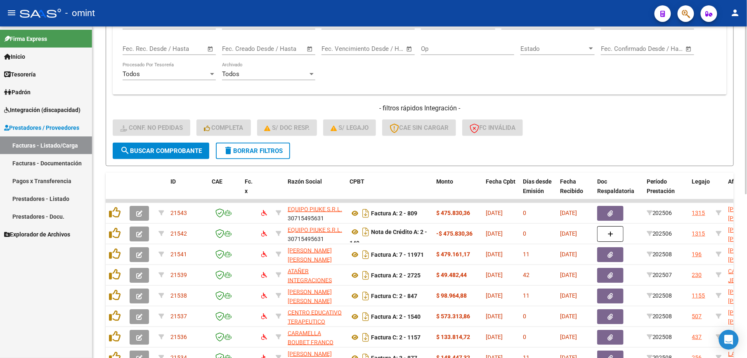
scroll to position [0, 0]
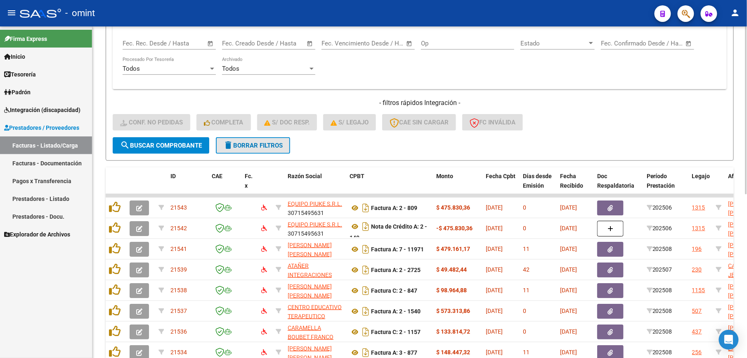
click at [248, 139] on button "delete Borrar Filtros" at bounding box center [253, 145] width 74 height 17
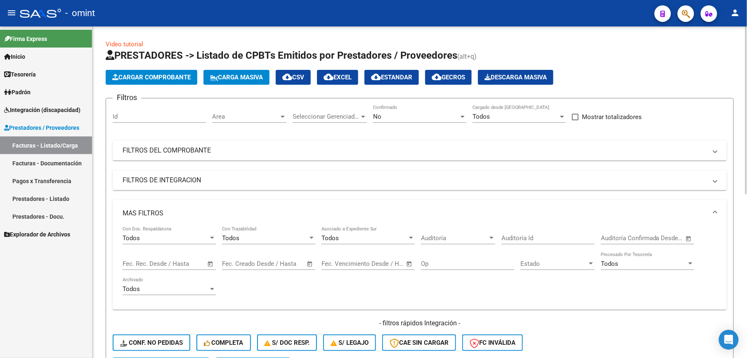
scroll to position [55, 0]
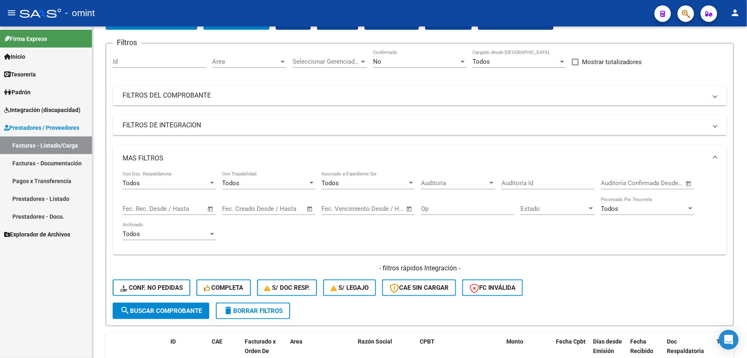
click at [30, 141] on link "Facturas - Listado/Carga" at bounding box center [46, 145] width 92 height 18
click at [133, 61] on input "Id" at bounding box center [159, 61] width 93 height 7
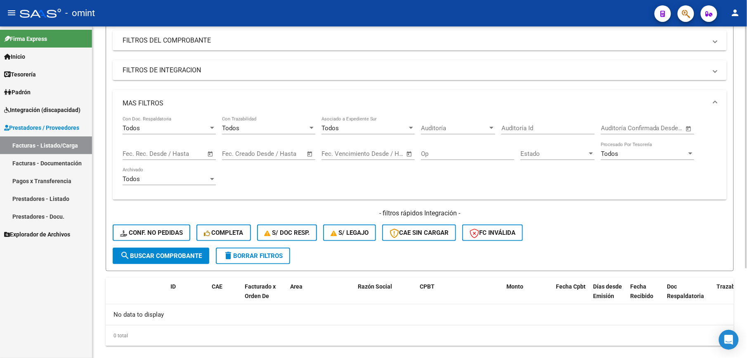
scroll to position [0, 0]
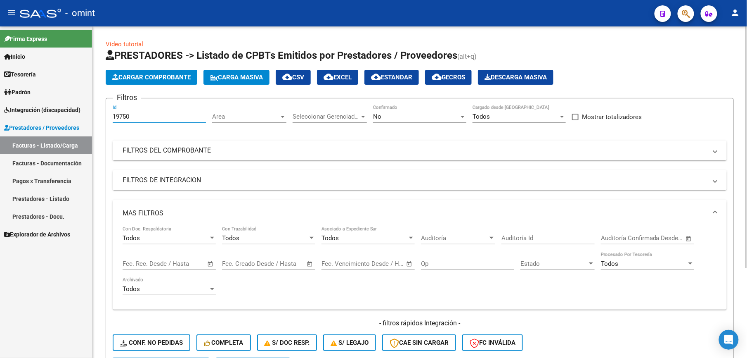
type input "19750"
click at [399, 117] on div "No" at bounding box center [416, 116] width 86 height 7
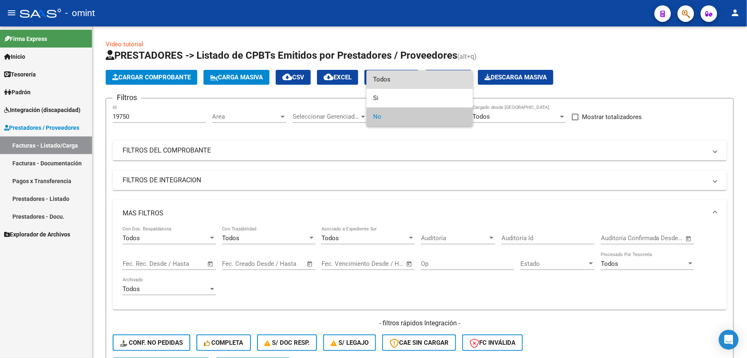
click at [389, 76] on span "Todos" at bounding box center [419, 79] width 93 height 19
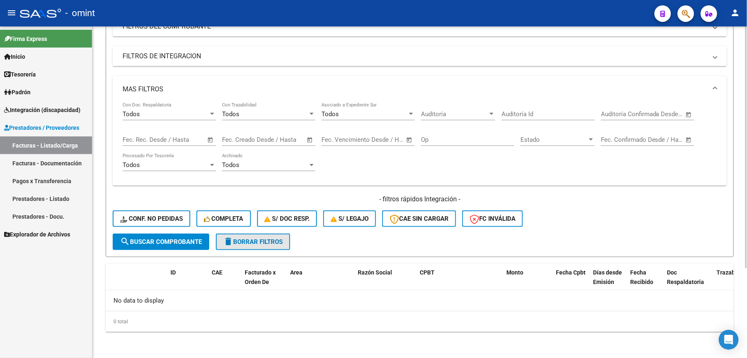
click at [243, 245] on button "delete Borrar Filtros" at bounding box center [253, 241] width 74 height 17
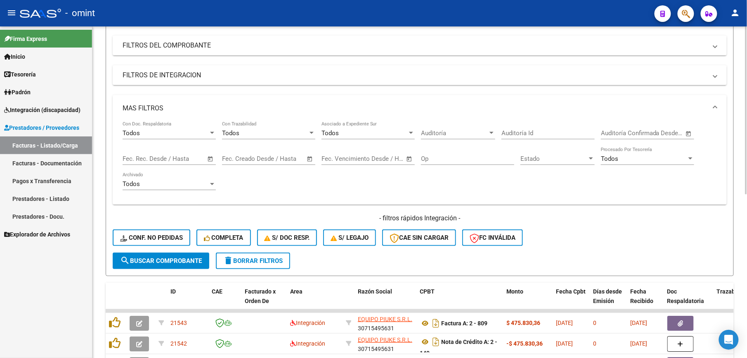
scroll to position [124, 0]
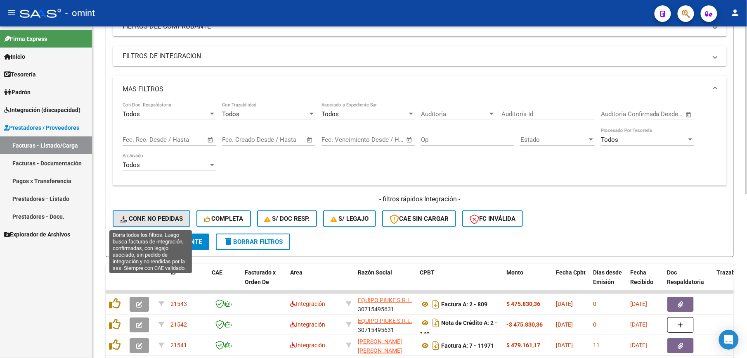
click at [151, 220] on span "Conf. no pedidas" at bounding box center [151, 218] width 63 height 7
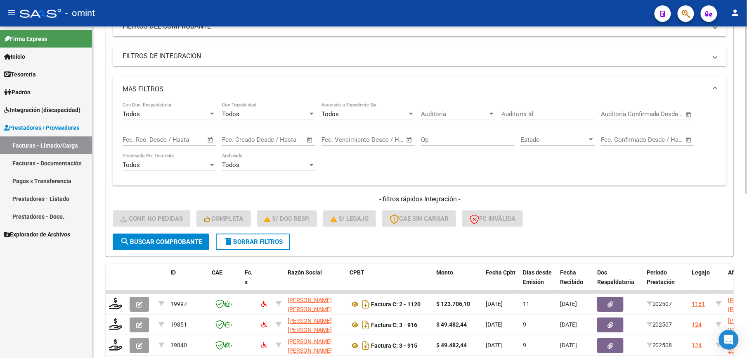
scroll to position [0, 0]
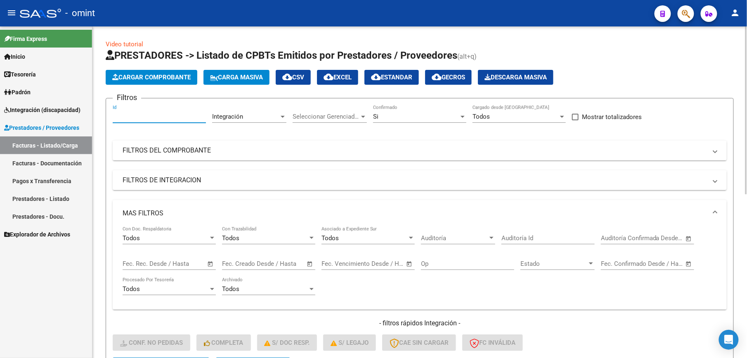
click at [126, 116] on input "Id" at bounding box center [159, 116] width 93 height 7
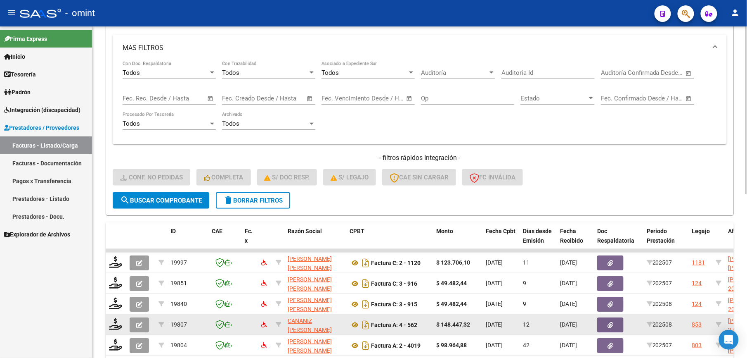
scroll to position [220, 0]
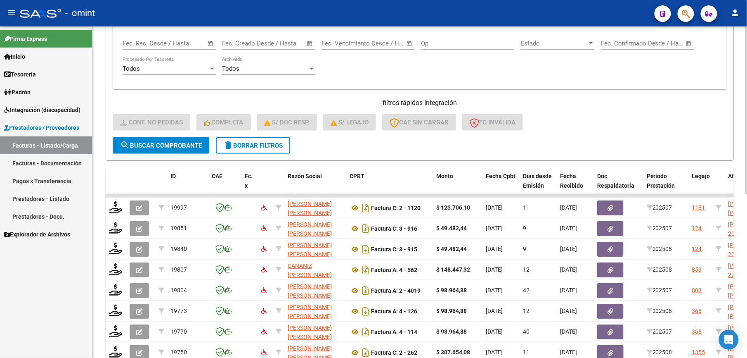
type input "19750"
click at [167, 147] on span "search Buscar Comprobante" at bounding box center [161, 145] width 82 height 7
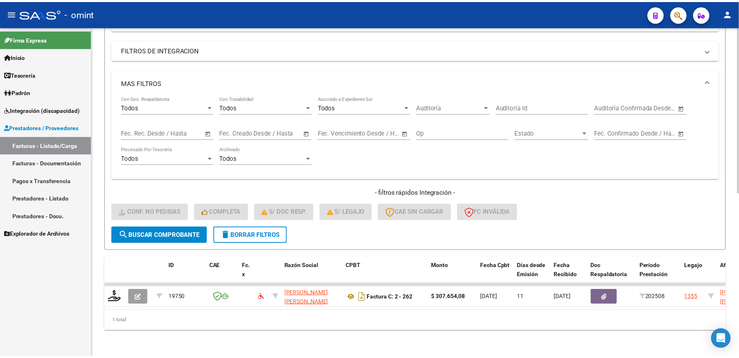
scroll to position [139, 0]
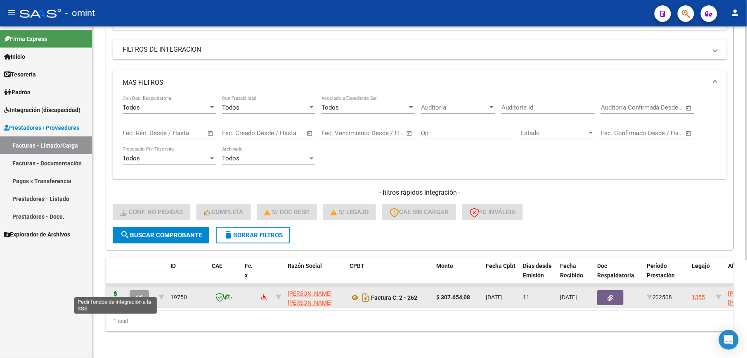
click at [119, 291] on icon at bounding box center [115, 297] width 13 height 12
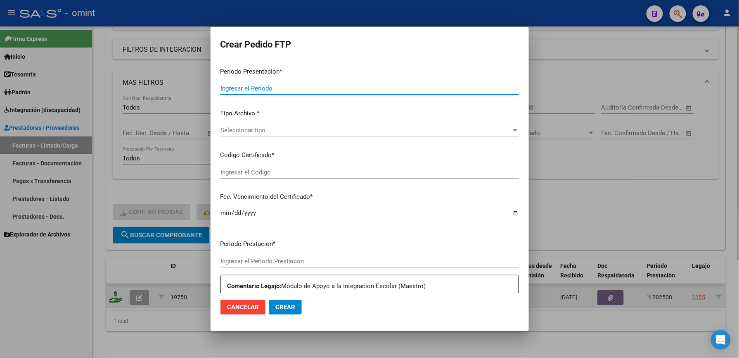
type input "202508"
type input "$ 307.654,08"
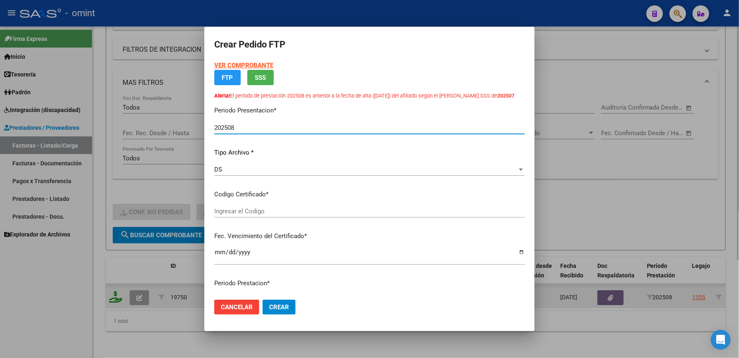
type input "1860542462"
type input "[DATE]"
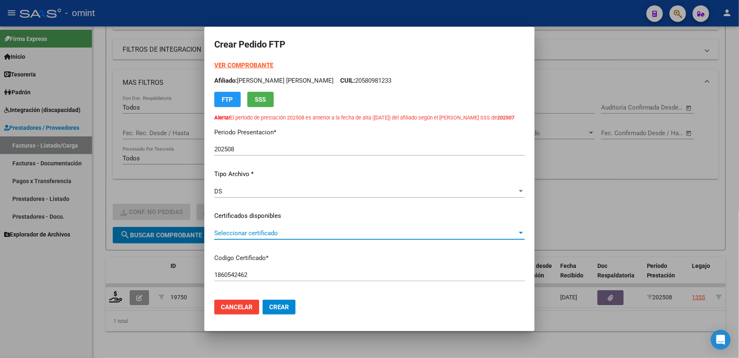
click at [258, 237] on span "Seleccionar certificado" at bounding box center [365, 232] width 303 height 7
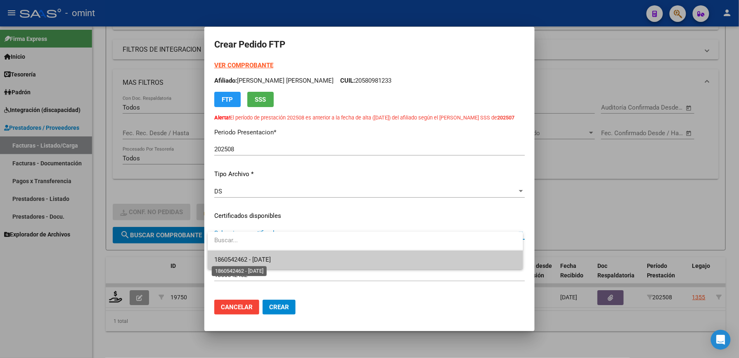
click at [244, 260] on span "1860542462 - [DATE]" at bounding box center [242, 259] width 57 height 7
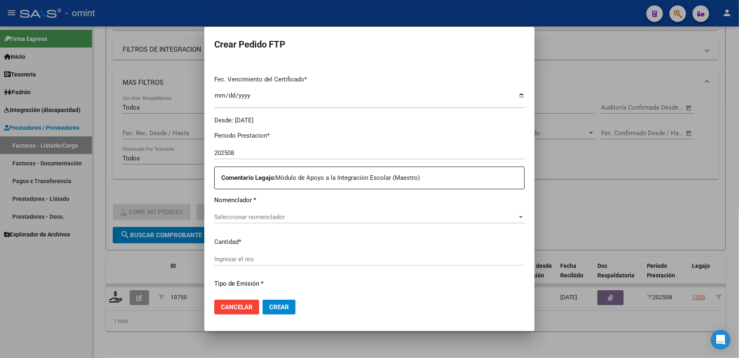
scroll to position [330, 0]
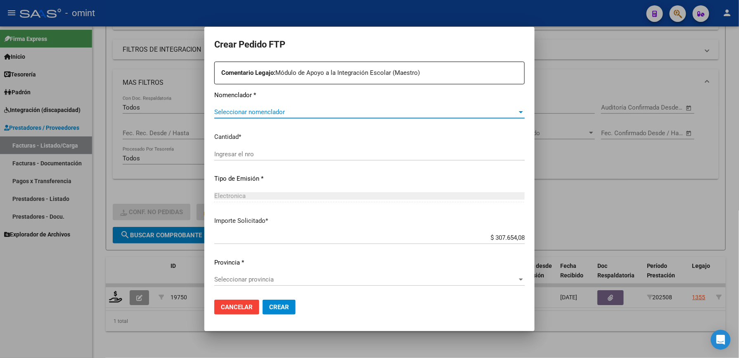
click at [259, 111] on span "Seleccionar nomenclador" at bounding box center [365, 111] width 303 height 7
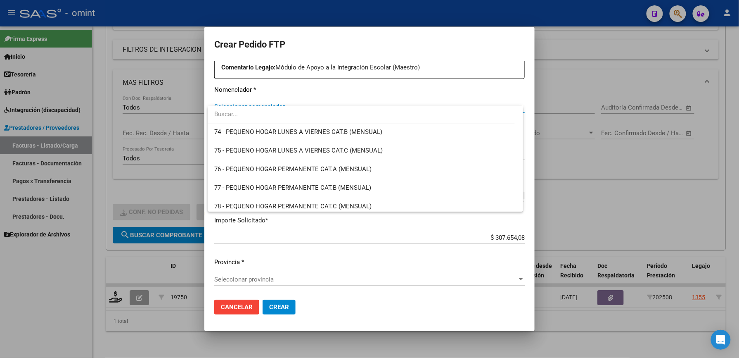
scroll to position [1548, 0]
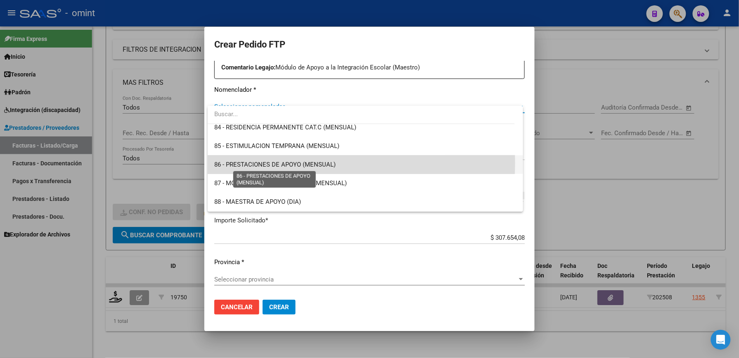
click at [270, 162] on span "86 - PRESTACIONES DE APOYO (MENSUAL)" at bounding box center [274, 164] width 121 height 7
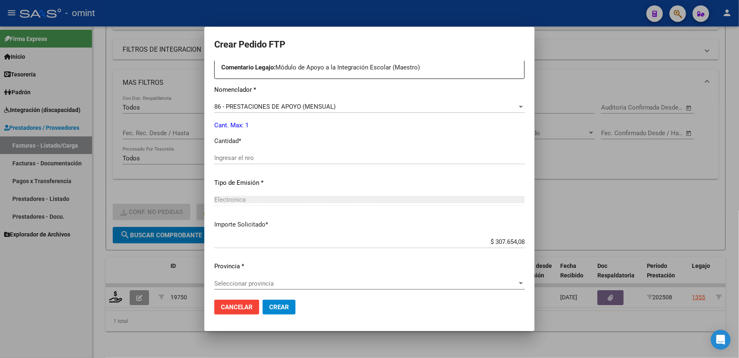
click at [232, 164] on div "Ingresar el nro" at bounding box center [369, 158] width 310 height 12
type input "1"
click at [519, 108] on div at bounding box center [521, 107] width 4 height 2
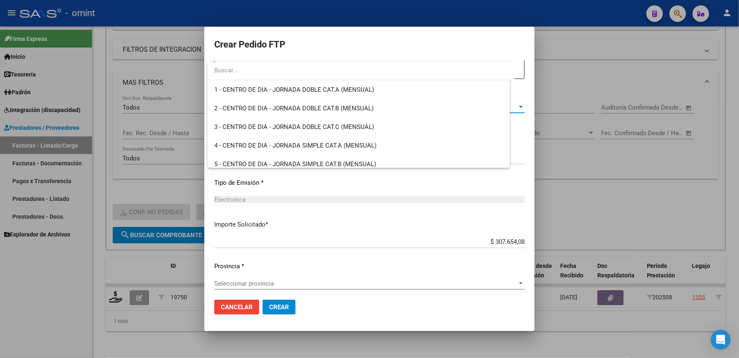
scroll to position [1554, 0]
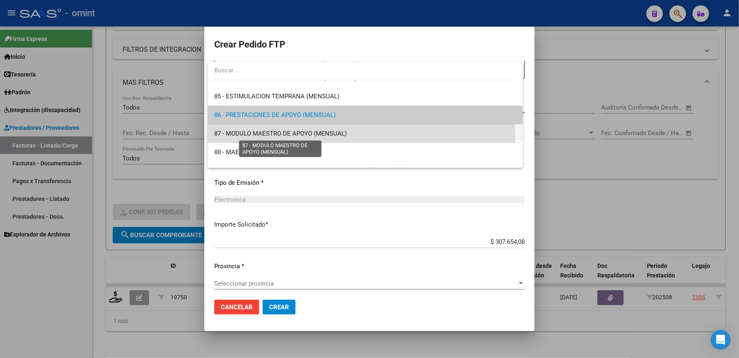
click at [265, 134] on span "87 - MODULO MAESTRO DE APOYO (MENSUAL)" at bounding box center [280, 133] width 133 height 7
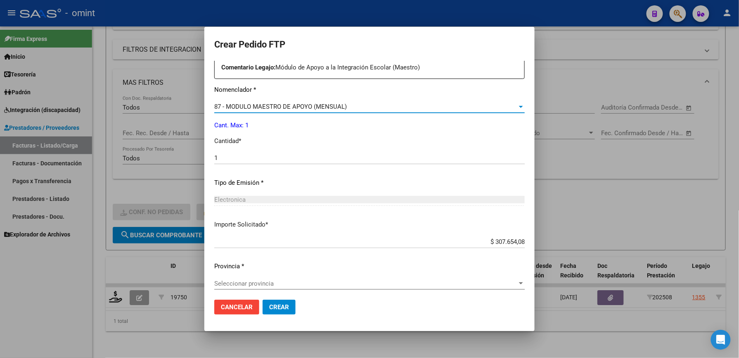
click at [517, 110] on div at bounding box center [520, 106] width 7 height 7
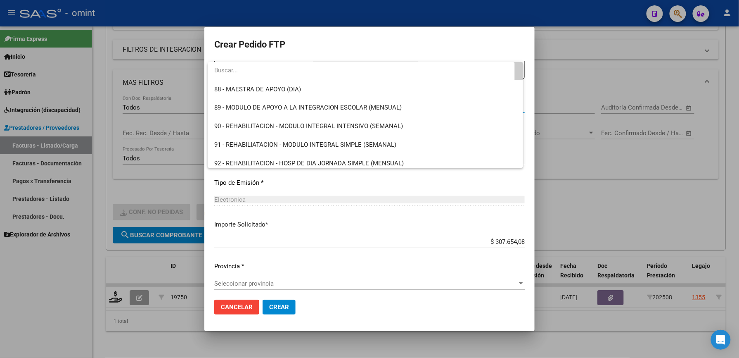
scroll to position [1595, 0]
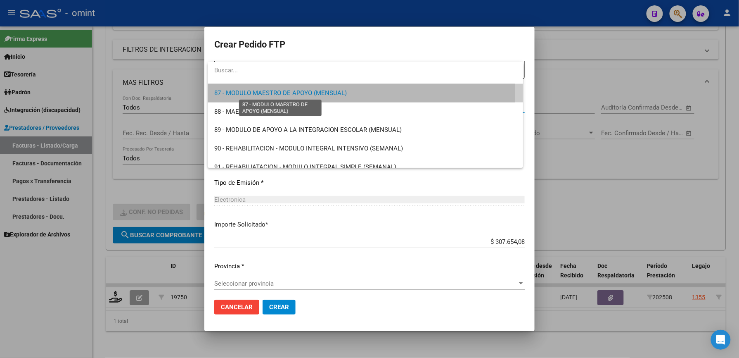
click at [306, 91] on span "87 - MODULO MAESTRO DE APOYO (MENSUAL)" at bounding box center [280, 92] width 133 height 7
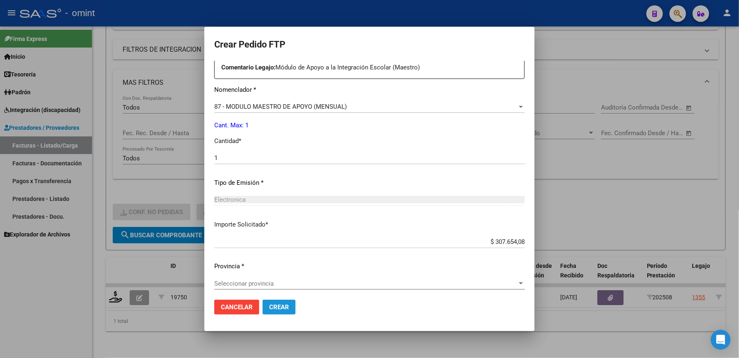
click at [281, 304] on span "Crear" at bounding box center [279, 306] width 20 height 7
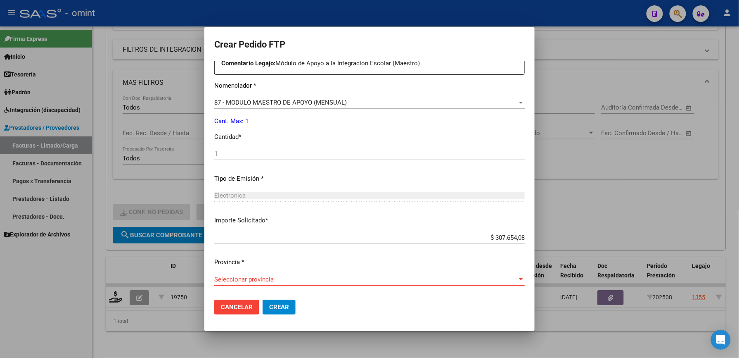
click at [246, 280] on span "Seleccionar provincia" at bounding box center [365, 278] width 303 height 7
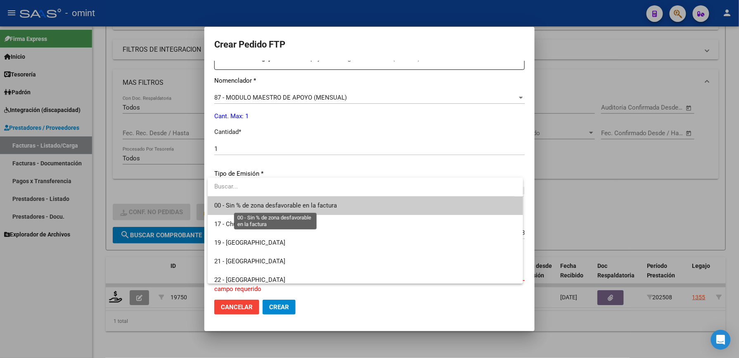
click at [257, 209] on span "00 - Sin % de zona desfavorable en la factura" at bounding box center [275, 204] width 123 height 7
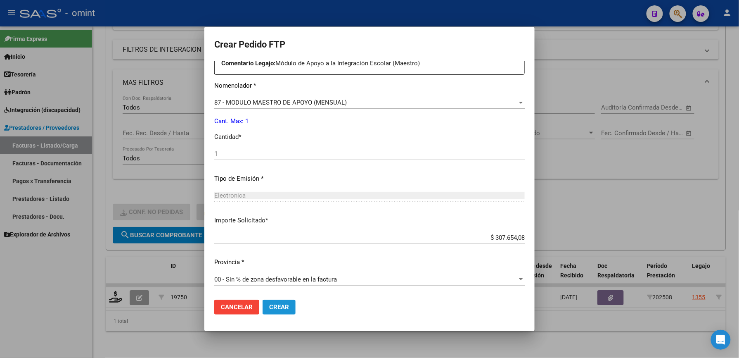
click at [278, 311] on button "Crear" at bounding box center [279, 306] width 33 height 15
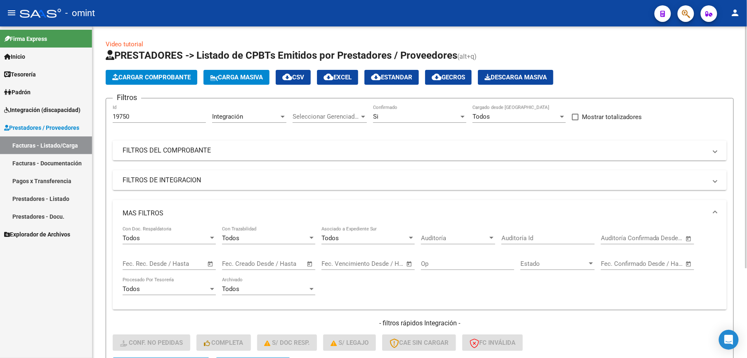
scroll to position [124, 0]
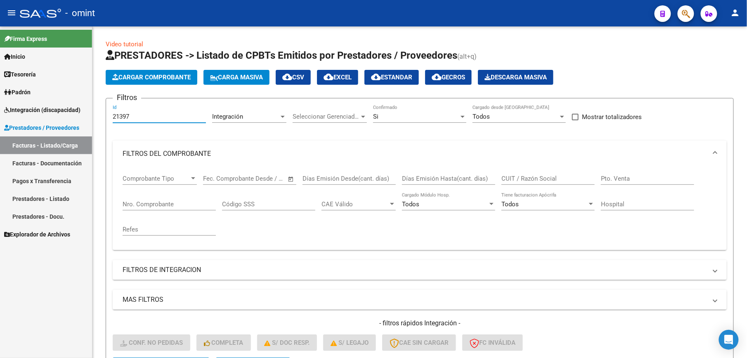
drag, startPoint x: 144, startPoint y: 116, endPoint x: 47, endPoint y: 112, distance: 97.1
click at [47, 112] on mat-sidenav-container "Firma Express Inicio Calendario SSS Instructivos Contacto OS Tesorería Extracto…" at bounding box center [373, 191] width 747 height 331
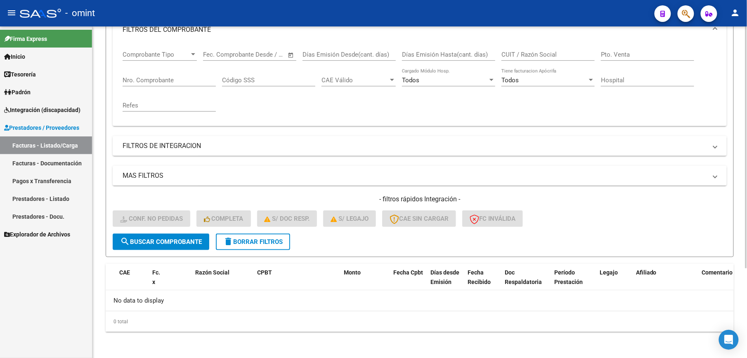
type input "19753"
click at [195, 241] on span "search Buscar Comprobante" at bounding box center [161, 241] width 82 height 7
click at [254, 250] on form "Filtros 19753 Id Integración Area Seleccionar Gerenciador Seleccionar Gerenciad…" at bounding box center [420, 115] width 628 height 283
click at [256, 240] on span "delete Borrar Filtros" at bounding box center [252, 241] width 59 height 7
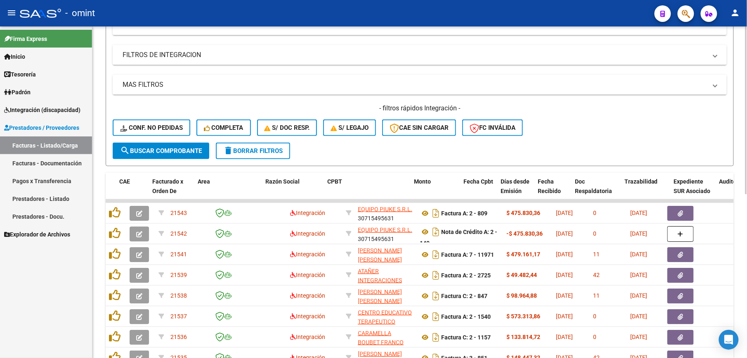
scroll to position [0, 0]
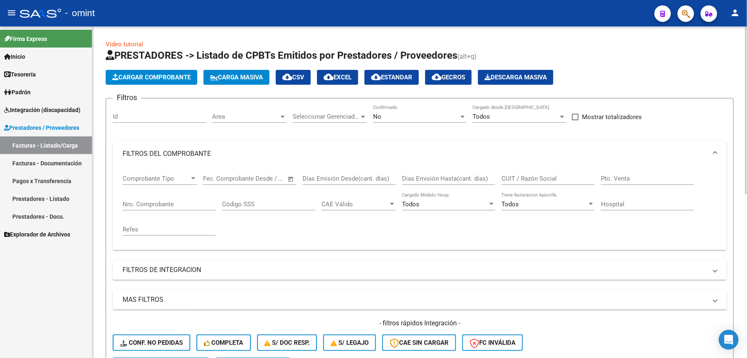
click at [132, 116] on input "Id" at bounding box center [159, 116] width 93 height 7
click at [413, 114] on div "No" at bounding box center [416, 116] width 86 height 7
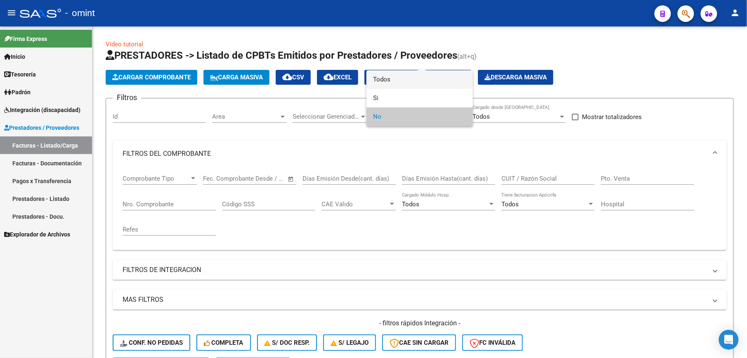
click at [391, 78] on span "Todos" at bounding box center [419, 79] width 93 height 19
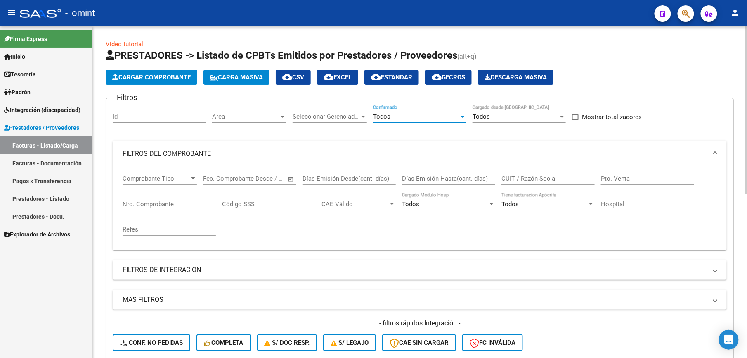
click at [130, 115] on input "Id" at bounding box center [159, 116] width 93 height 7
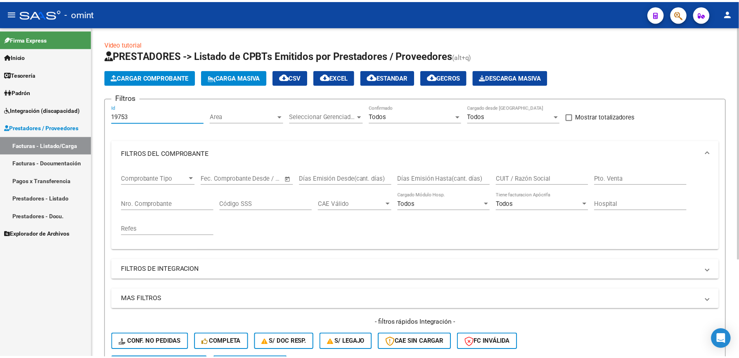
scroll to position [139, 0]
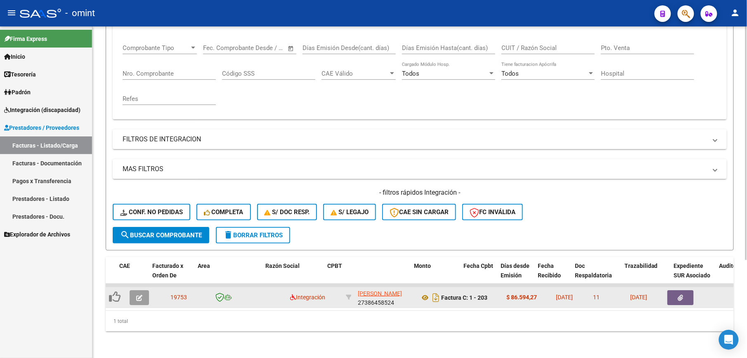
type input "19753"
click at [134, 290] on button "button" at bounding box center [139, 297] width 19 height 15
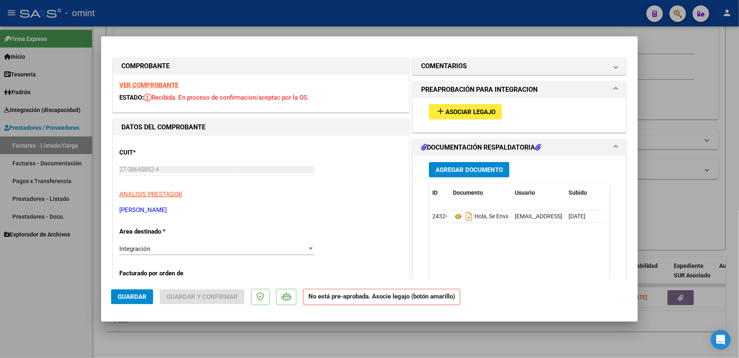
click at [151, 83] on strong "VER COMPROBANTE" at bounding box center [148, 84] width 59 height 7
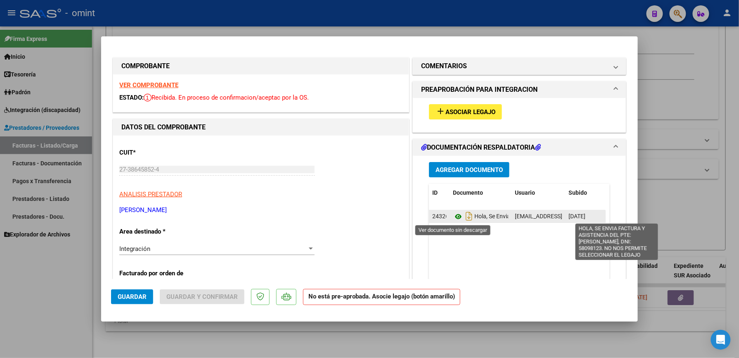
click at [455, 217] on icon at bounding box center [458, 216] width 11 height 10
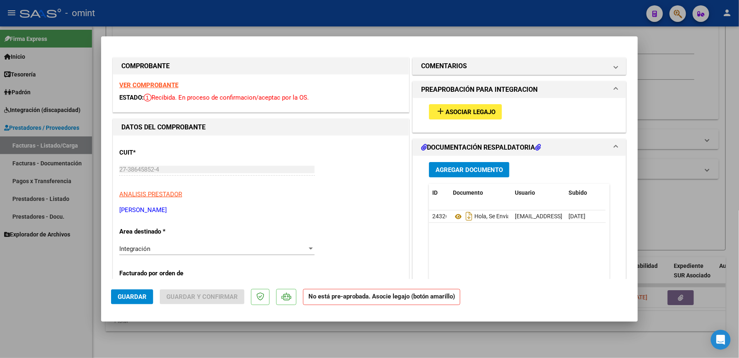
click at [468, 114] on span "Asociar Legajo" at bounding box center [471, 111] width 50 height 7
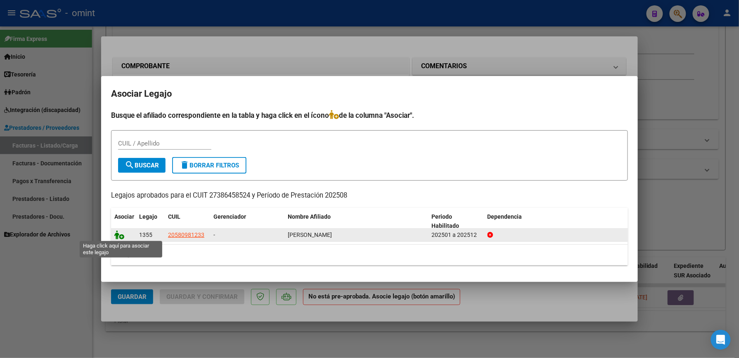
click at [117, 234] on icon at bounding box center [119, 234] width 10 height 9
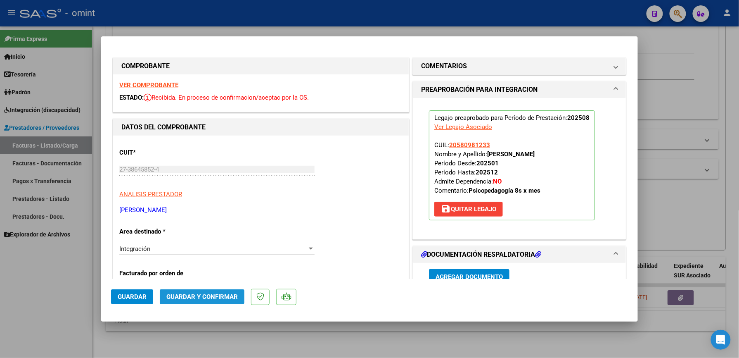
click at [210, 297] on span "Guardar y Confirmar" at bounding box center [201, 296] width 71 height 7
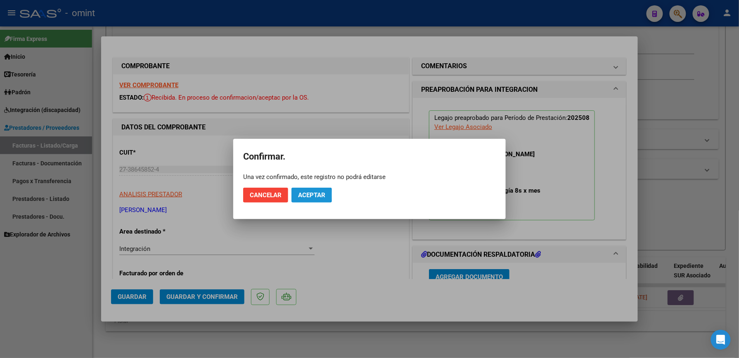
click at [310, 195] on span "Aceptar" at bounding box center [311, 194] width 27 height 7
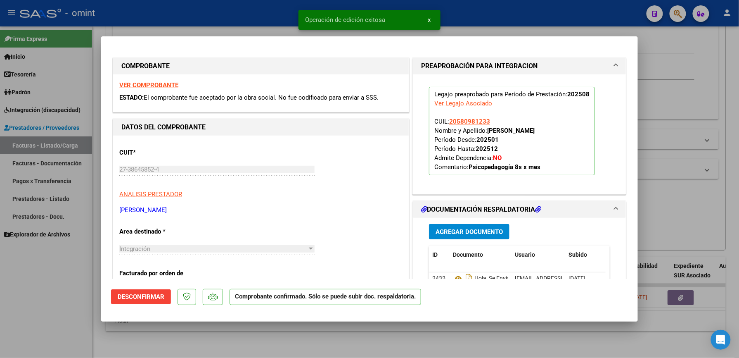
drag, startPoint x: 213, startPoint y: 48, endPoint x: 282, endPoint y: 48, distance: 69.4
drag, startPoint x: 262, startPoint y: 55, endPoint x: 325, endPoint y: 54, distance: 62.8
click at [321, 56] on div "COMPROBANTE VER COMPROBANTE ESTADO: El comprobante fue aceptado por la obra soc…" at bounding box center [261, 85] width 300 height 58
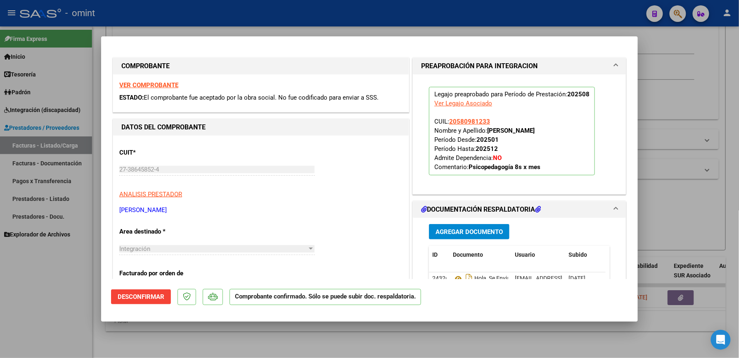
click at [681, 68] on div at bounding box center [369, 179] width 739 height 358
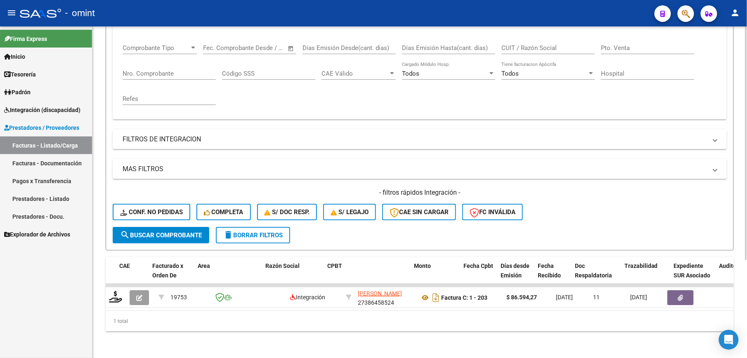
click at [701, 80] on div "Comprobante Tipo Comprobante Tipo Fecha inicio – Fecha fin Fec. Comprobante Des…" at bounding box center [420, 74] width 595 height 76
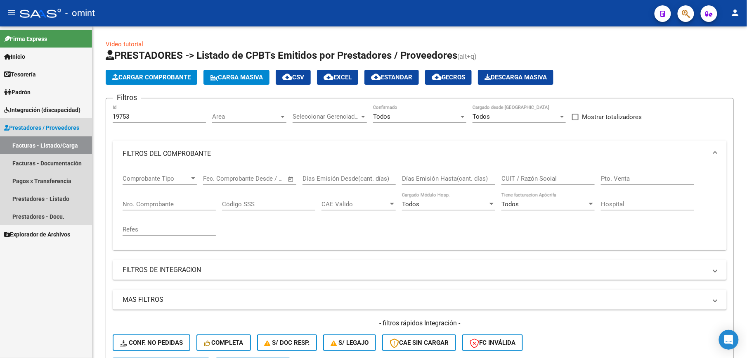
click at [29, 145] on link "Facturas - Listado/Carga" at bounding box center [46, 145] width 92 height 18
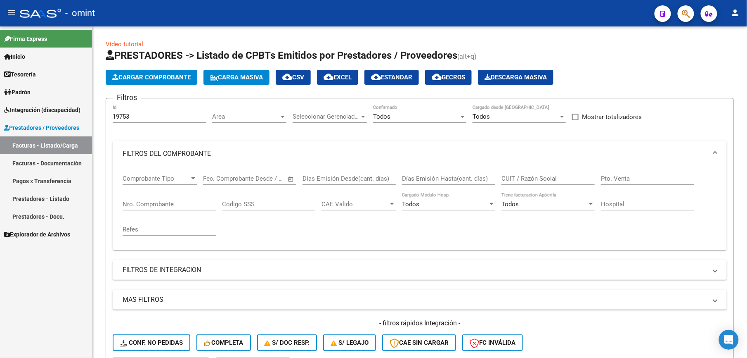
click at [38, 124] on span "Prestadores / Proveedores" at bounding box center [41, 127] width 75 height 9
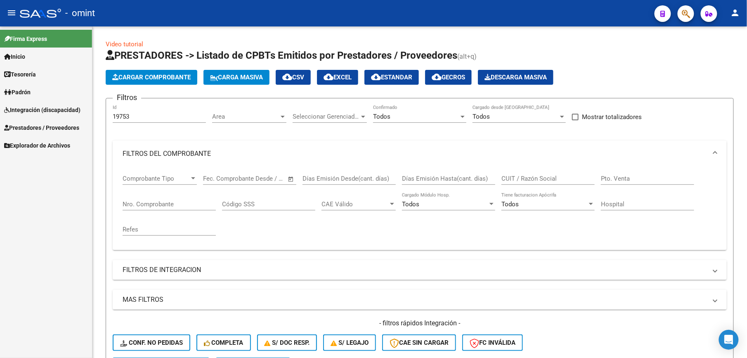
click at [38, 124] on span "Prestadores / Proveedores" at bounding box center [41, 127] width 75 height 9
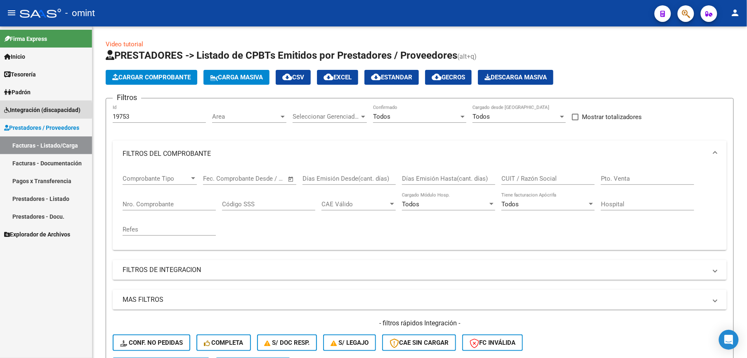
click at [26, 110] on span "Integración (discapacidad)" at bounding box center [42, 109] width 76 height 9
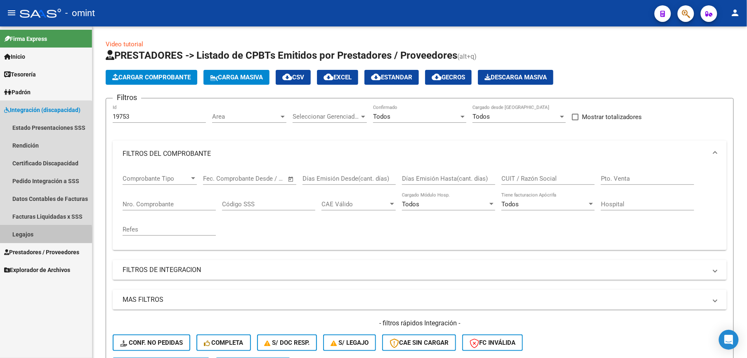
click at [21, 235] on link "Legajos" at bounding box center [46, 234] width 92 height 18
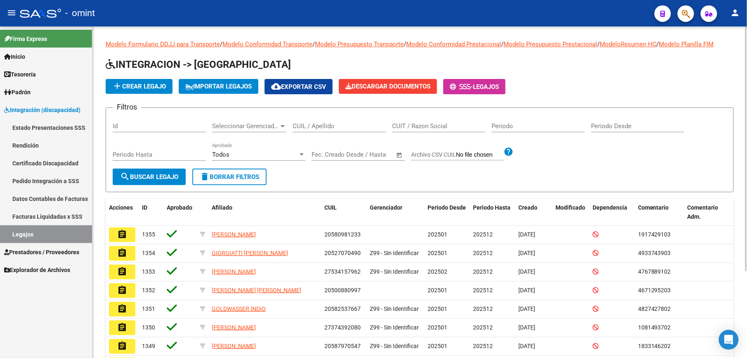
click at [318, 126] on input "CUIL / Apellido" at bounding box center [339, 125] width 93 height 7
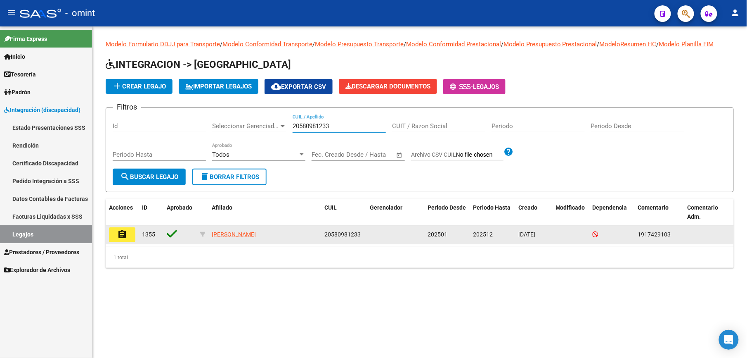
type input "20580981233"
click at [121, 230] on mat-icon "assignment" at bounding box center [122, 234] width 10 height 10
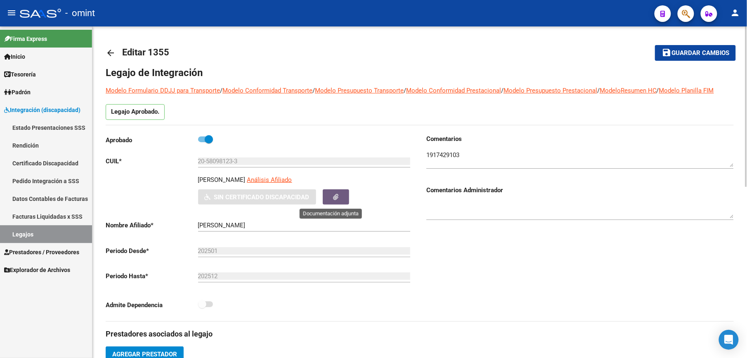
click at [337, 199] on button "button" at bounding box center [336, 196] width 26 height 15
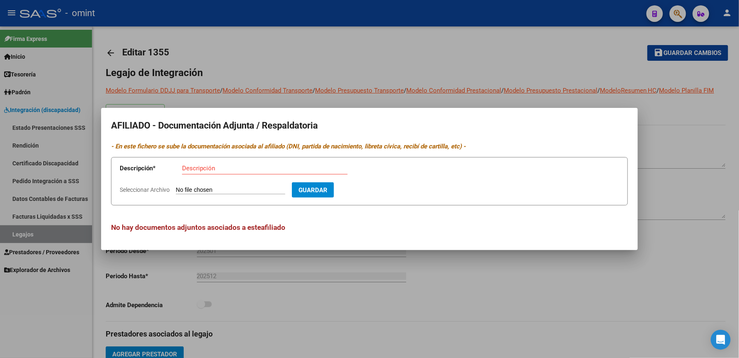
click at [707, 131] on div at bounding box center [369, 179] width 739 height 358
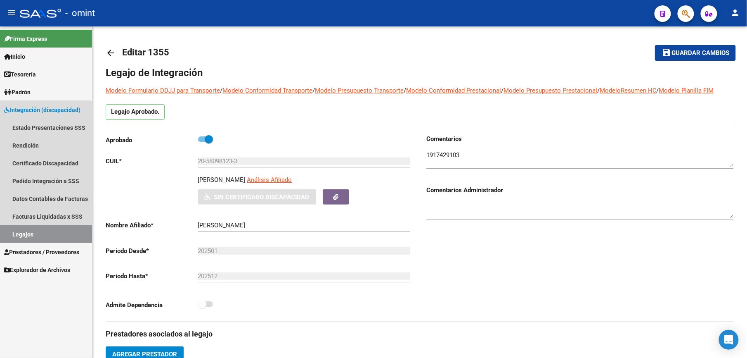
click at [25, 226] on link "Legajos" at bounding box center [46, 234] width 92 height 18
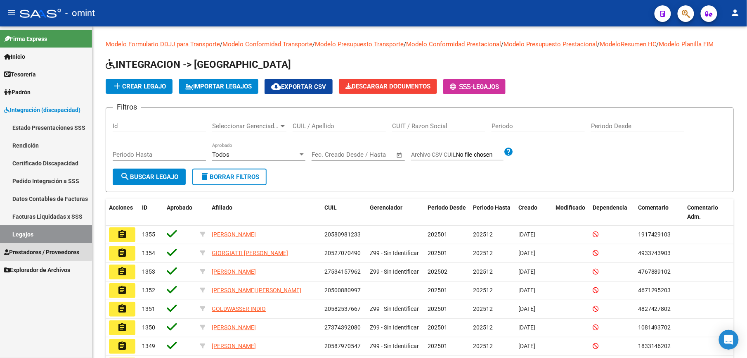
click at [38, 249] on span "Prestadores / Proveedores" at bounding box center [41, 251] width 75 height 9
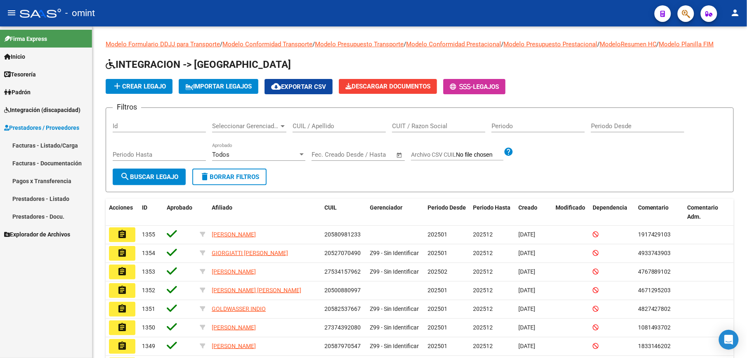
click at [26, 107] on span "Integración (discapacidad)" at bounding box center [42, 109] width 76 height 9
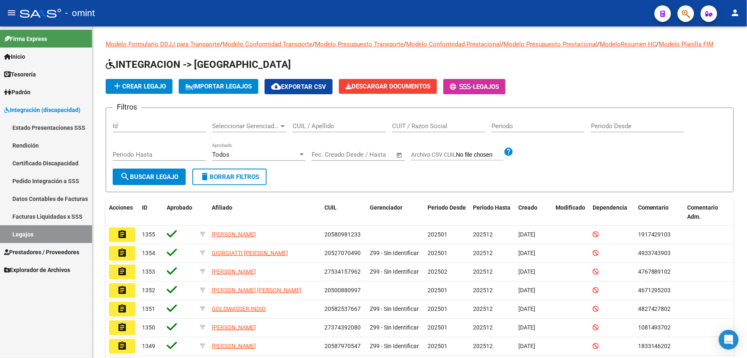
click at [51, 162] on link "Certificado Discapacidad" at bounding box center [46, 163] width 92 height 18
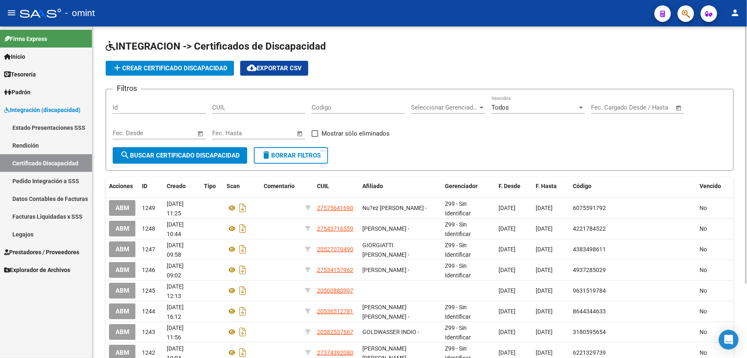
click at [184, 66] on span "add Crear Certificado Discapacidad" at bounding box center [169, 67] width 115 height 7
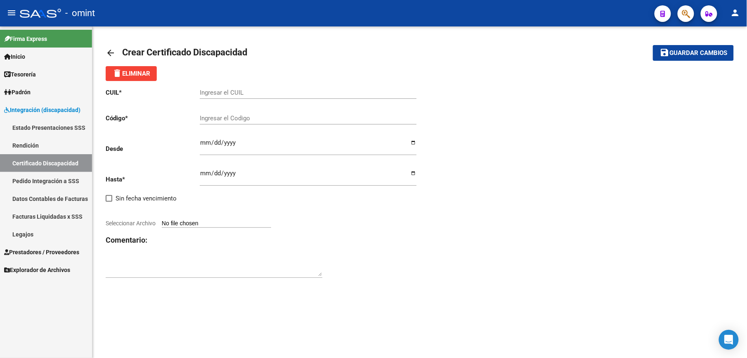
click at [243, 91] on input "Ingresar el CUIL" at bounding box center [308, 92] width 217 height 7
type input "20-58098123-3"
click at [653, 45] on button "save Guardar cambios" at bounding box center [693, 52] width 81 height 15
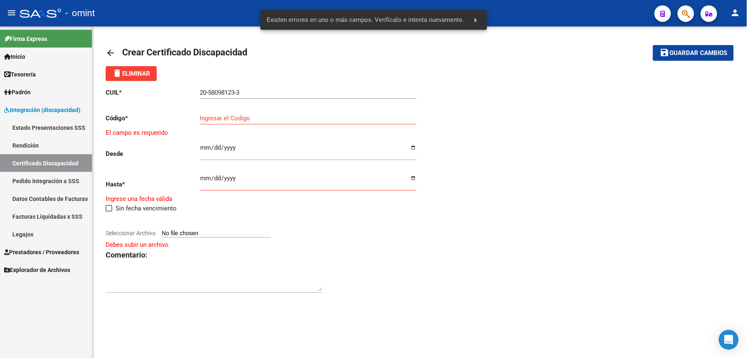
click at [230, 113] on div "Ingresar el Codigo" at bounding box center [308, 116] width 217 height 18
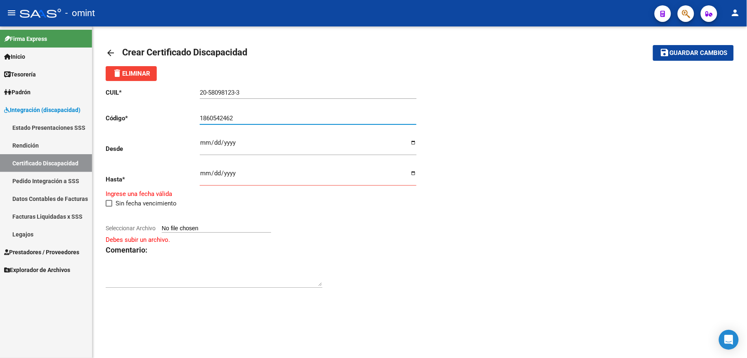
click at [653, 45] on button "save Guardar cambios" at bounding box center [693, 52] width 81 height 15
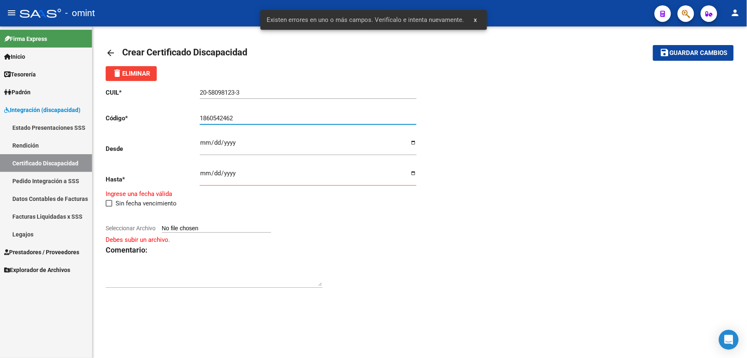
click at [248, 116] on input "1860542462" at bounding box center [308, 117] width 217 height 7
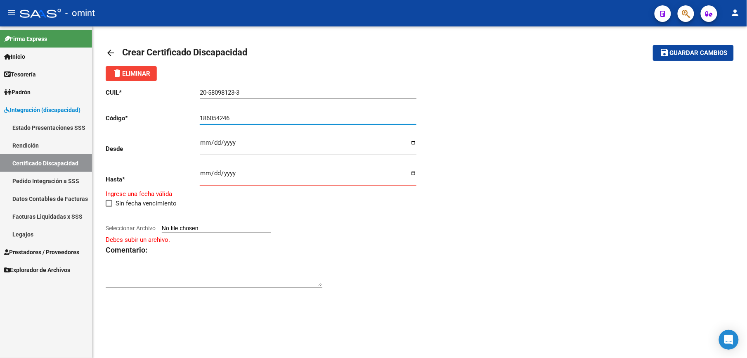
type input "1860542462"
click at [653, 45] on button "save Guardar cambios" at bounding box center [693, 52] width 81 height 15
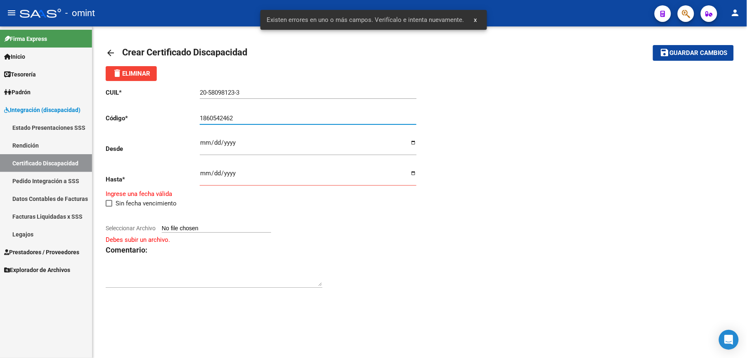
click at [474, 20] on span "x" at bounding box center [475, 19] width 3 height 7
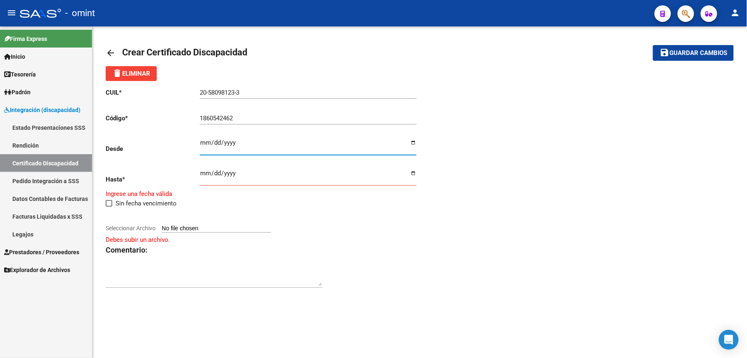
click at [206, 145] on input "Ingresar fec. Desde" at bounding box center [308, 145] width 217 height 13
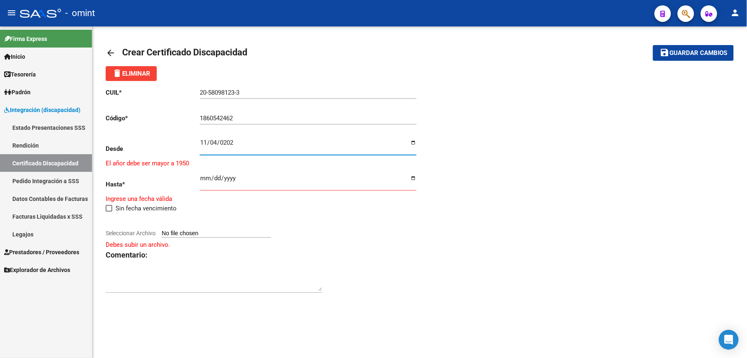
type input "2024-11-04"
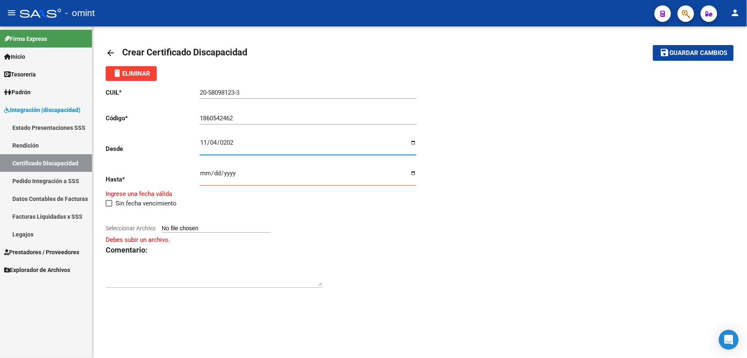
click at [205, 174] on input "Ingresar fec. Hasta" at bounding box center [308, 176] width 217 height 13
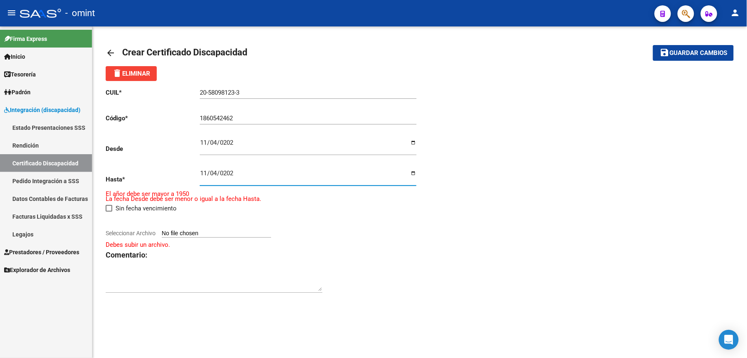
type input "[DATE]"
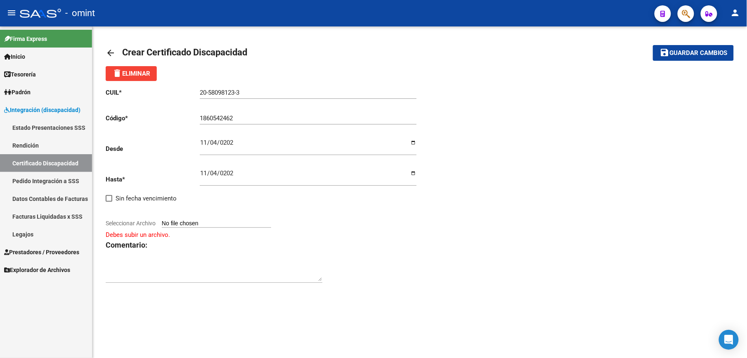
click at [233, 223] on input "Seleccionar Archivo" at bounding box center [216, 224] width 109 height 8
type input "C:\fakepath\CUD.pdf"
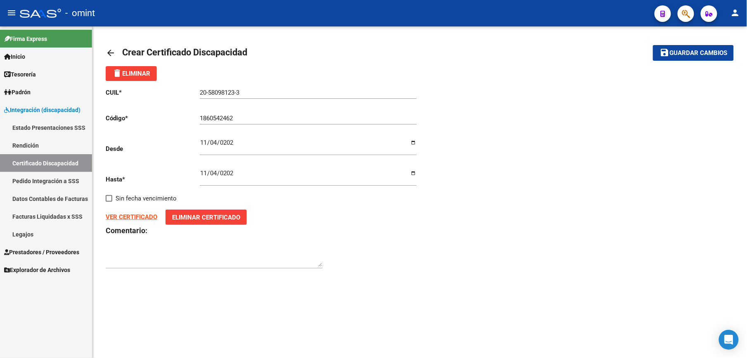
click at [129, 217] on strong "VER CERTIFICADO" at bounding box center [132, 216] width 52 height 7
click at [187, 213] on span "Eliminar Certificado" at bounding box center [206, 216] width 68 height 7
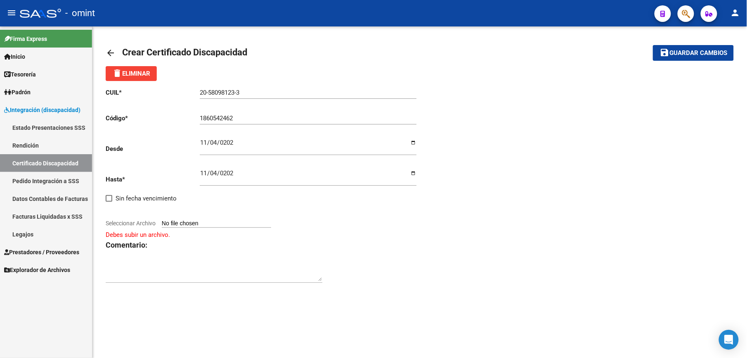
click at [230, 220] on input "Seleccionar Archivo" at bounding box center [216, 224] width 109 height 8
type input "C:\fakepath\CUD.jpg"
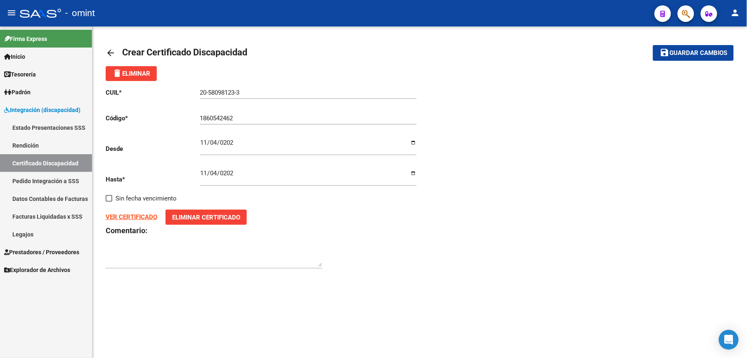
click at [223, 91] on input "20-58098123-3" at bounding box center [308, 92] width 217 height 7
click at [699, 55] on span "Guardar cambios" at bounding box center [699, 53] width 58 height 7
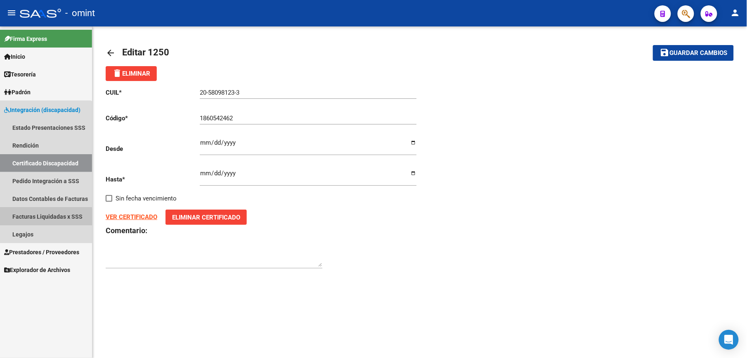
click at [44, 217] on link "Facturas Liquidadas x SSS" at bounding box center [46, 216] width 92 height 18
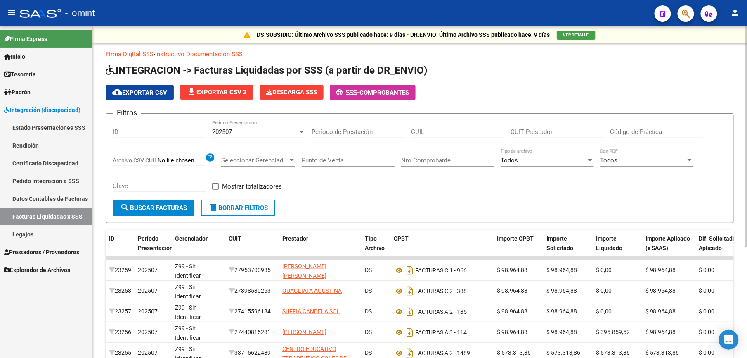
click at [129, 132] on input "ID" at bounding box center [159, 131] width 93 height 7
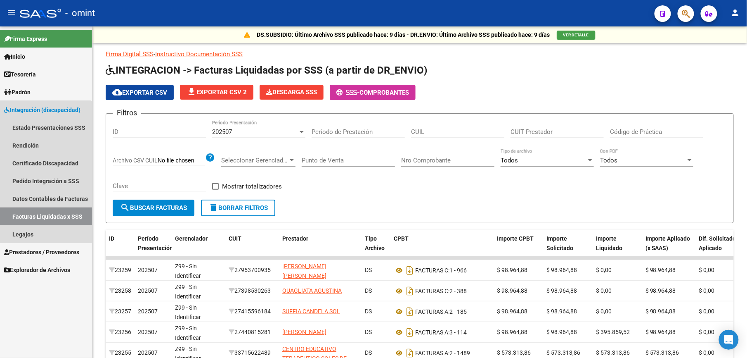
click at [32, 217] on link "Facturas Liquidadas x SSS" at bounding box center [46, 216] width 92 height 18
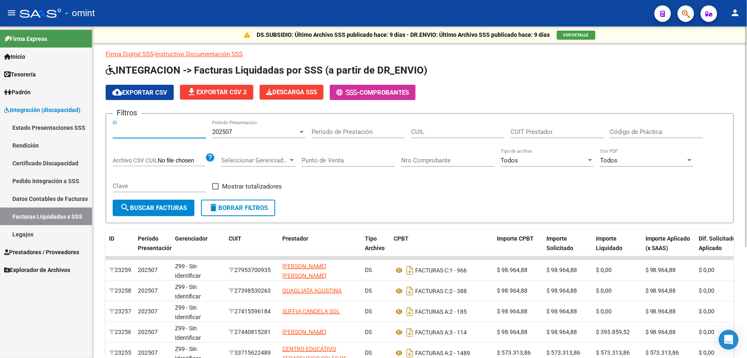
click at [126, 129] on input "ID" at bounding box center [159, 131] width 93 height 7
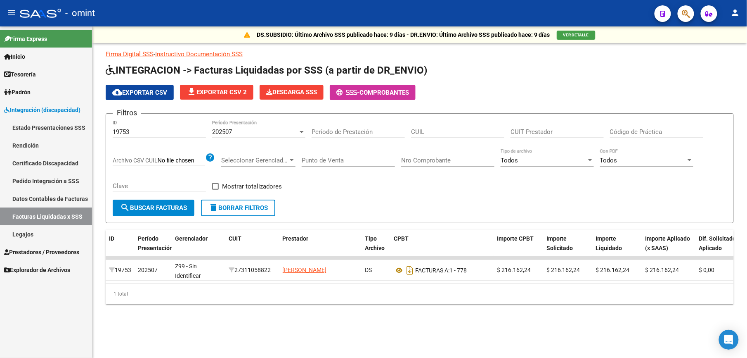
click at [134, 126] on div "19753 ID" at bounding box center [159, 129] width 93 height 18
type input "19750"
click at [151, 206] on span "search Buscar Facturas" at bounding box center [153, 207] width 67 height 7
click at [431, 130] on input "CUIL" at bounding box center [457, 131] width 93 height 7
click at [154, 130] on input "19750" at bounding box center [159, 131] width 93 height 7
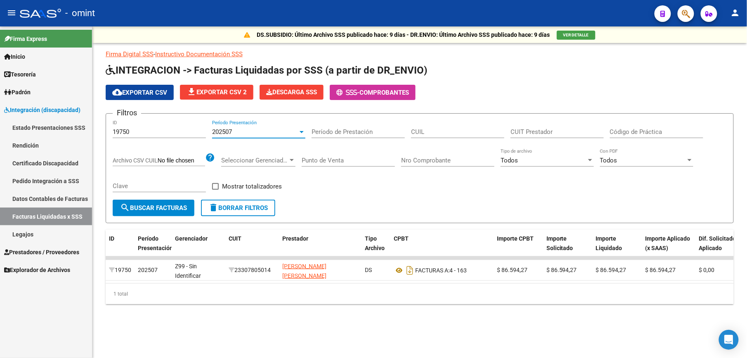
click at [299, 130] on div at bounding box center [301, 131] width 7 height 7
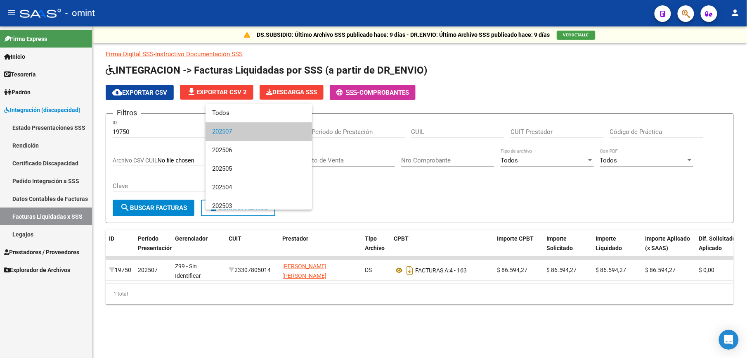
click at [139, 130] on div at bounding box center [373, 179] width 747 height 358
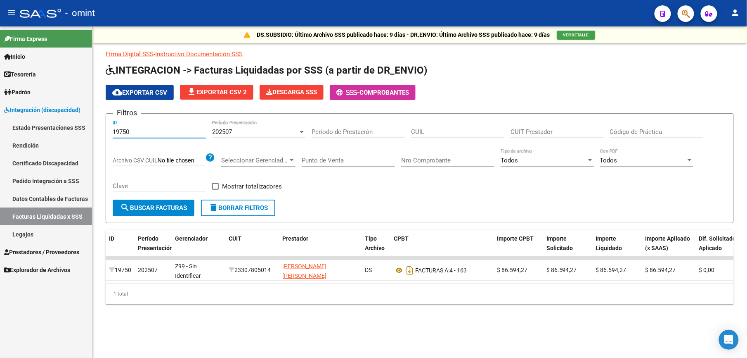
drag, startPoint x: 130, startPoint y: 133, endPoint x: 102, endPoint y: 133, distance: 28.1
click at [102, 133] on div "DS.SUBSIDIO: Último Archivo SSS publicado hace: 9 días - DR.ENVIO: Último Archi…" at bounding box center [419, 178] width 655 height 304
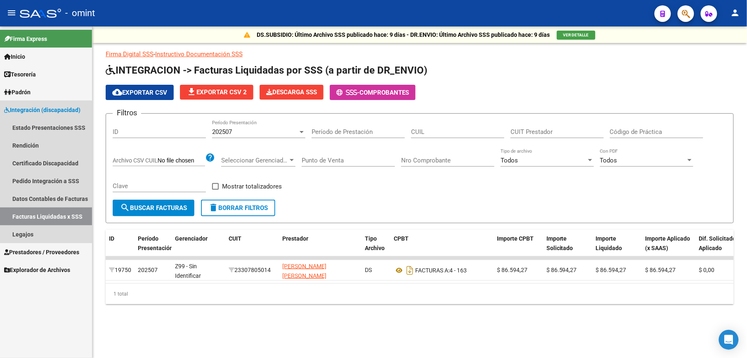
click at [36, 216] on link "Facturas Liquidadas x SSS" at bounding box center [46, 216] width 92 height 18
click at [24, 238] on link "Legajos" at bounding box center [46, 234] width 92 height 18
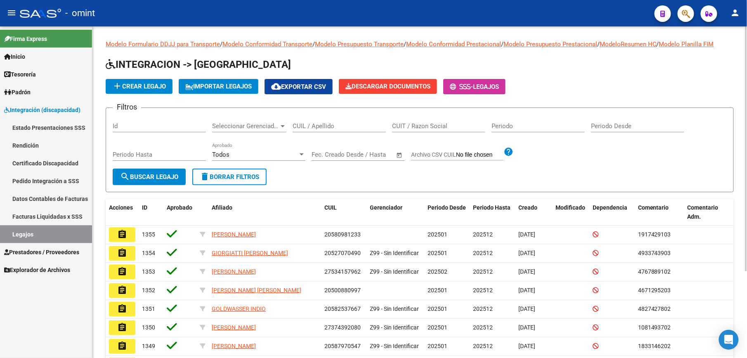
click at [328, 128] on input "CUIL / Apellido" at bounding box center [339, 125] width 93 height 7
type input "20580981233"
click at [160, 182] on button "search Buscar Legajo" at bounding box center [149, 176] width 73 height 17
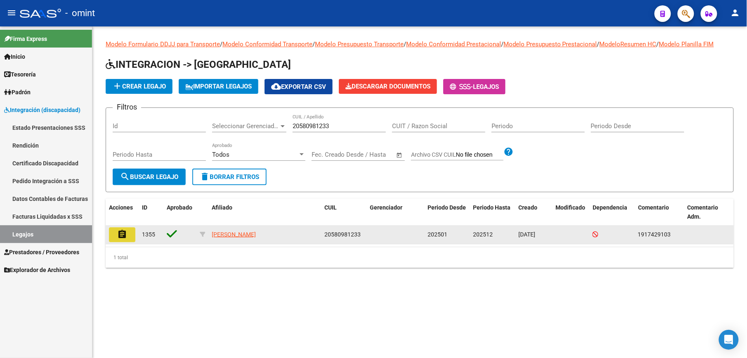
click at [117, 235] on mat-icon "assignment" at bounding box center [122, 234] width 10 height 10
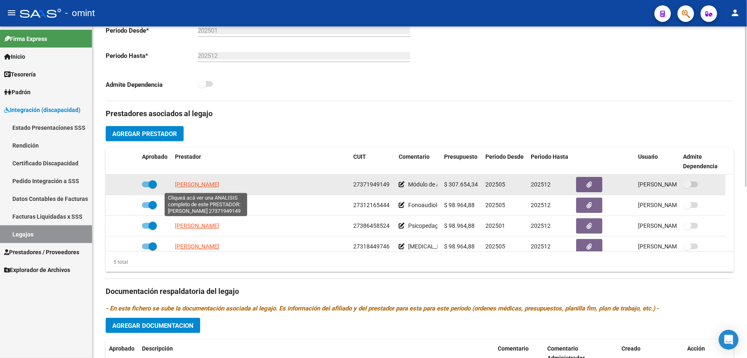
click at [202, 187] on span "[PERSON_NAME] [PERSON_NAME]" at bounding box center [197, 184] width 44 height 7
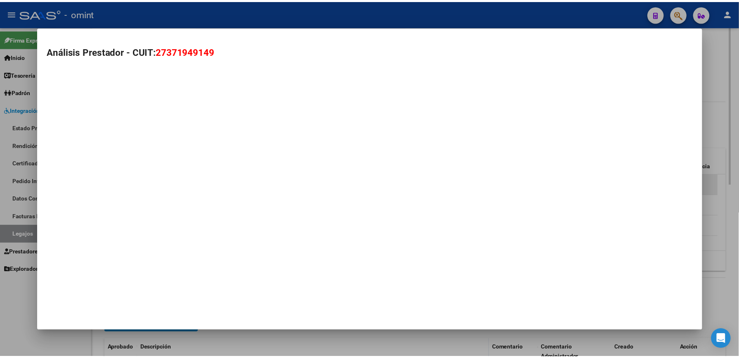
scroll to position [230, 0]
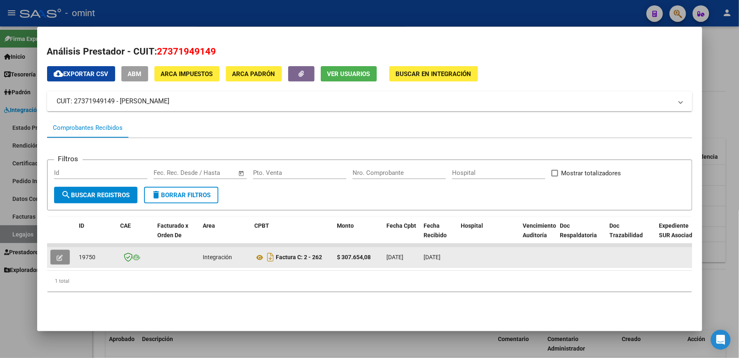
click at [59, 255] on icon "button" at bounding box center [60, 257] width 6 height 6
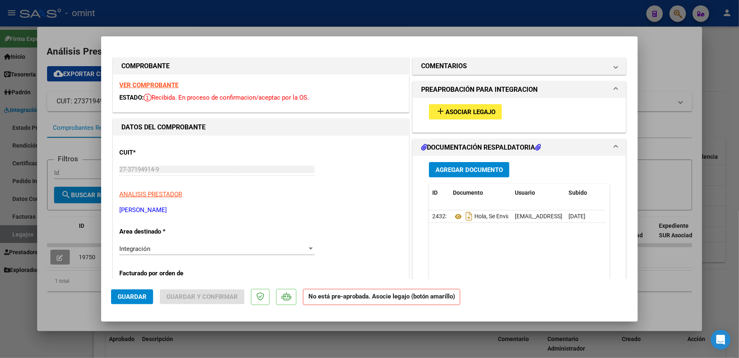
click at [146, 83] on strong "VER COMPROBANTE" at bounding box center [148, 84] width 59 height 7
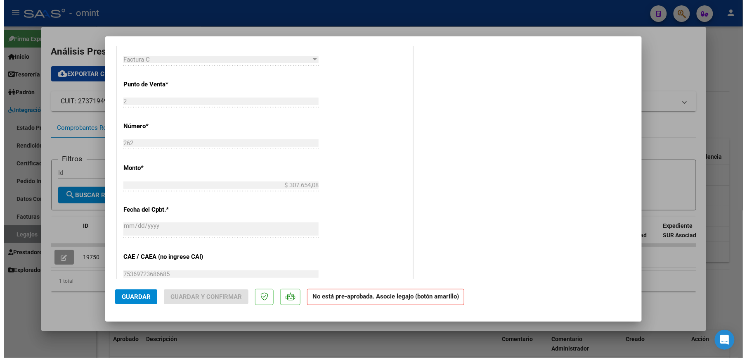
scroll to position [0, 0]
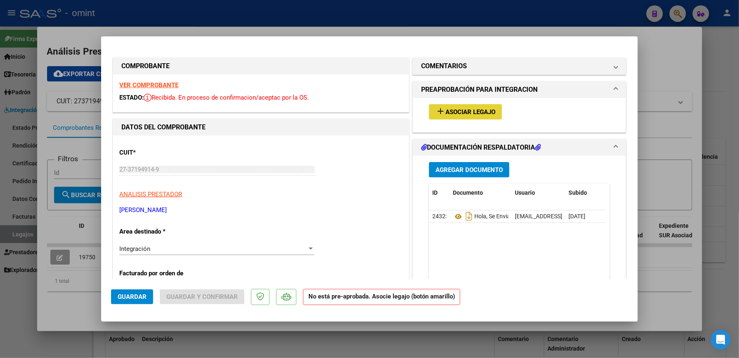
click at [463, 109] on span "Asociar Legajo" at bounding box center [471, 111] width 50 height 7
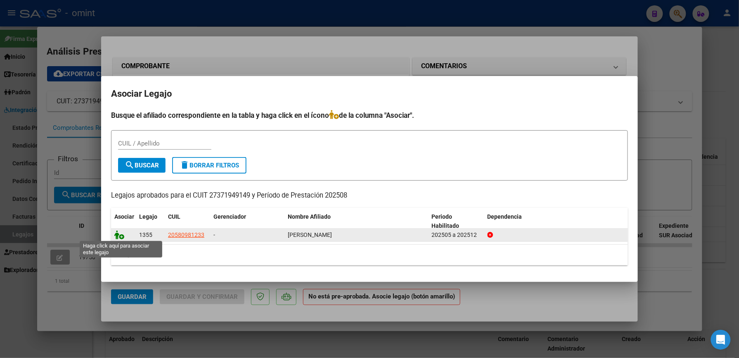
click at [119, 235] on icon at bounding box center [119, 234] width 10 height 9
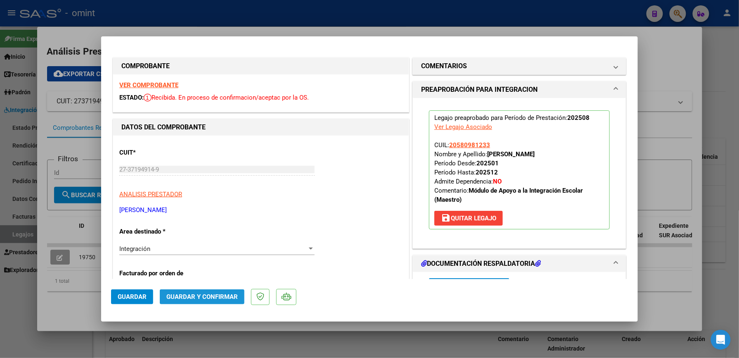
click at [211, 296] on span "Guardar y Confirmar" at bounding box center [201, 296] width 71 height 7
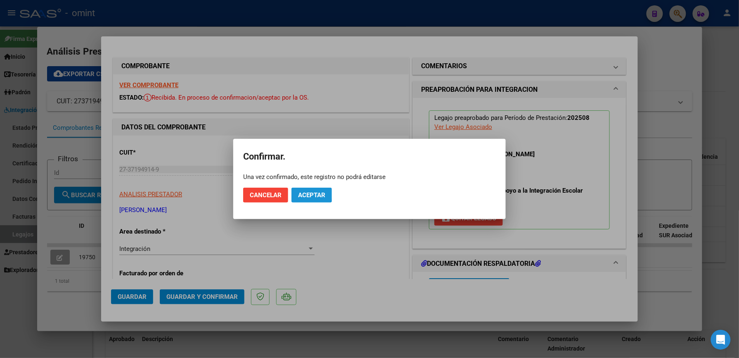
click at [308, 194] on span "Aceptar" at bounding box center [311, 194] width 27 height 7
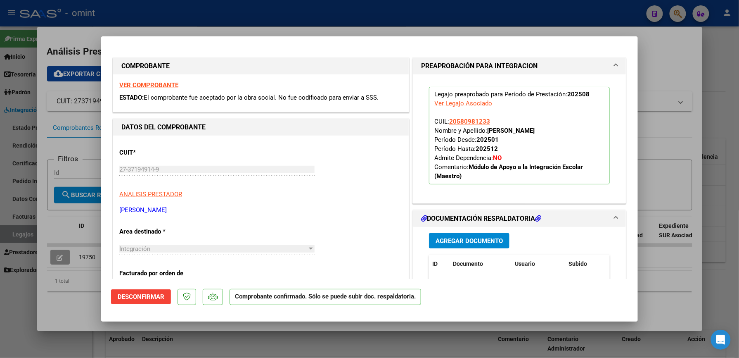
click at [669, 143] on div at bounding box center [369, 179] width 739 height 358
type input "$ 0,00"
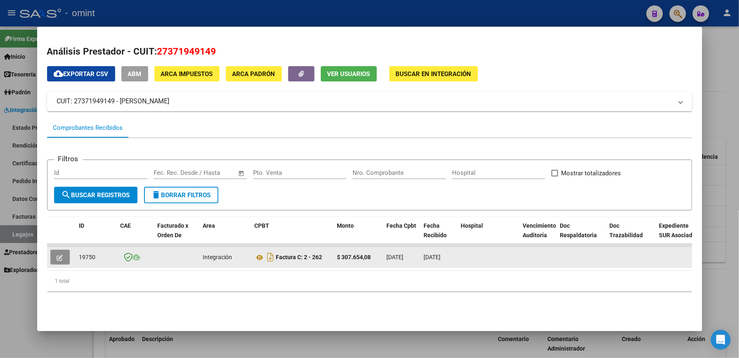
click at [57, 259] on icon "button" at bounding box center [60, 257] width 6 height 6
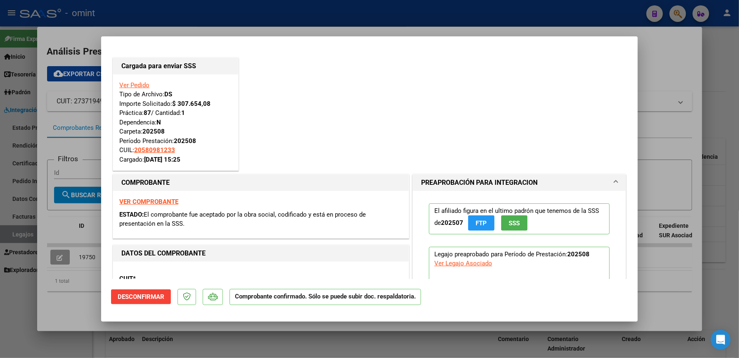
click at [720, 113] on div at bounding box center [369, 179] width 739 height 358
type input "$ 0,00"
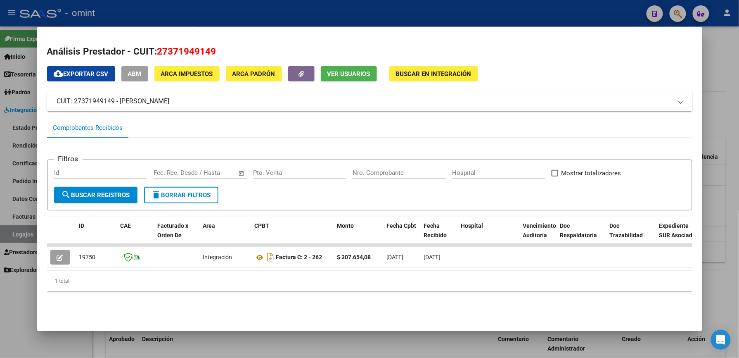
click at [720, 113] on div at bounding box center [369, 179] width 739 height 358
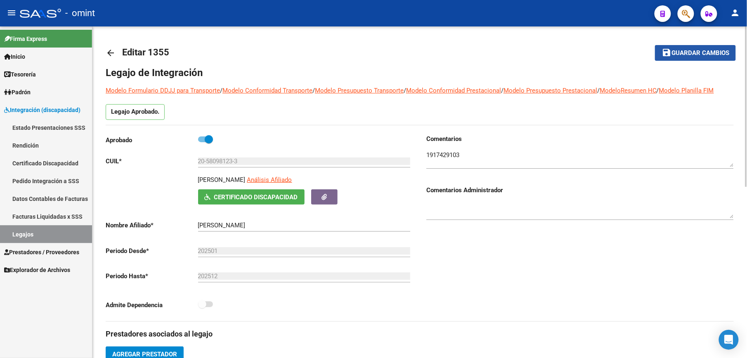
click at [698, 50] on span "Guardar cambios" at bounding box center [701, 53] width 58 height 7
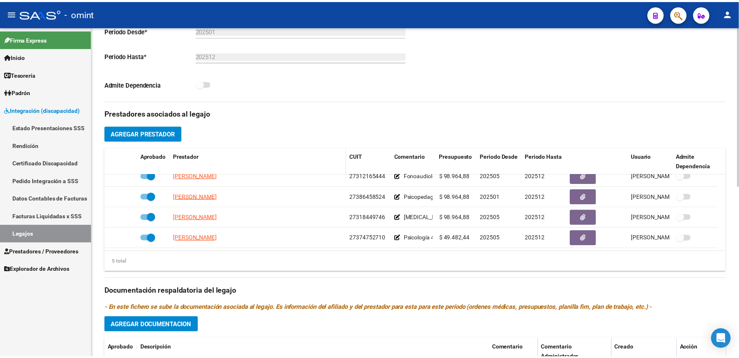
scroll to position [330, 0]
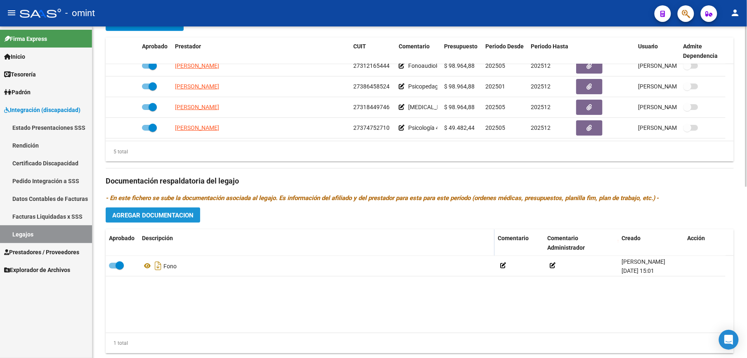
click at [154, 216] on span "Agregar Documentacion" at bounding box center [152, 214] width 81 height 7
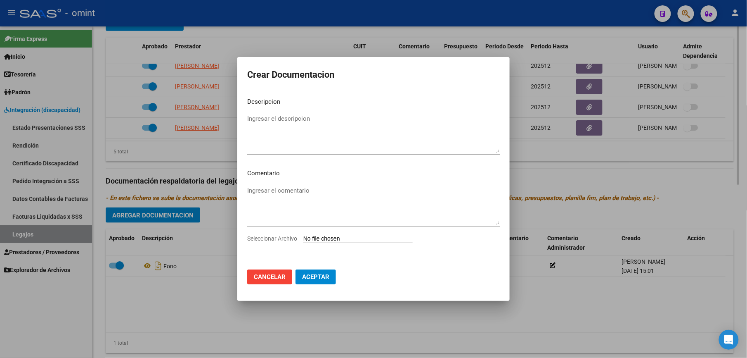
scroll to position [339, 0]
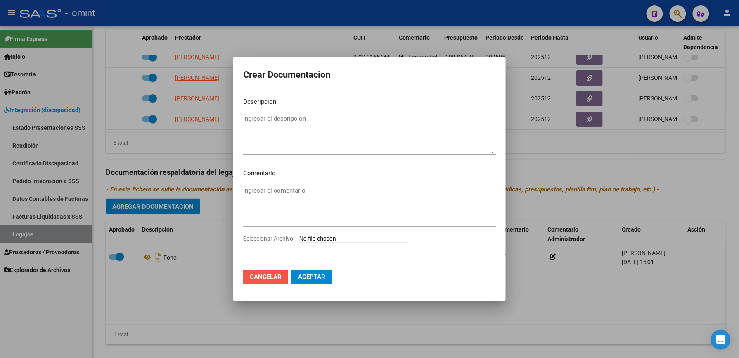
click at [255, 276] on span "Cancelar" at bounding box center [266, 276] width 32 height 7
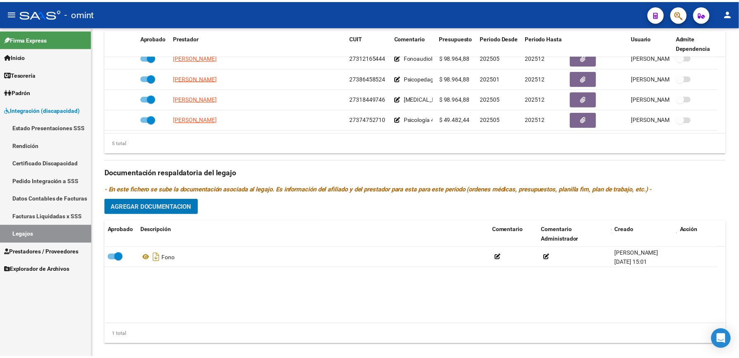
scroll to position [330, 0]
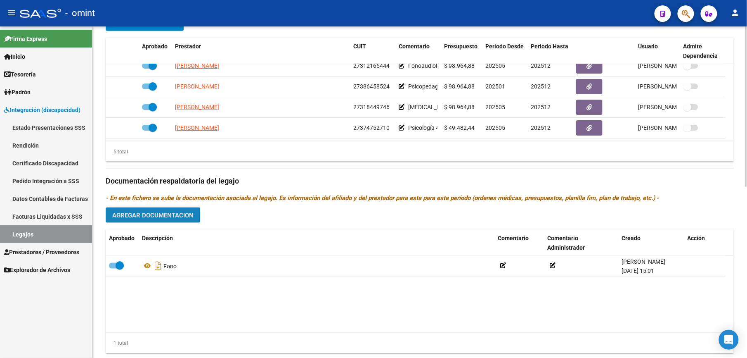
click at [142, 216] on span "Agregar Documentacion" at bounding box center [152, 214] width 81 height 7
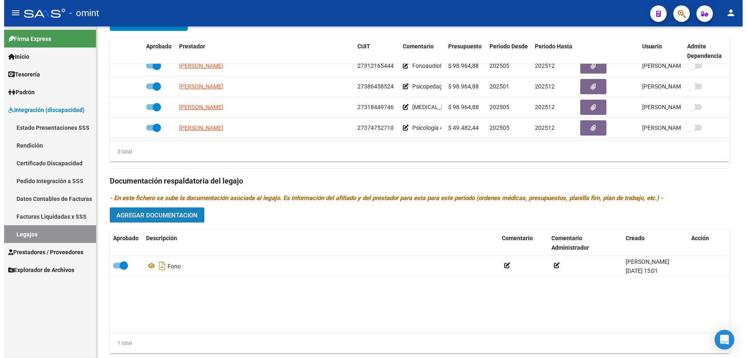
scroll to position [339, 0]
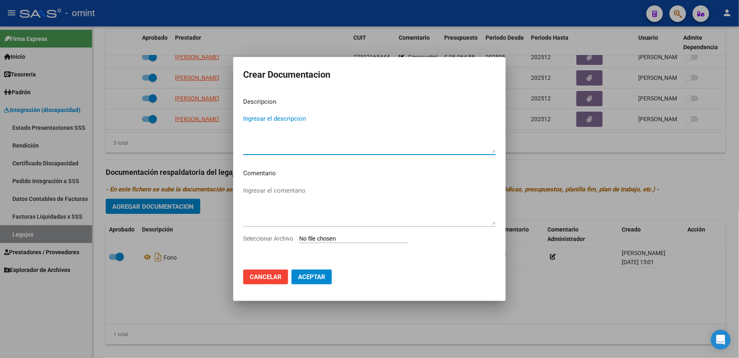
click at [353, 239] on input "Seleccionar Archivo" at bounding box center [353, 239] width 109 height 8
type input "C:\fakepath\Módulo de Apoyo a la Integración Escolar (Maestro).pdf"
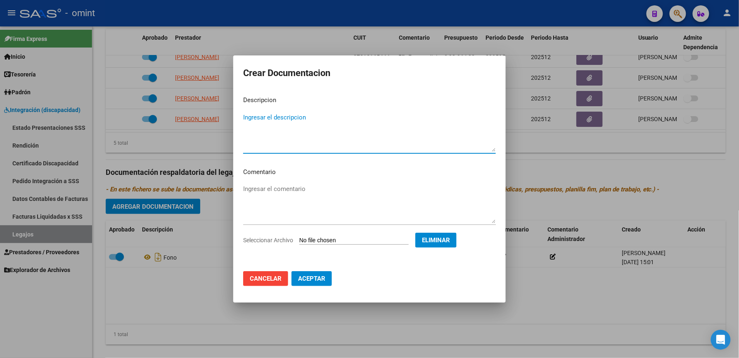
click at [267, 147] on textarea "Ingresar el descripcion" at bounding box center [369, 132] width 253 height 39
paste textarea "Módulo de Apoyo a la Integración Escolar (Maestro)"
type textarea "Módulo de Apoyo a la Integración Escolar (Maestro)"
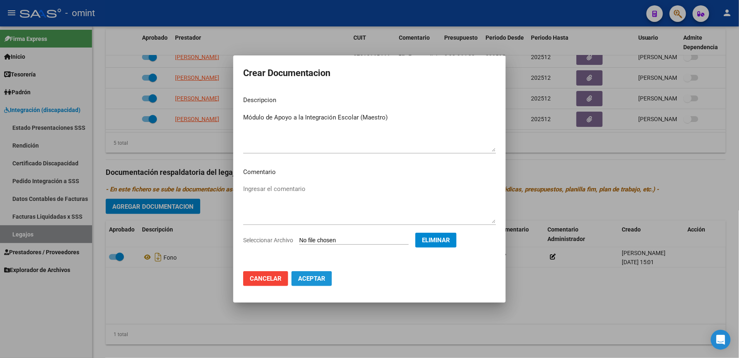
click at [308, 280] on span "Aceptar" at bounding box center [311, 278] width 27 height 7
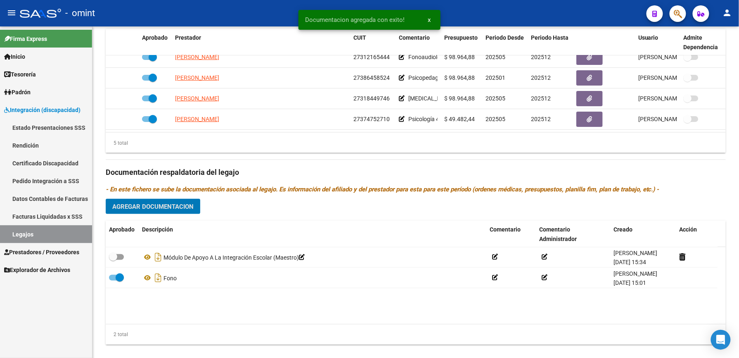
scroll to position [330, 0]
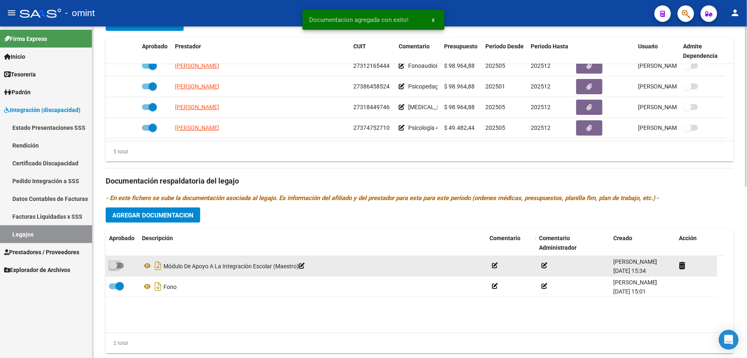
click at [122, 266] on span at bounding box center [116, 266] width 15 height 6
click at [113, 268] on input "checkbox" at bounding box center [113, 268] width 0 height 0
checkbox input "true"
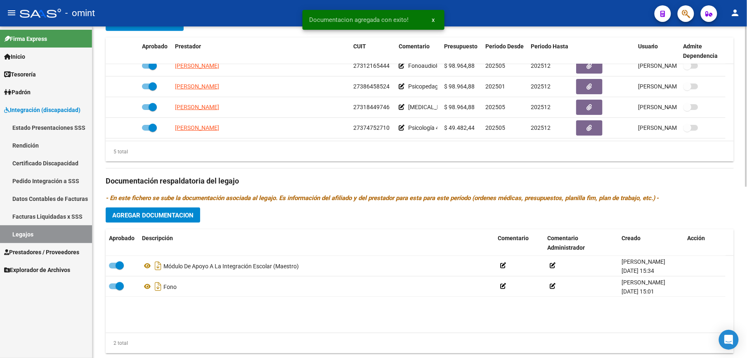
click at [152, 216] on span "Agregar Documentacion" at bounding box center [152, 214] width 81 height 7
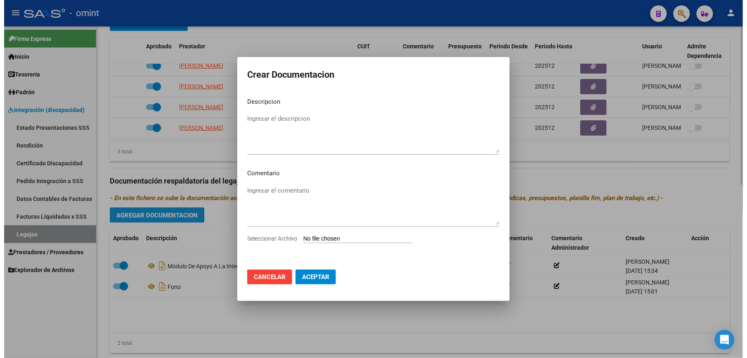
scroll to position [339, 0]
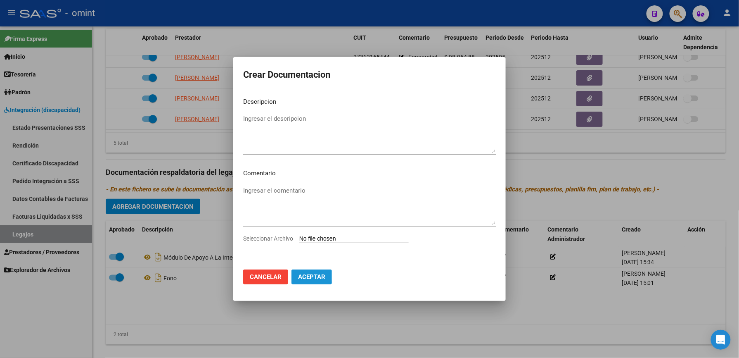
click at [307, 275] on span "Aceptar" at bounding box center [311, 276] width 27 height 7
click at [341, 235] on input "Seleccionar Archivo" at bounding box center [353, 239] width 109 height 8
type input "C:\fakepath\10 - CAR 2025.pdf"
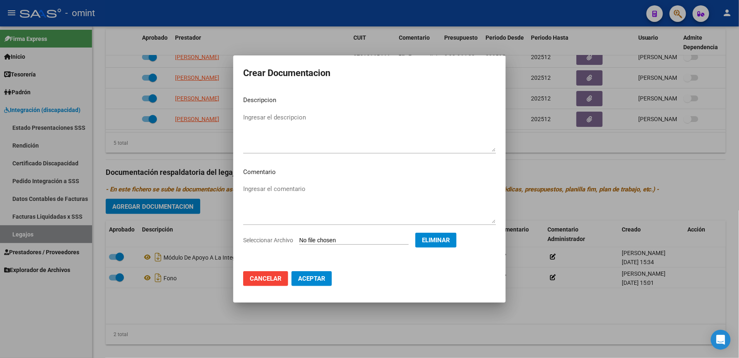
click at [263, 116] on textarea "Ingresar el descripcion" at bounding box center [369, 132] width 253 height 39
type textarea "car"
click at [305, 278] on span "Aceptar" at bounding box center [311, 278] width 27 height 7
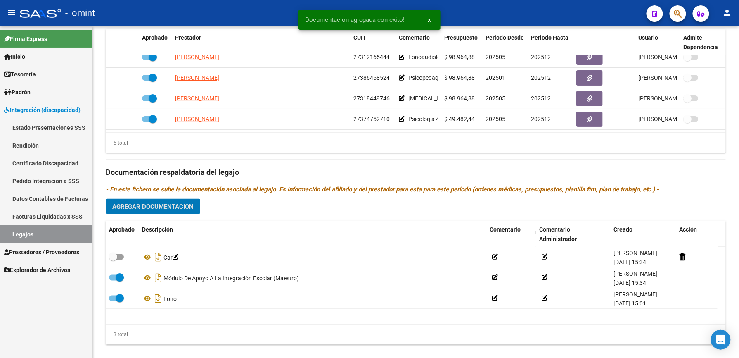
scroll to position [330, 0]
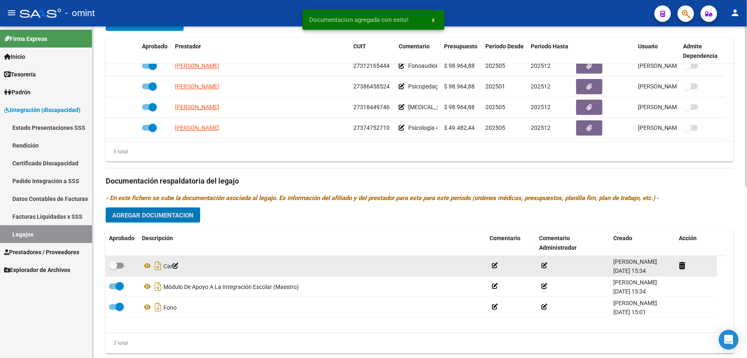
click at [123, 267] on span at bounding box center [116, 266] width 15 height 6
click at [113, 268] on input "checkbox" at bounding box center [113, 268] width 0 height 0
checkbox input "true"
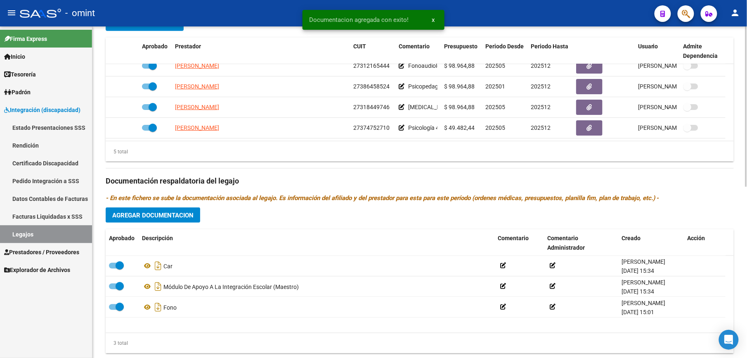
click at [159, 218] on span "Agregar Documentacion" at bounding box center [152, 214] width 81 height 7
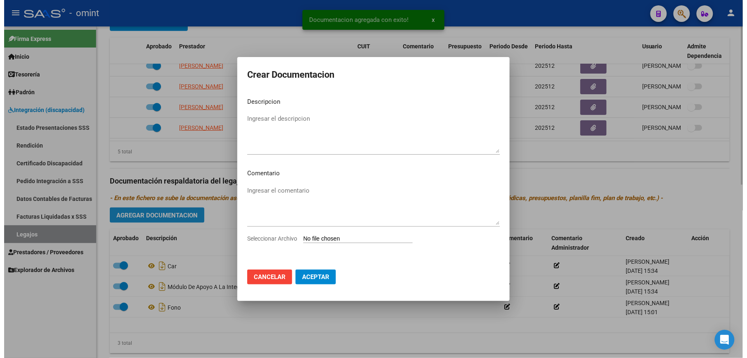
scroll to position [339, 0]
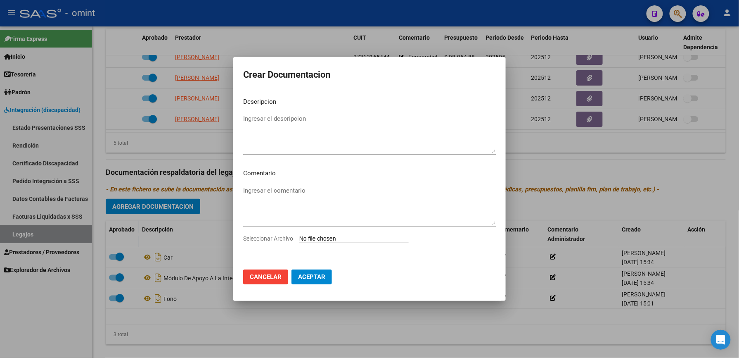
click at [334, 239] on input "Seleccionar Archivo" at bounding box center [353, 239] width 109 height 8
type input "C:\fakepath\9 - ACTA ACUERDO.pdf"
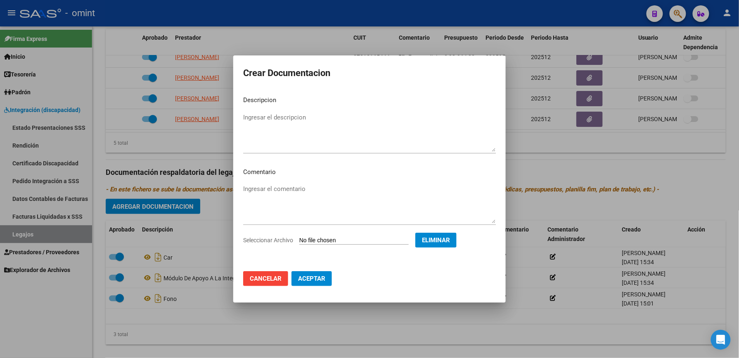
click at [260, 116] on textarea "Ingresar el descripcion" at bounding box center [369, 132] width 253 height 39
type textarea "Acta acuerdo"
click at [307, 273] on button "Aceptar" at bounding box center [312, 278] width 40 height 15
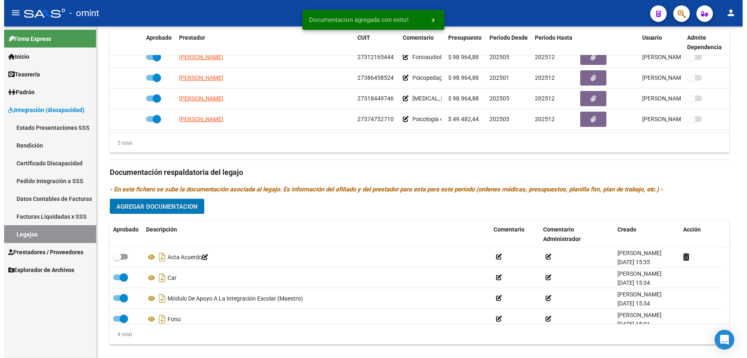
scroll to position [330, 0]
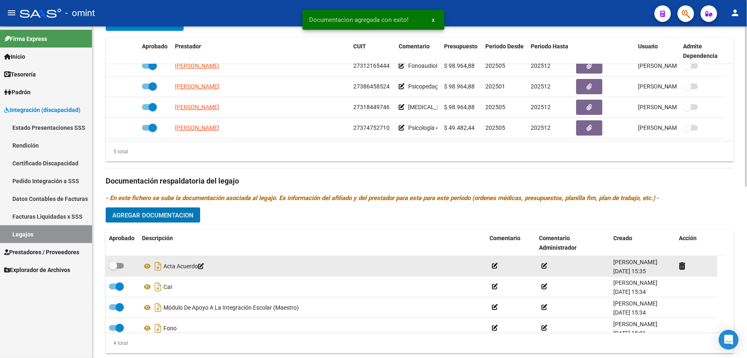
click at [121, 266] on span at bounding box center [116, 266] width 15 height 6
click at [113, 268] on input "checkbox" at bounding box center [113, 268] width 0 height 0
checkbox input "true"
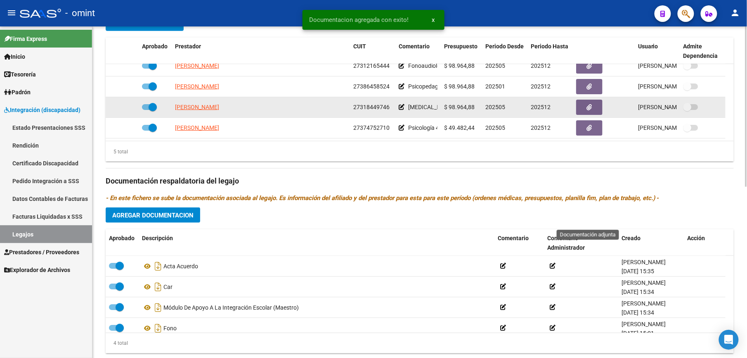
scroll to position [0, 0]
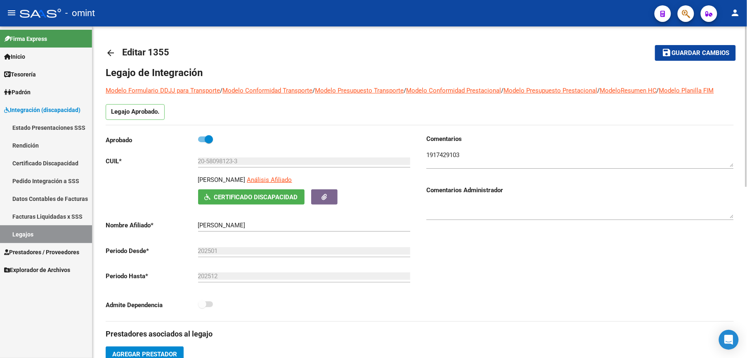
click at [197, 137] on p "Aprobado" at bounding box center [152, 139] width 92 height 9
click at [200, 139] on span at bounding box center [205, 139] width 15 height 6
click at [202, 142] on input "checkbox" at bounding box center [202, 142] width 0 height 0
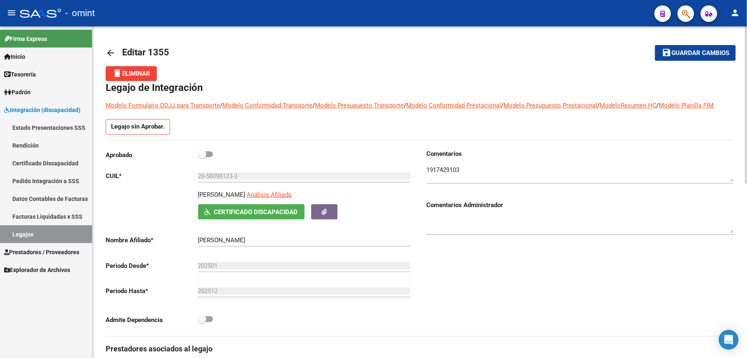
click at [212, 154] on div "Aprobado" at bounding box center [260, 156] width 308 height 15
click at [209, 154] on span at bounding box center [205, 154] width 15 height 6
click at [202, 157] on input "checkbox" at bounding box center [202, 157] width 0 height 0
checkbox input "true"
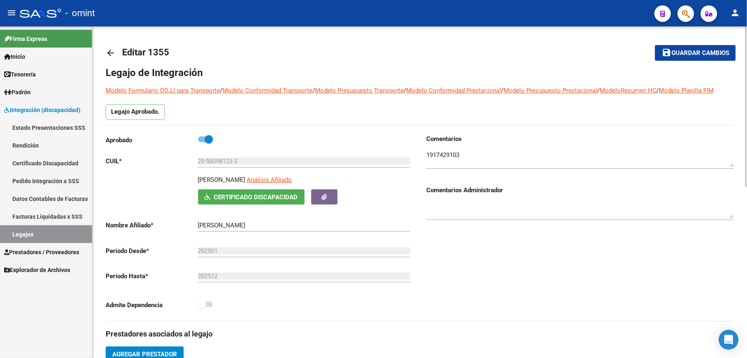
click at [707, 57] on button "save Guardar cambios" at bounding box center [695, 52] width 81 height 15
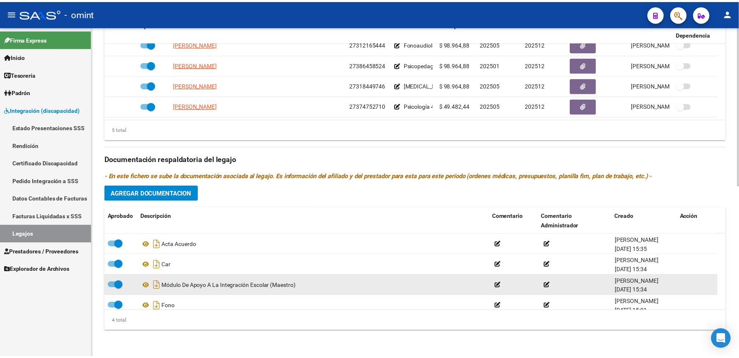
scroll to position [9, 0]
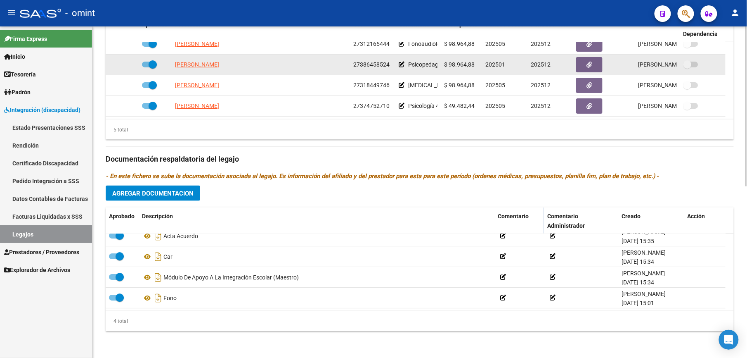
click at [146, 62] on span at bounding box center [149, 65] width 15 height 6
click at [146, 67] on input "checkbox" at bounding box center [146, 67] width 0 height 0
checkbox input "false"
click at [125, 63] on icon at bounding box center [127, 65] width 6 height 6
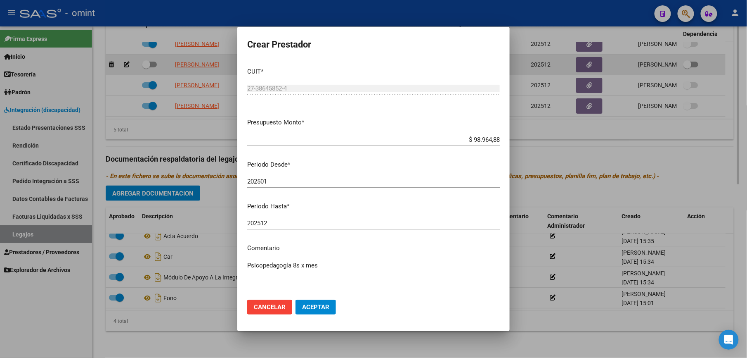
scroll to position [363, 0]
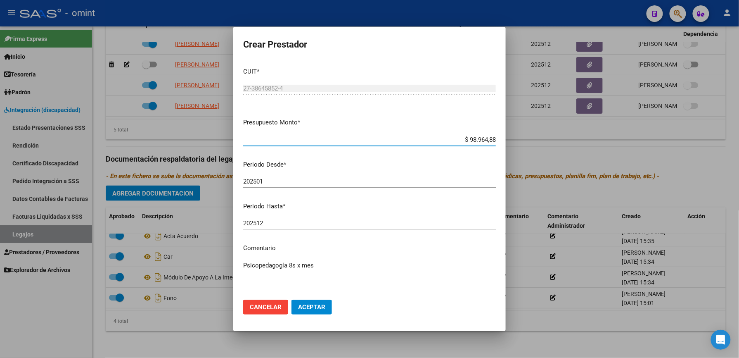
click at [266, 181] on input "202501" at bounding box center [369, 181] width 253 height 7
type input "202505"
click at [316, 308] on span "Aceptar" at bounding box center [311, 306] width 27 height 7
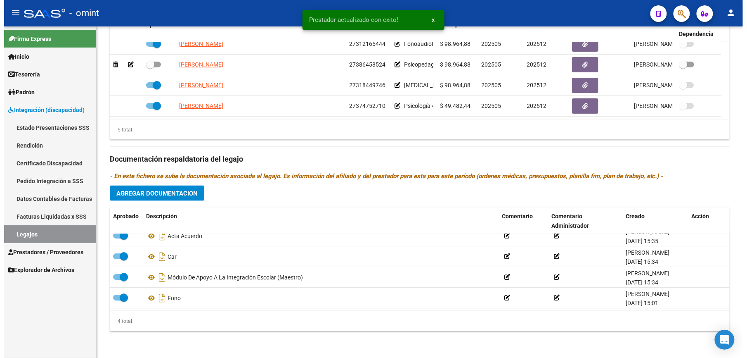
scroll to position [353, 0]
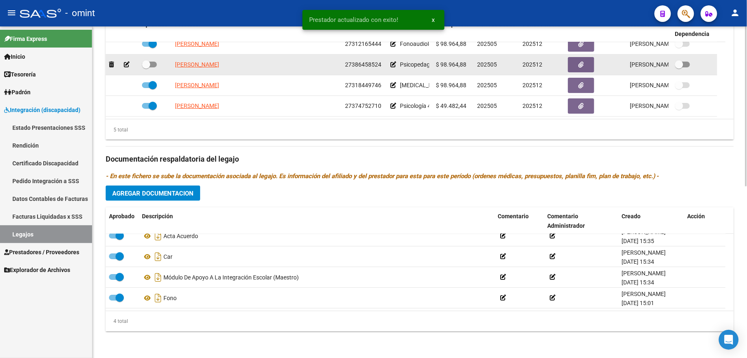
click at [156, 63] on span at bounding box center [149, 65] width 15 height 6
click at [146, 67] on input "checkbox" at bounding box center [146, 67] width 0 height 0
checkbox input "true"
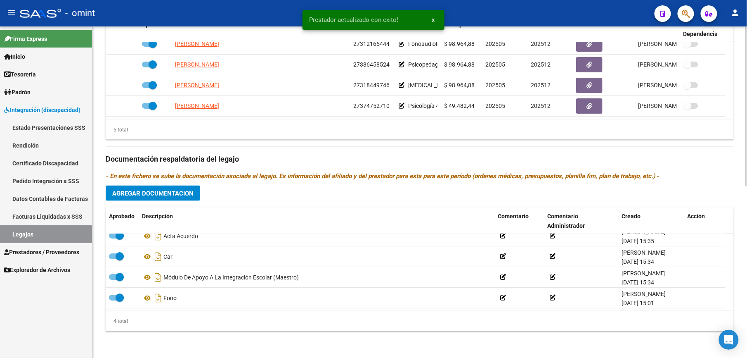
scroll to position [23, 0]
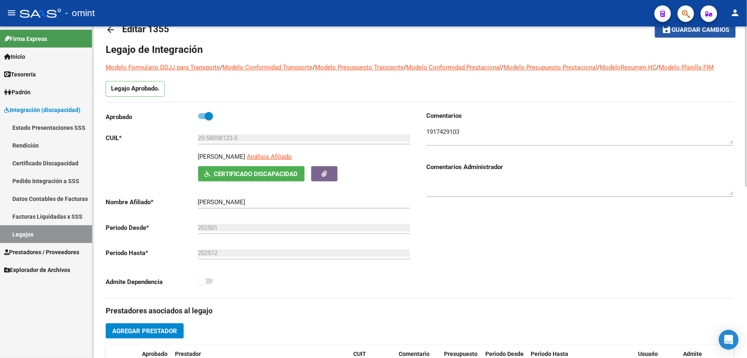
click at [702, 30] on span "Guardar cambios" at bounding box center [701, 29] width 58 height 7
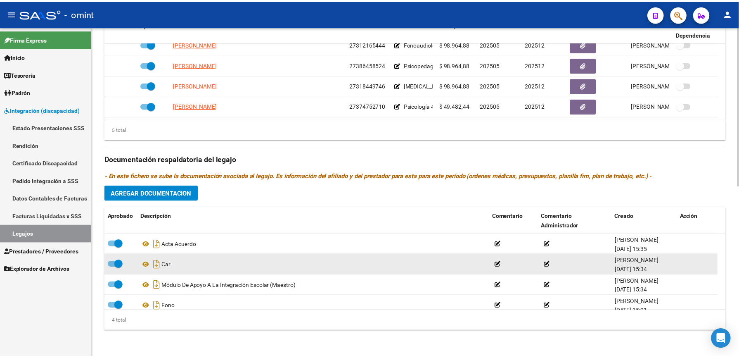
scroll to position [9, 0]
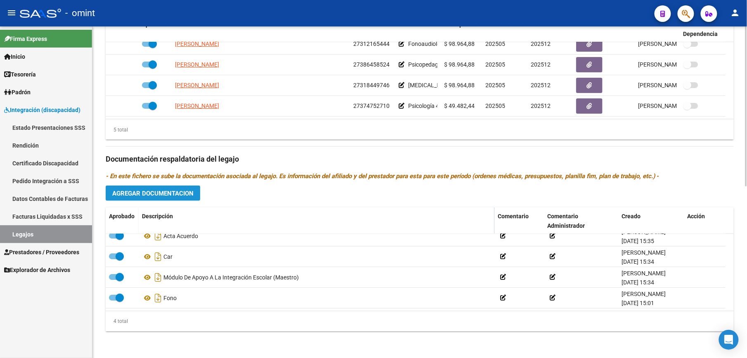
click at [169, 192] on span "Agregar Documentacion" at bounding box center [152, 193] width 81 height 7
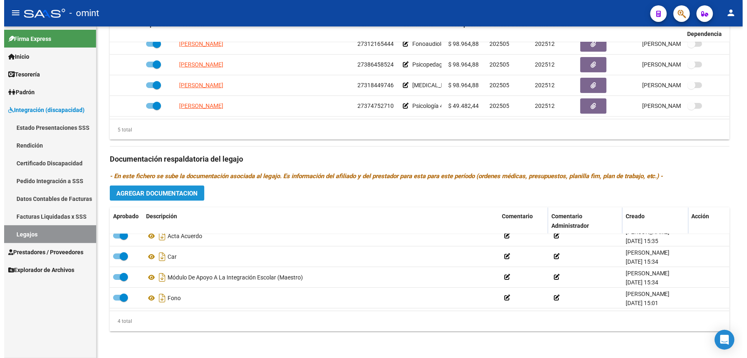
scroll to position [363, 0]
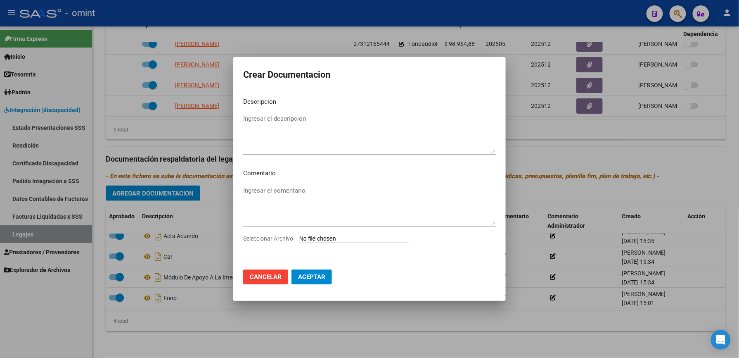
click at [350, 238] on input "Seleccionar Archivo" at bounding box center [353, 239] width 109 height 8
type input "C:\fakepath\PSC.pdf"
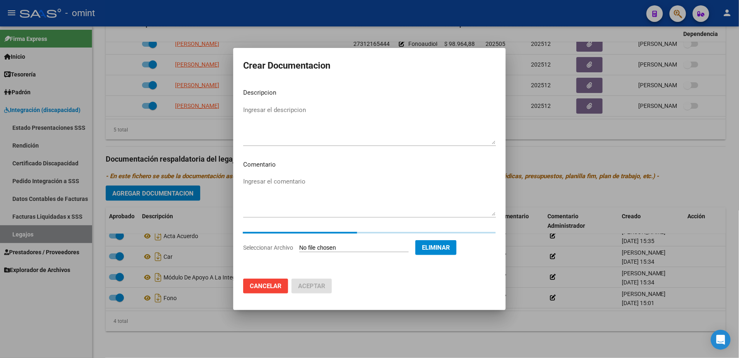
click at [261, 110] on textarea "Ingresar el descripcion" at bounding box center [369, 124] width 253 height 39
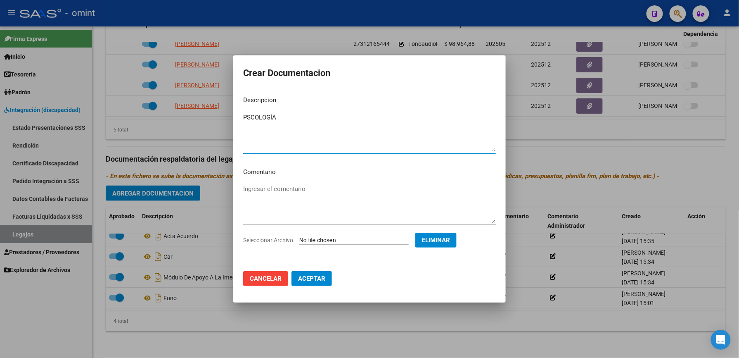
click at [252, 116] on textarea "PSCOLOGÍA" at bounding box center [369, 132] width 253 height 39
type textarea "PSICOLOGÍA"
click at [308, 276] on span "Aceptar" at bounding box center [311, 278] width 27 height 7
checkbox input "false"
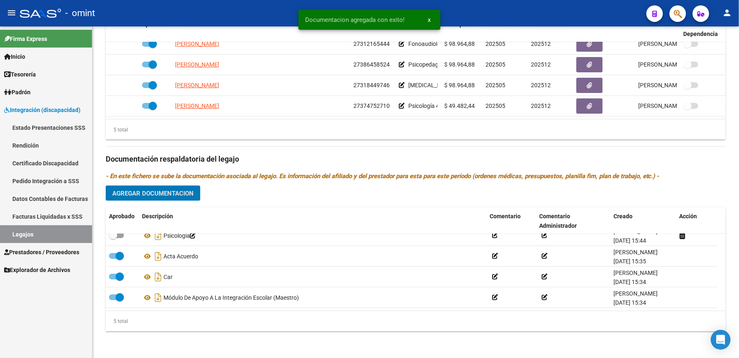
scroll to position [353, 0]
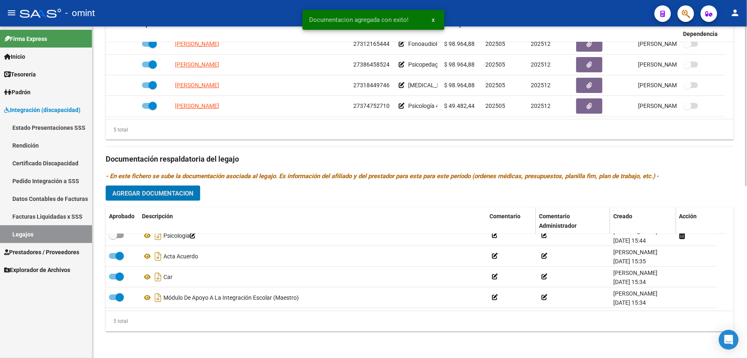
click at [151, 197] on span "Agregar Documentacion" at bounding box center [152, 193] width 81 height 7
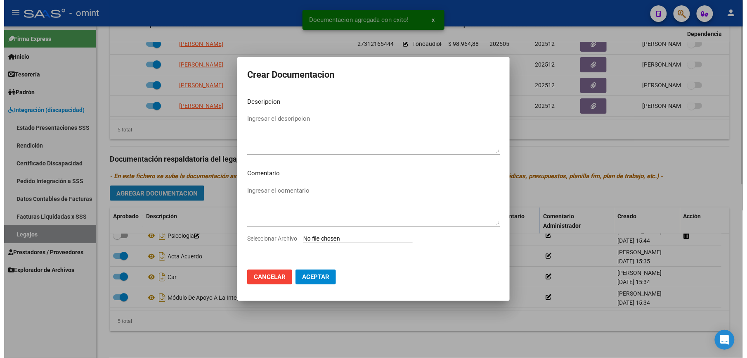
scroll to position [363, 0]
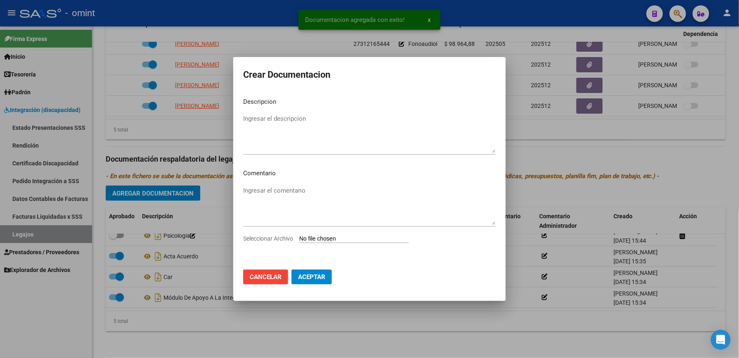
click at [337, 235] on input "Seleccionar Archivo" at bounding box center [353, 239] width 109 height 8
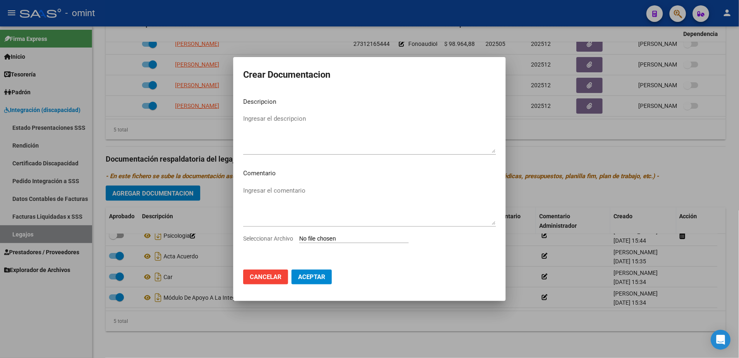
type input "C:\fakepath\PSM.pdf"
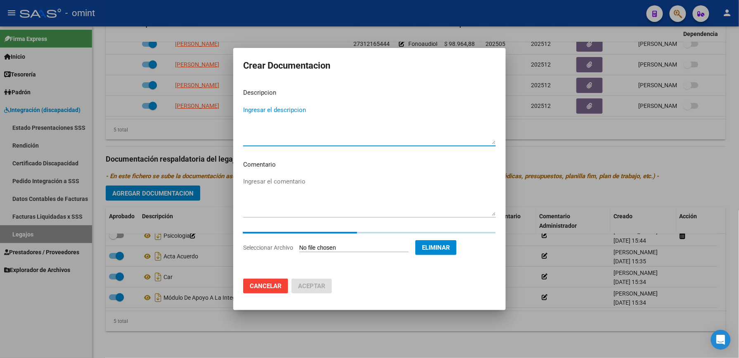
click at [275, 114] on textarea "Ingresar el descripcion" at bounding box center [369, 124] width 253 height 39
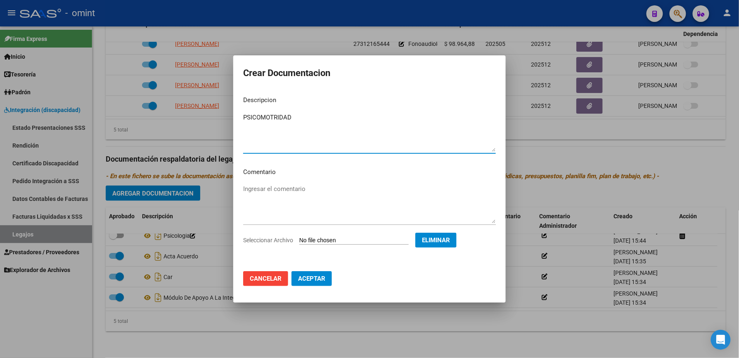
click at [281, 118] on textarea "PSICOMOTRIDAD" at bounding box center [369, 132] width 253 height 39
type textarea "PSICOMOTRICIDAD"
click at [318, 275] on span "Aceptar" at bounding box center [311, 278] width 27 height 7
checkbox input "false"
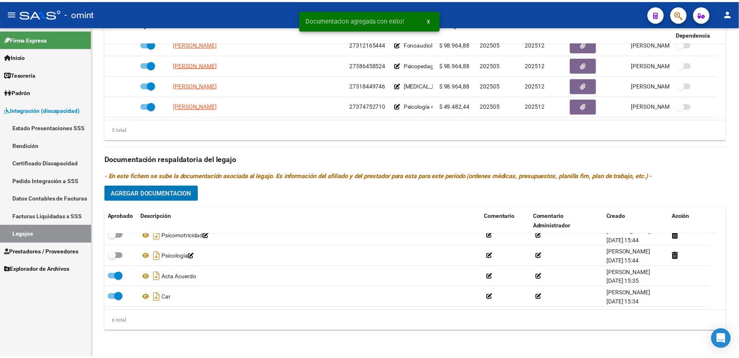
scroll to position [353, 0]
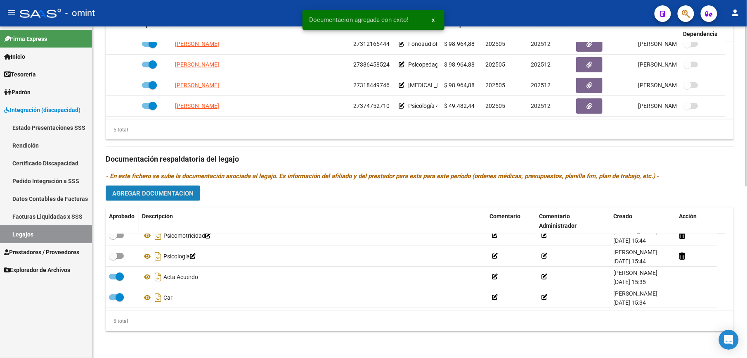
click at [159, 192] on span "Agregar Documentacion" at bounding box center [152, 193] width 81 height 7
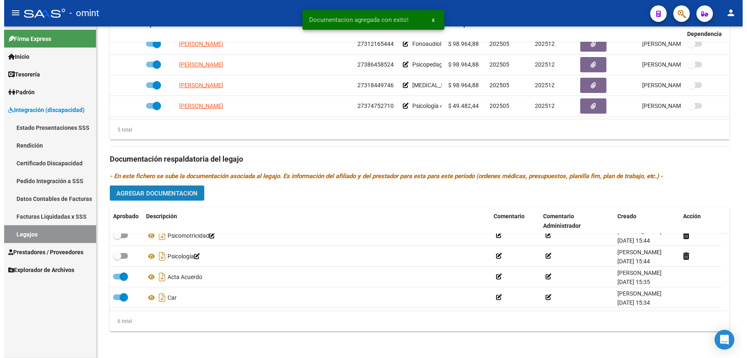
scroll to position [363, 0]
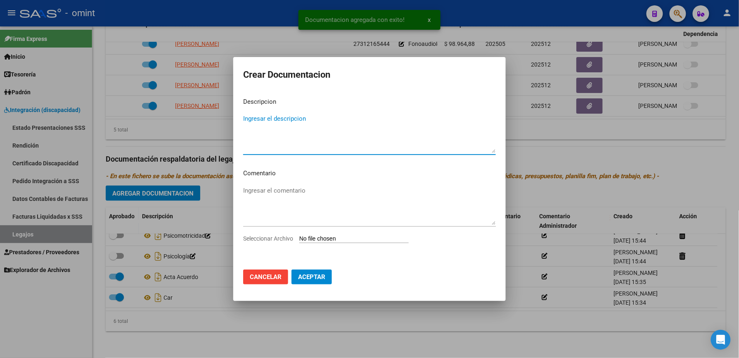
click at [344, 235] on input "Seleccionar Archivo" at bounding box center [353, 239] width 109 height 8
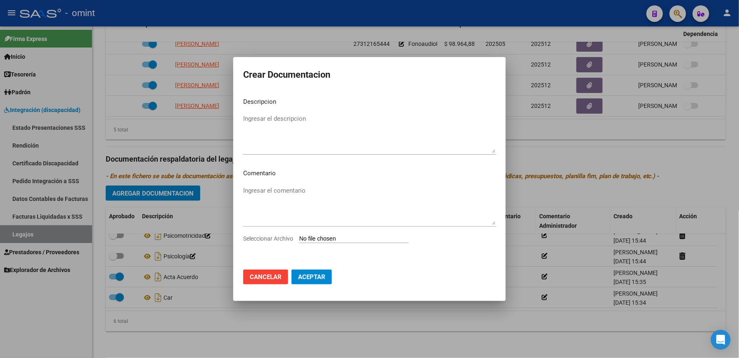
type input "C:\fakepath\PSP.pdf"
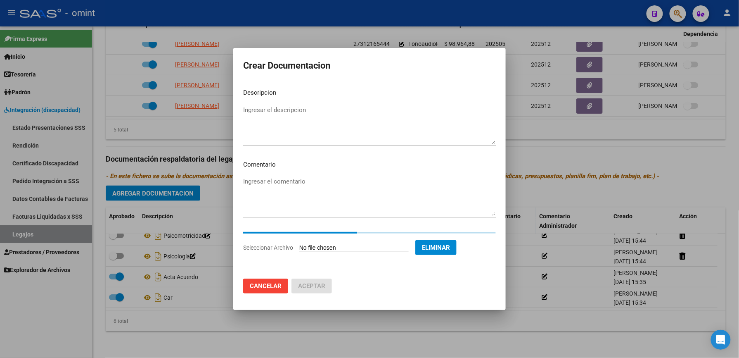
click at [264, 108] on textarea "Ingresar el descripcion" at bounding box center [369, 124] width 253 height 39
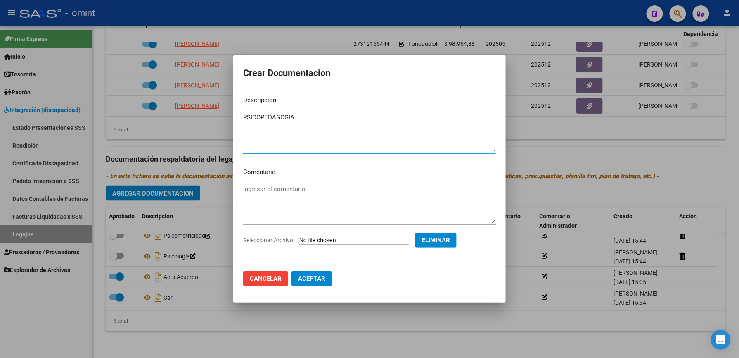
type textarea "PSICOPEDAGOGIA"
click at [308, 278] on span "Aceptar" at bounding box center [311, 278] width 27 height 7
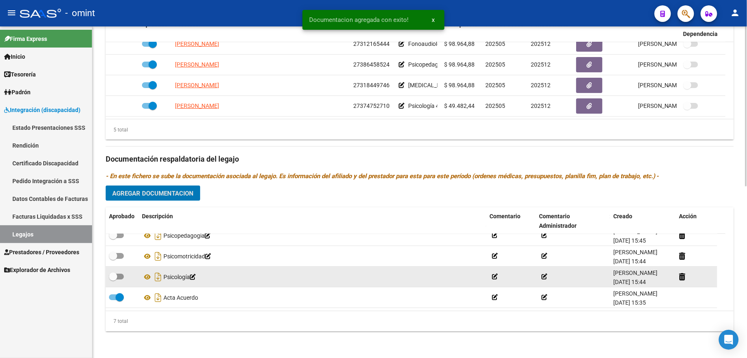
scroll to position [0, 0]
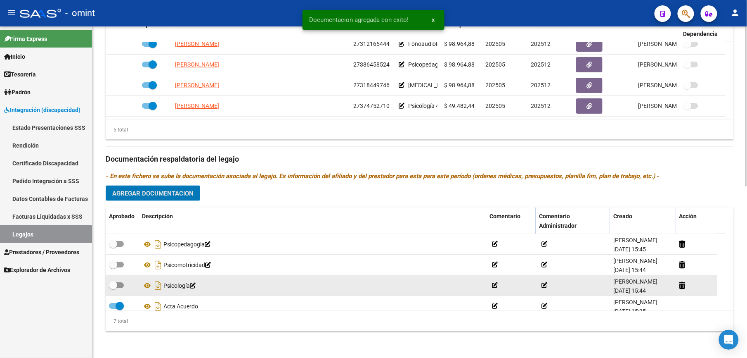
click at [122, 289] on label at bounding box center [116, 285] width 15 height 10
click at [113, 288] on input "checkbox" at bounding box center [113, 288] width 0 height 0
checkbox input "true"
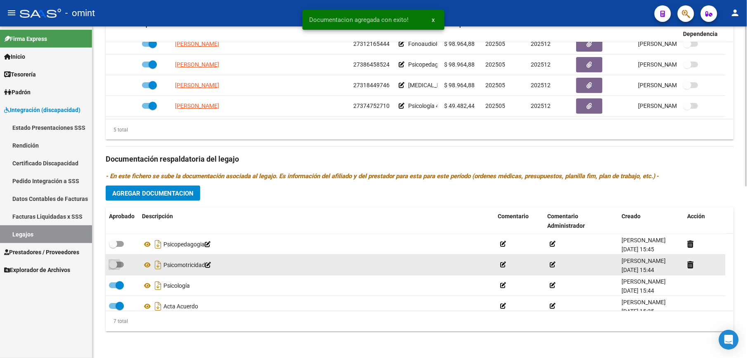
click at [121, 265] on span at bounding box center [116, 264] width 15 height 6
click at [113, 267] on input "checkbox" at bounding box center [113, 267] width 0 height 0
checkbox input "true"
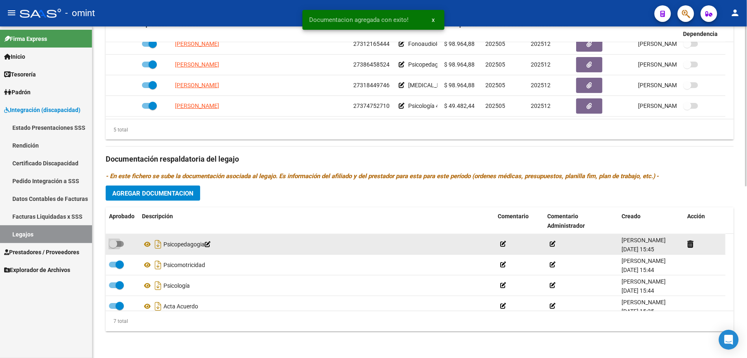
click at [120, 239] on label at bounding box center [116, 244] width 15 height 10
click at [113, 246] on input "checkbox" at bounding box center [113, 246] width 0 height 0
checkbox input "true"
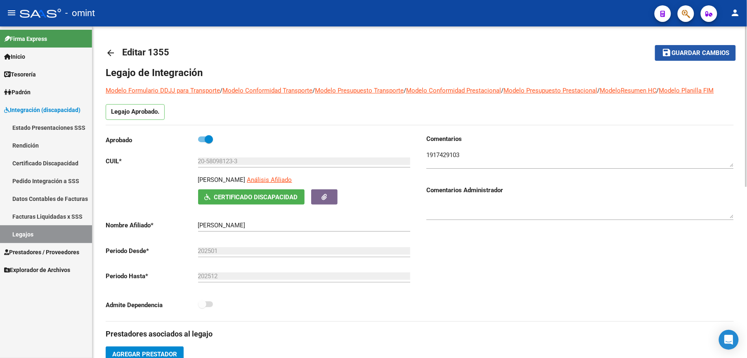
click at [709, 55] on span "Guardar cambios" at bounding box center [701, 53] width 58 height 7
click at [690, 53] on span "Guardar cambios" at bounding box center [701, 53] width 58 height 7
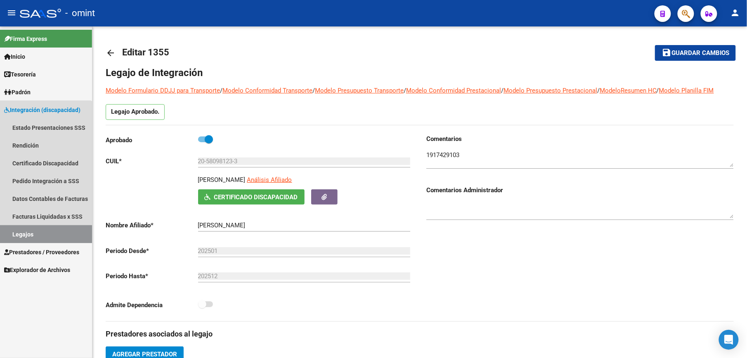
click at [28, 233] on link "Legajos" at bounding box center [46, 234] width 92 height 18
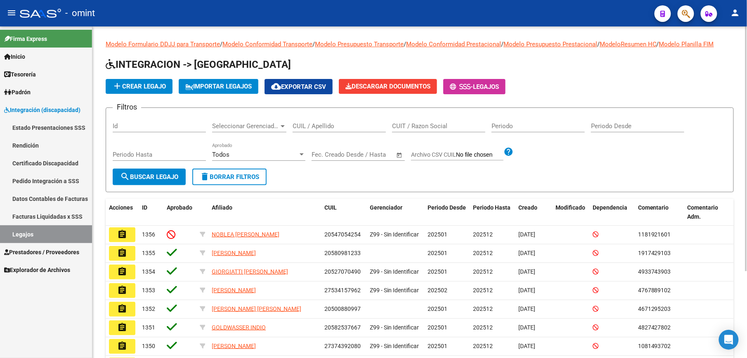
click at [313, 121] on div "CUIL / Apellido" at bounding box center [339, 123] width 93 height 18
paste input "20281179099"
type input "20281179099"
click at [145, 179] on span "search Buscar Legajo" at bounding box center [149, 176] width 58 height 7
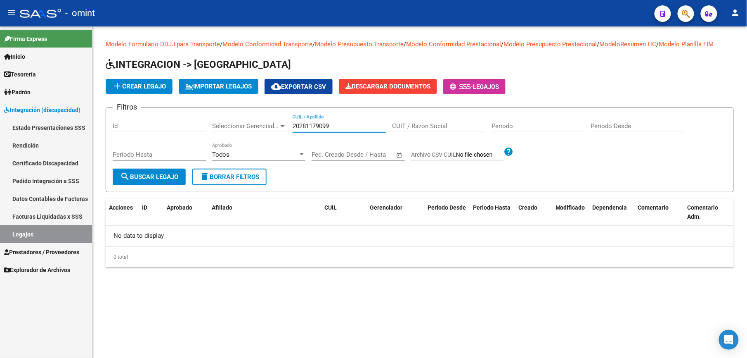
drag, startPoint x: 333, startPoint y: 124, endPoint x: 286, endPoint y: 117, distance: 47.5
click at [286, 117] on div "Filtros Id Seleccionar Gerenciador Seleccionar Gerenciador 20281179099 CUIL / A…" at bounding box center [420, 141] width 614 height 54
paste input "Livingston"
type input "Livingston"
click at [135, 175] on span "search Buscar Legajo" at bounding box center [149, 176] width 58 height 7
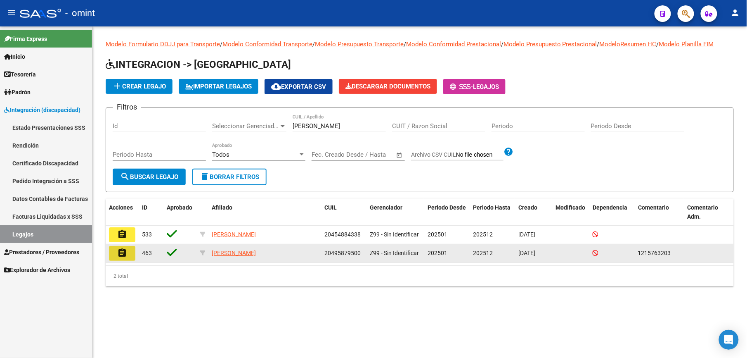
click at [121, 253] on mat-icon "assignment" at bounding box center [122, 253] width 10 height 10
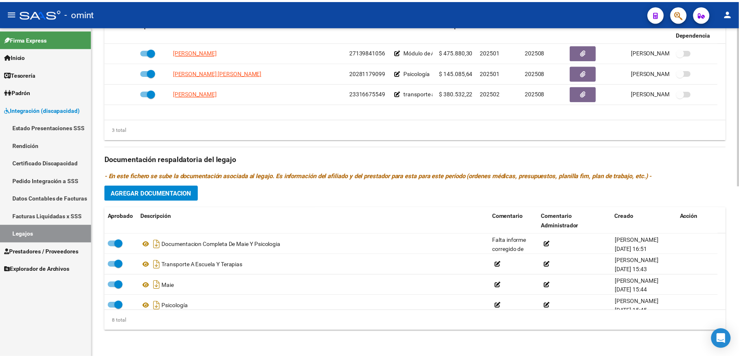
scroll to position [244, 0]
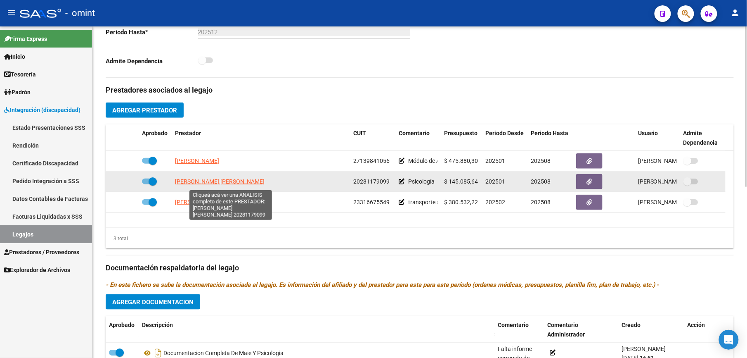
click at [232, 183] on span "LUCERO LATELLA GUILLERMO ALBERTO" at bounding box center [220, 181] width 90 height 7
type textarea "20281179099"
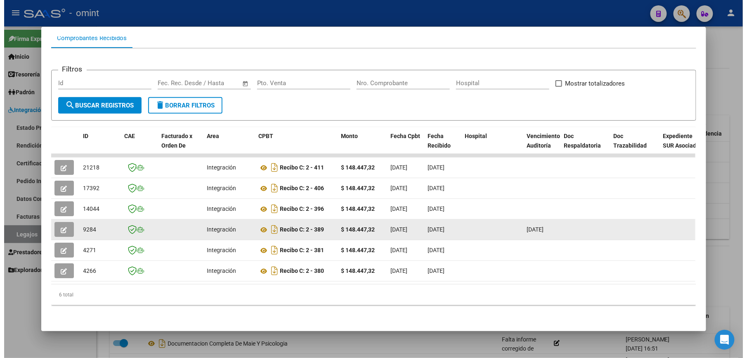
scroll to position [0, 0]
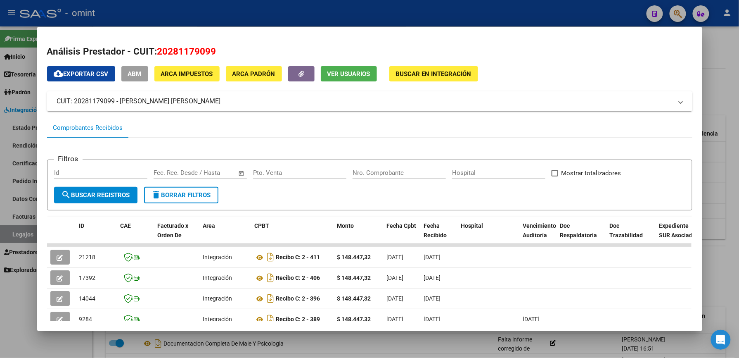
click at [726, 56] on div at bounding box center [369, 179] width 739 height 358
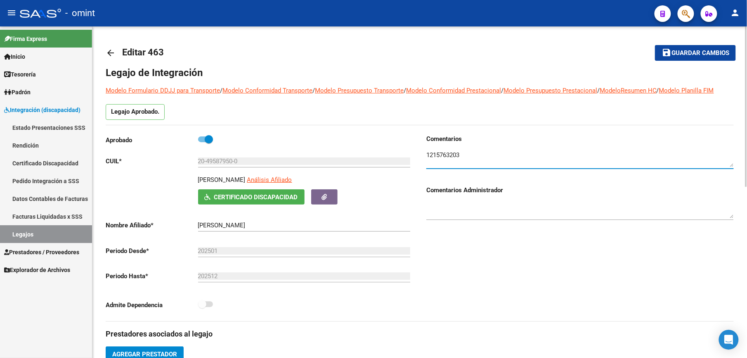
drag, startPoint x: 467, startPoint y: 159, endPoint x: 424, endPoint y: 157, distance: 42.2
click at [424, 157] on div "Comentarios Comentarios Administrador" at bounding box center [577, 227] width 314 height 187
